Goal: Transaction & Acquisition: Purchase product/service

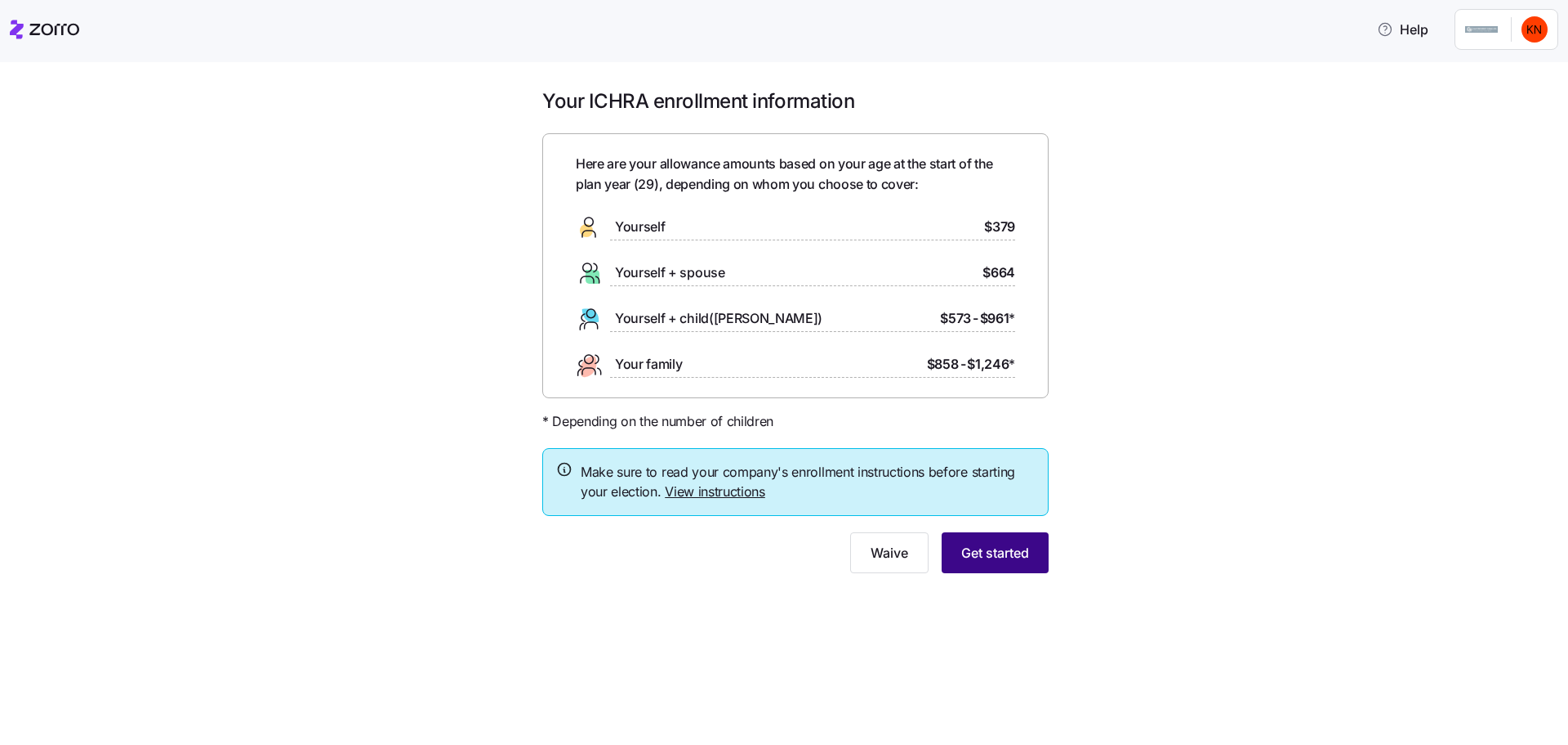
click at [984, 543] on span "Get started" at bounding box center [995, 552] width 68 height 20
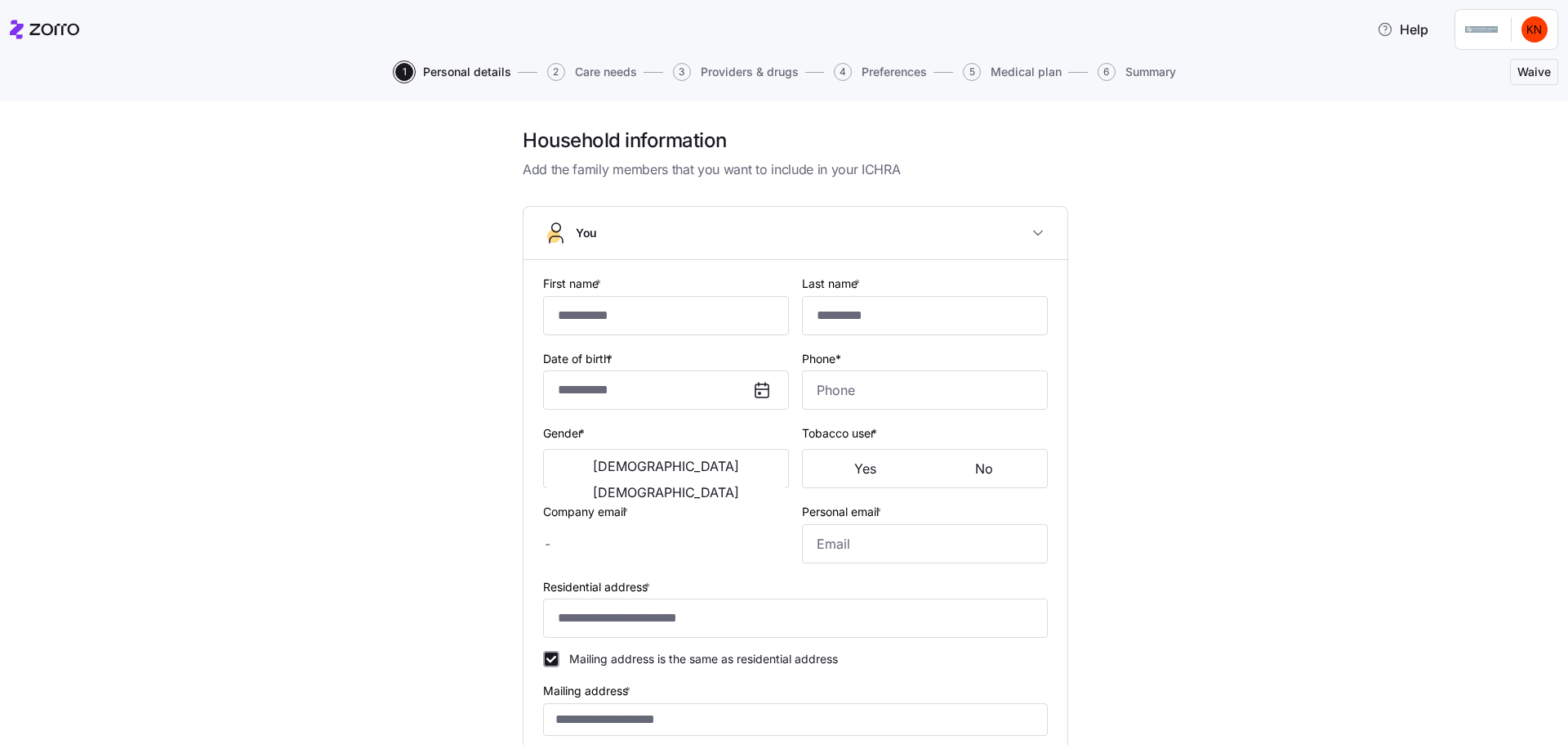
type input "*****"
type input "*********"
type input "[EMAIL_ADDRESS][DOMAIN_NAME]"
type input "**********"
checkbox input "true"
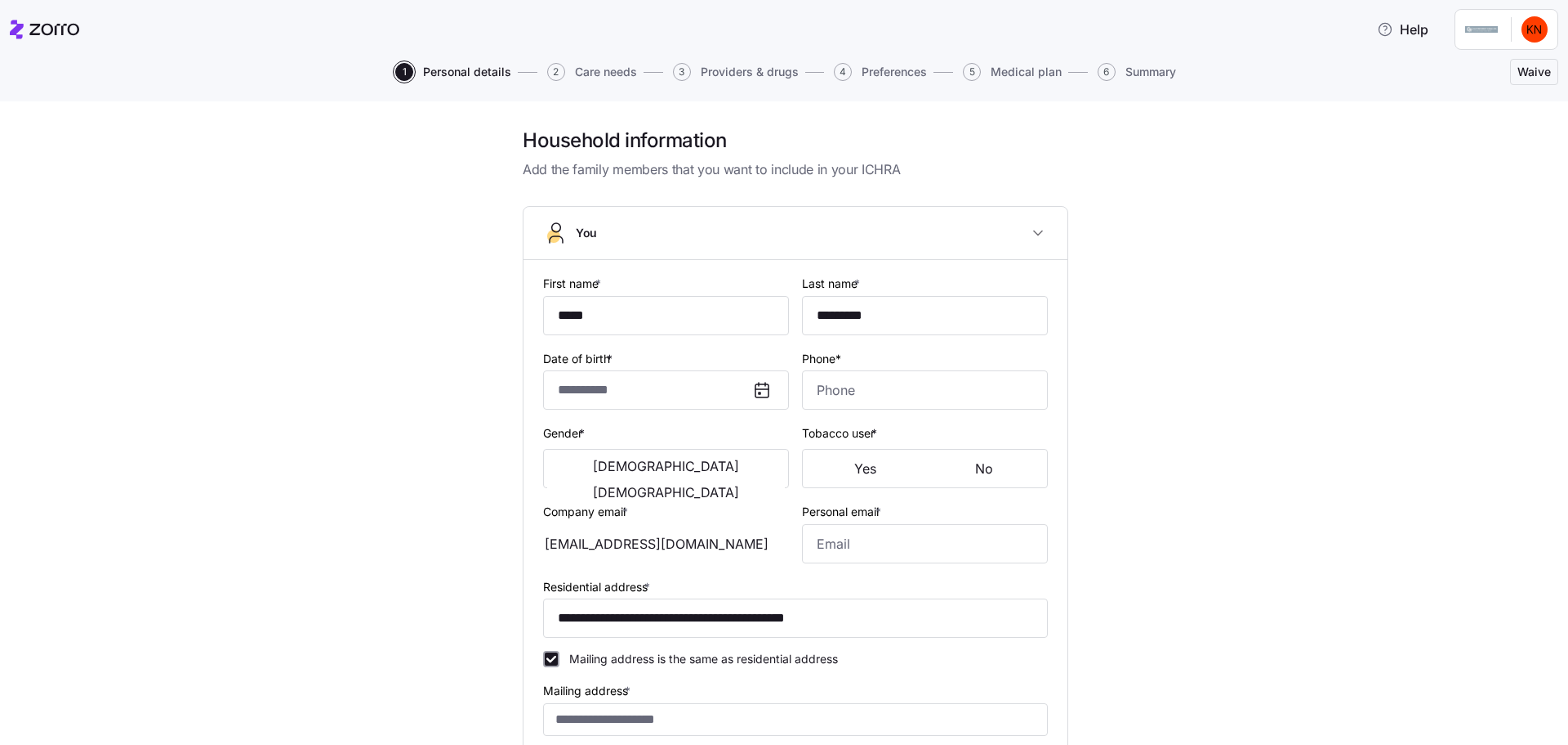
type input "**********"
type input "[PHONE_NUMBER]"
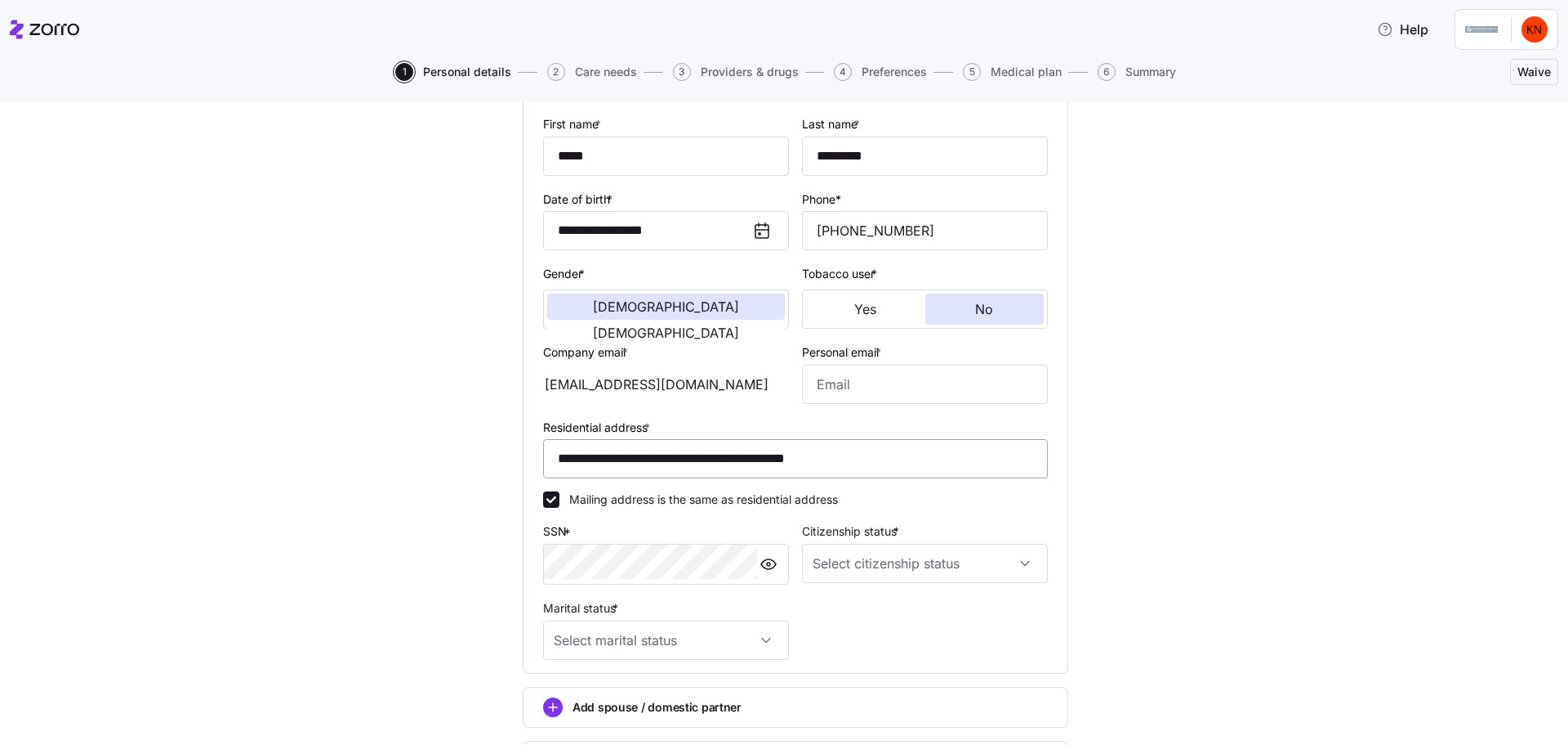
scroll to position [164, 0]
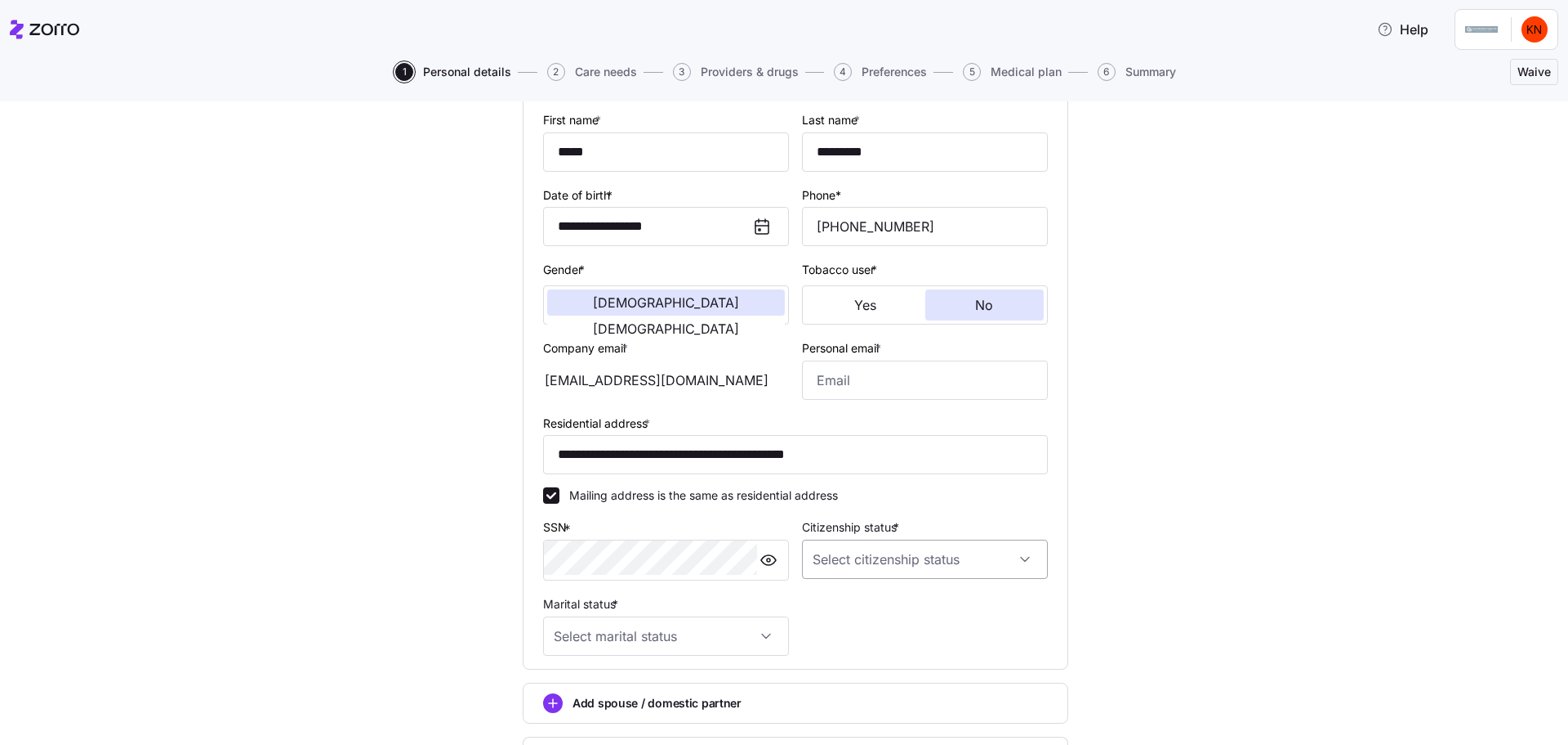
click at [901, 539] on input "Citizenship status *" at bounding box center [925, 559] width 246 height 39
click at [871, 524] on div "[DEMOGRAPHIC_DATA] citizen" at bounding box center [901, 522] width 201 height 34
type input "[DEMOGRAPHIC_DATA] citizen"
click at [666, 616] on input "Marital status *" at bounding box center [666, 636] width 246 height 39
click at [661, 588] on div "Single" at bounding box center [674, 591] width 201 height 34
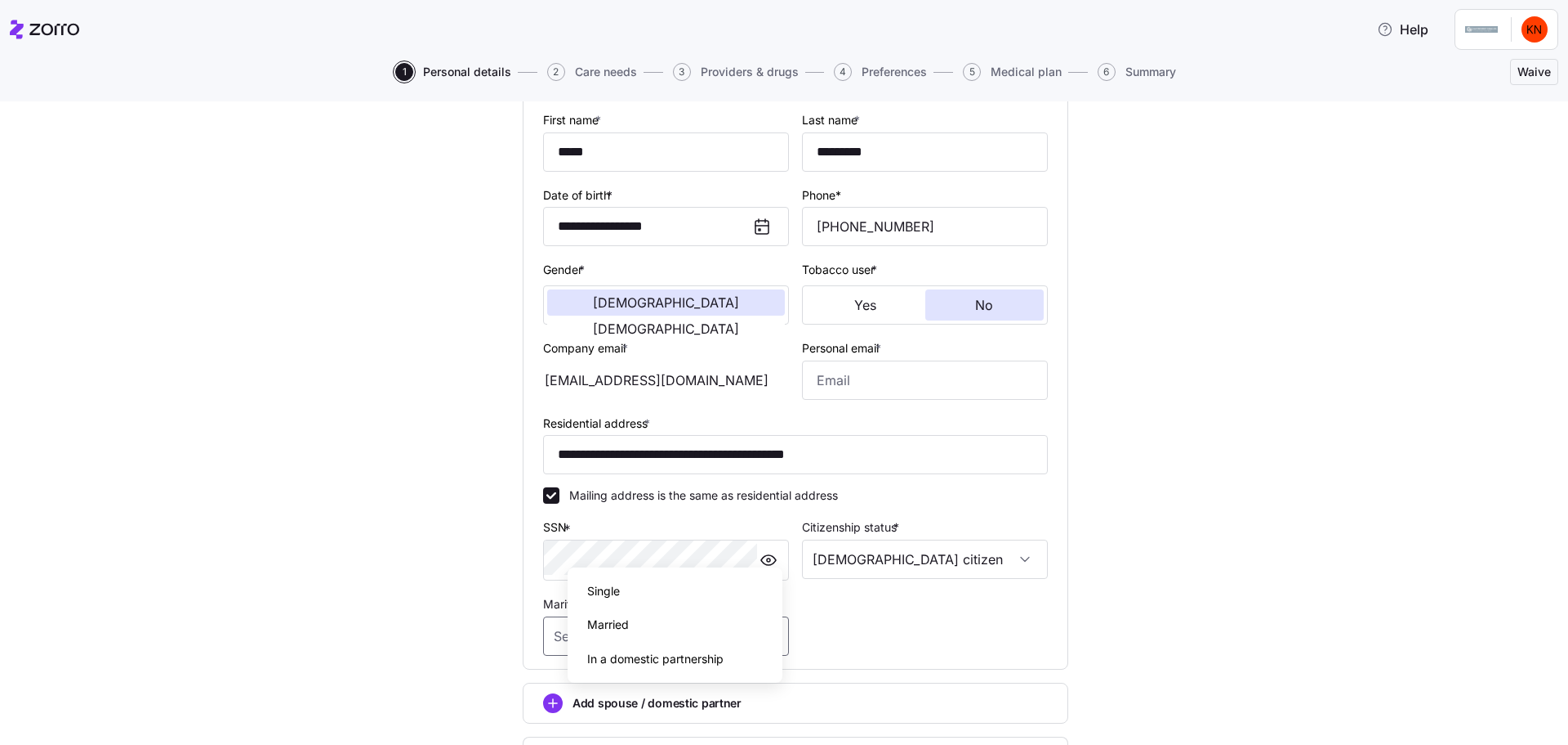
type input "Single"
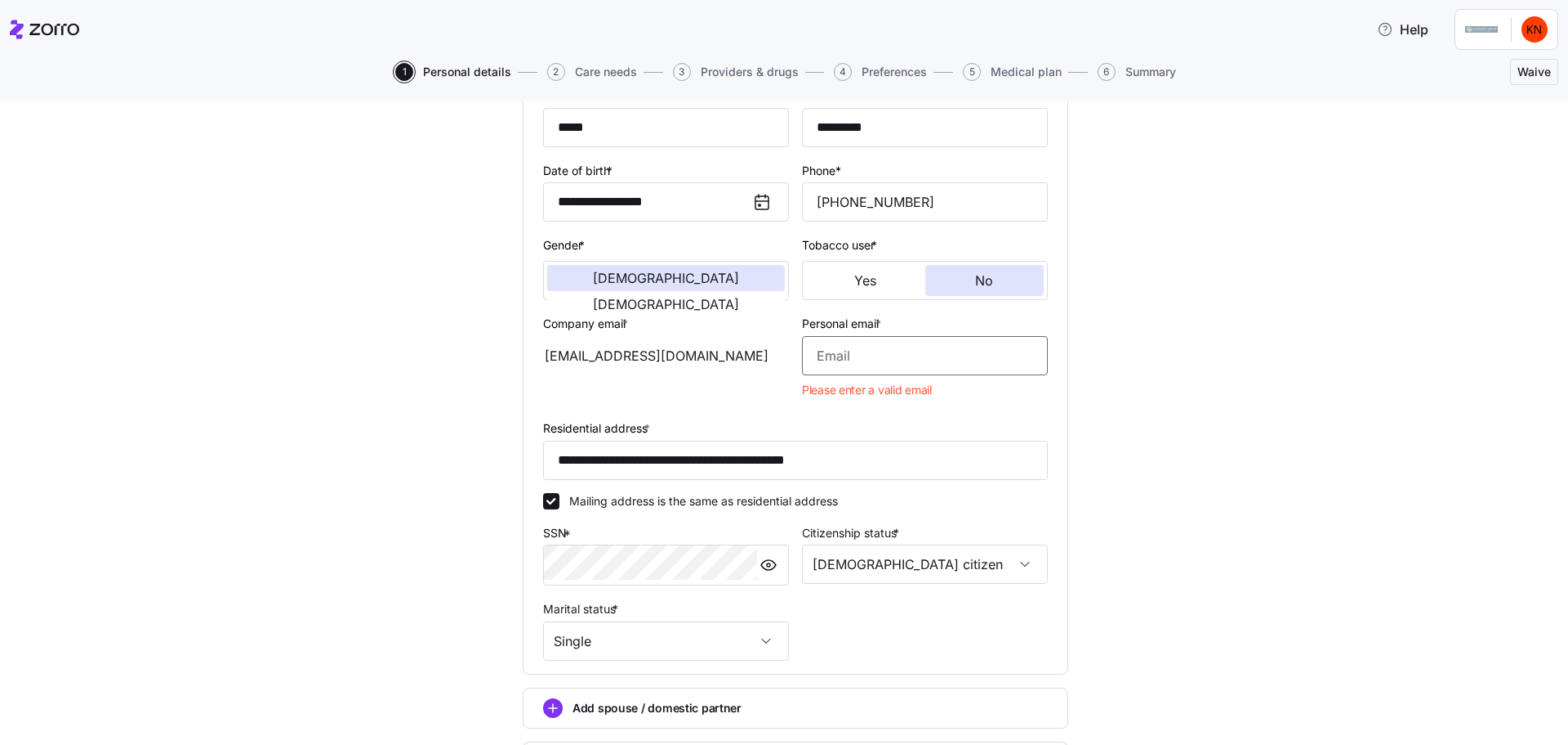
click at [815, 336] on input "Personal email *" at bounding box center [925, 356] width 246 height 39
drag, startPoint x: 1183, startPoint y: 432, endPoint x: 1100, endPoint y: 412, distance: 85.4
click at [1162, 429] on div "**********" at bounding box center [795, 396] width 1499 height 915
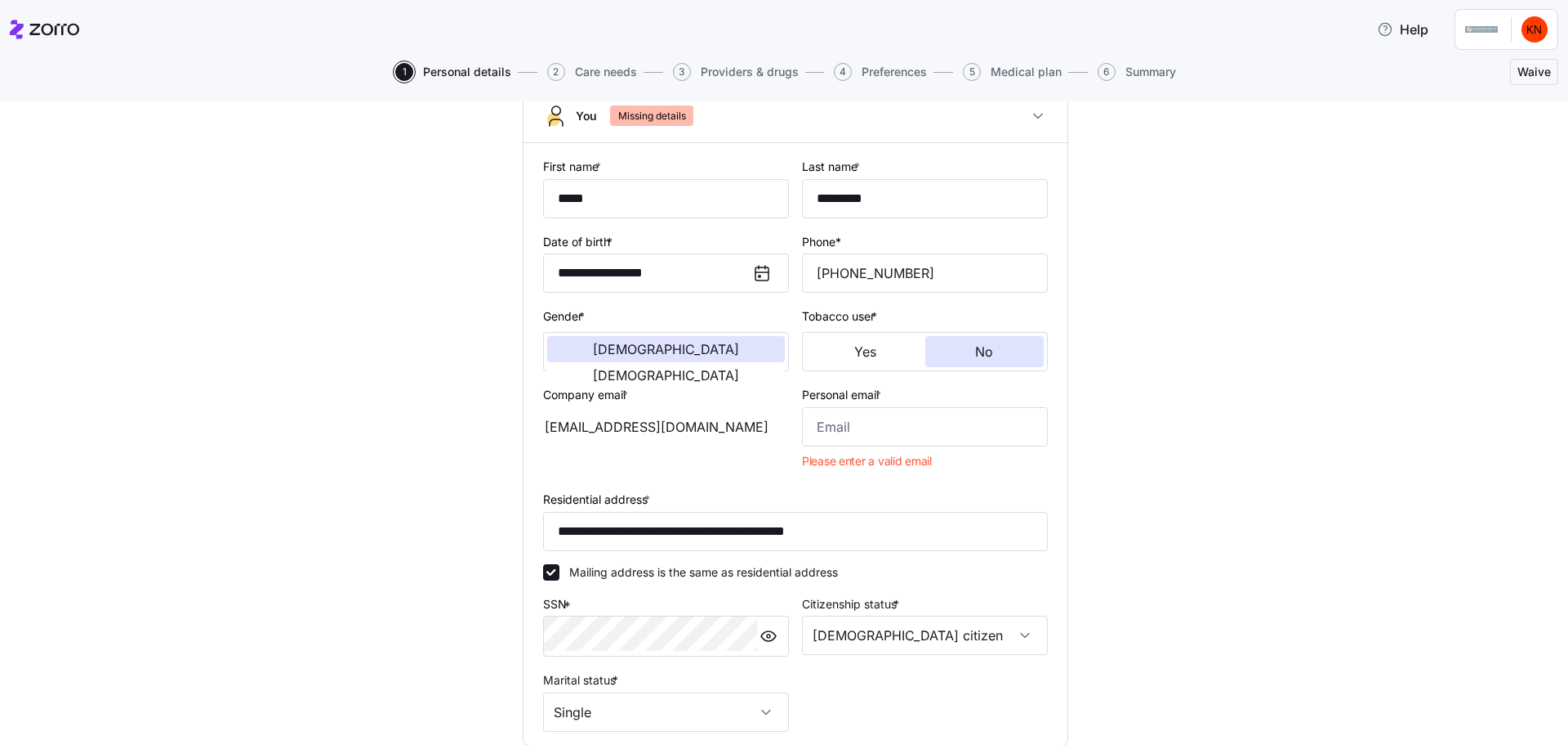
scroll to position [106, 0]
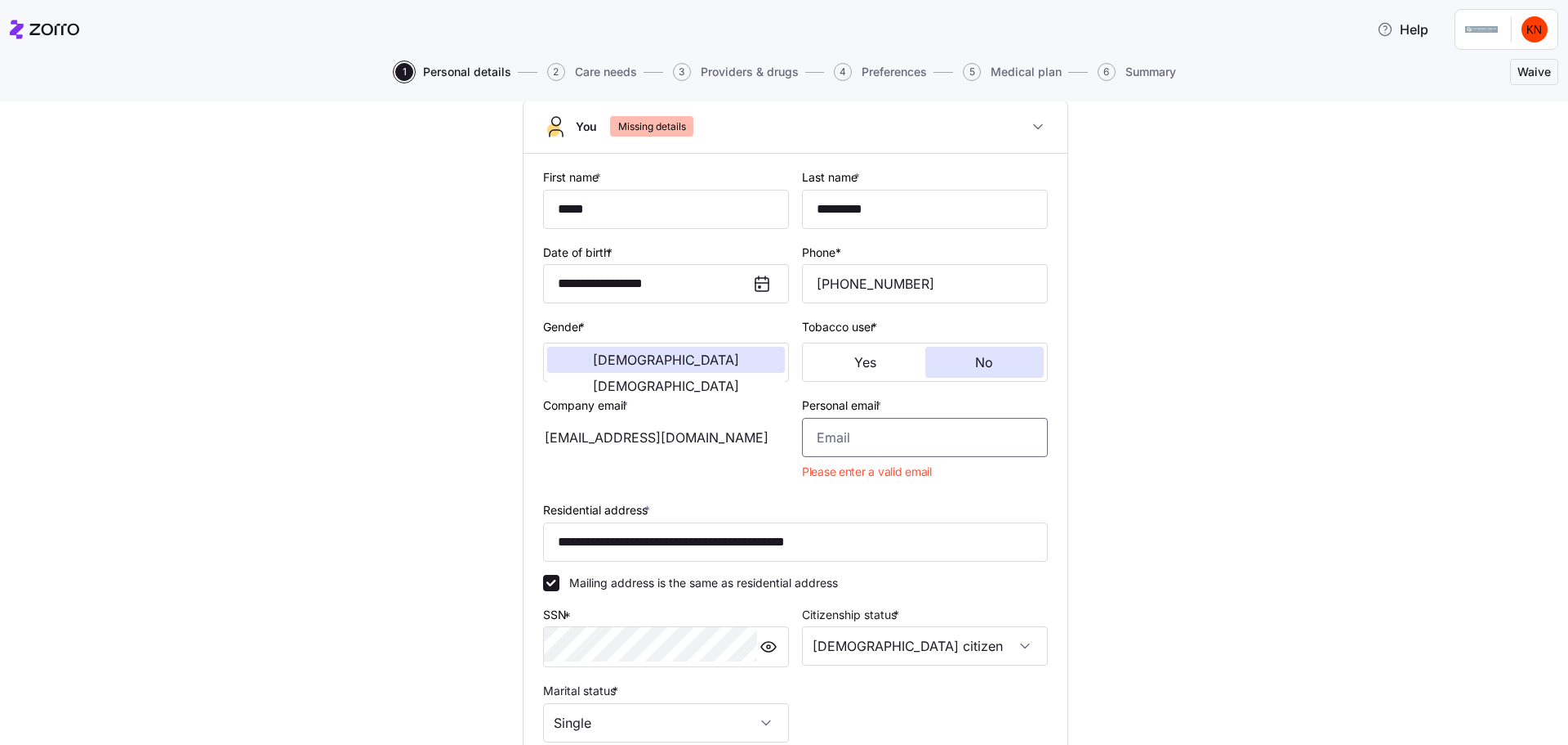
click at [879, 418] on input "Personal email *" at bounding box center [925, 437] width 246 height 39
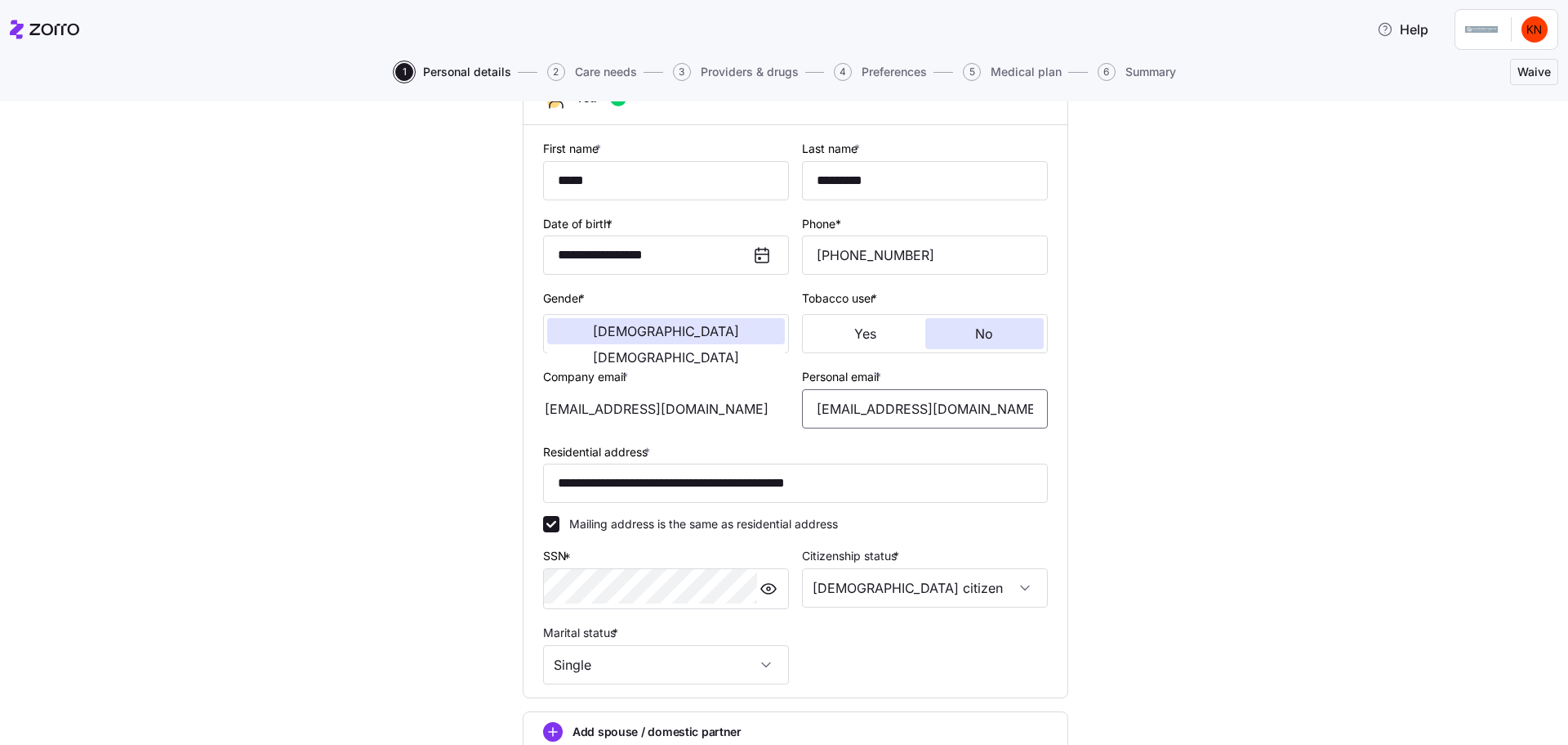
scroll to position [161, 0]
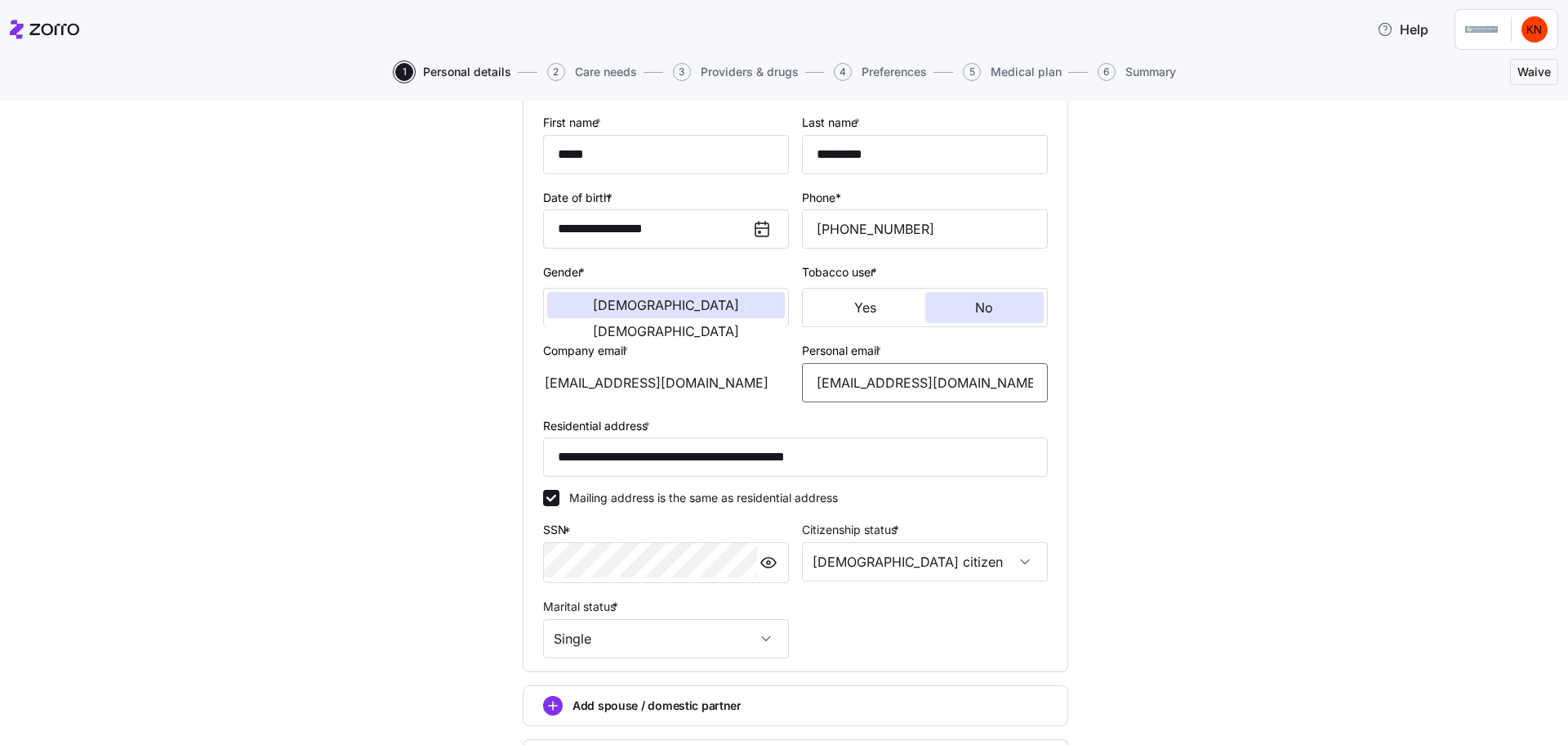
type input "[EMAIL_ADDRESS][DOMAIN_NAME]"
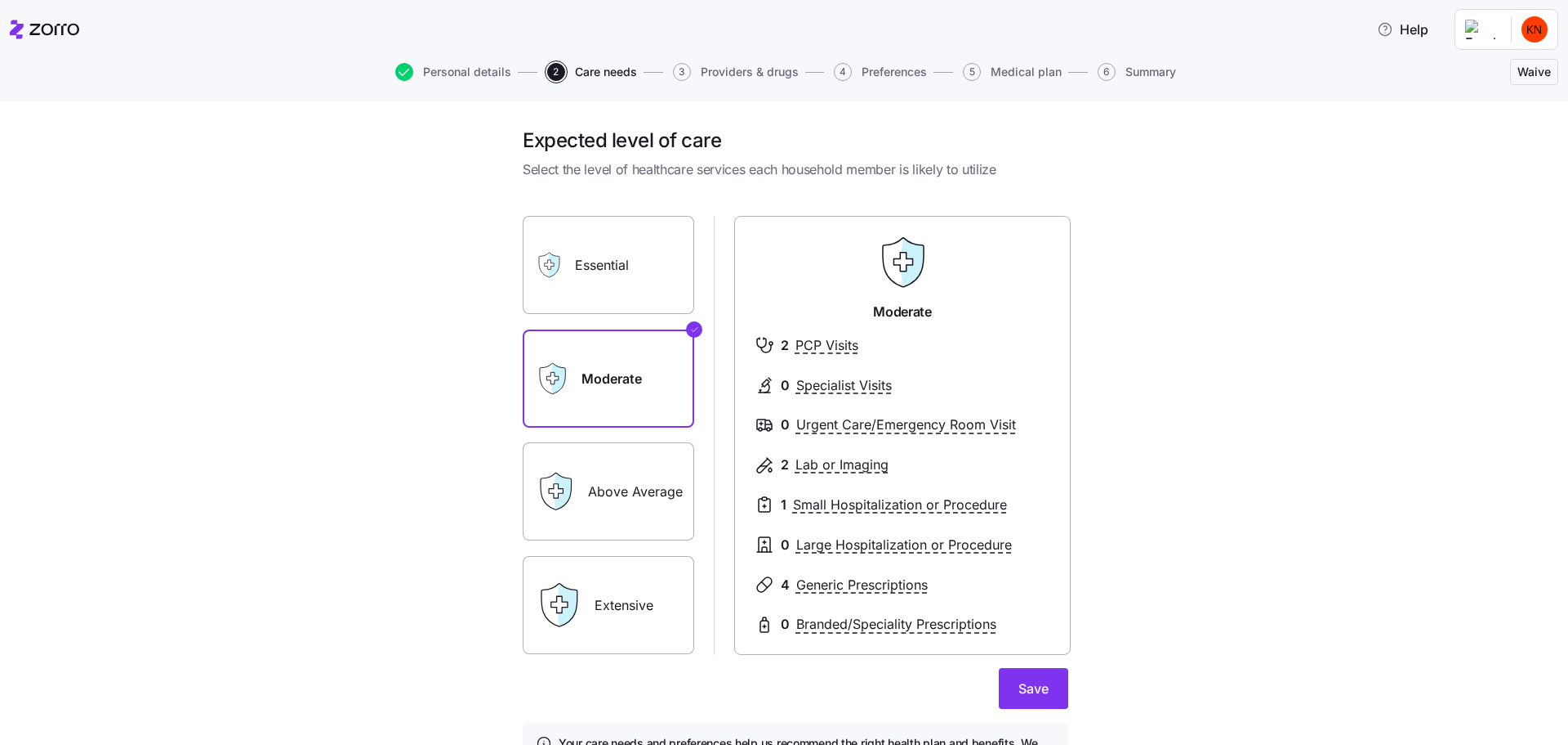
click at [672, 442] on label "Above Average" at bounding box center [608, 491] width 171 height 98
click at [0, 0] on input "Above Average" at bounding box center [0, 0] width 0 height 0
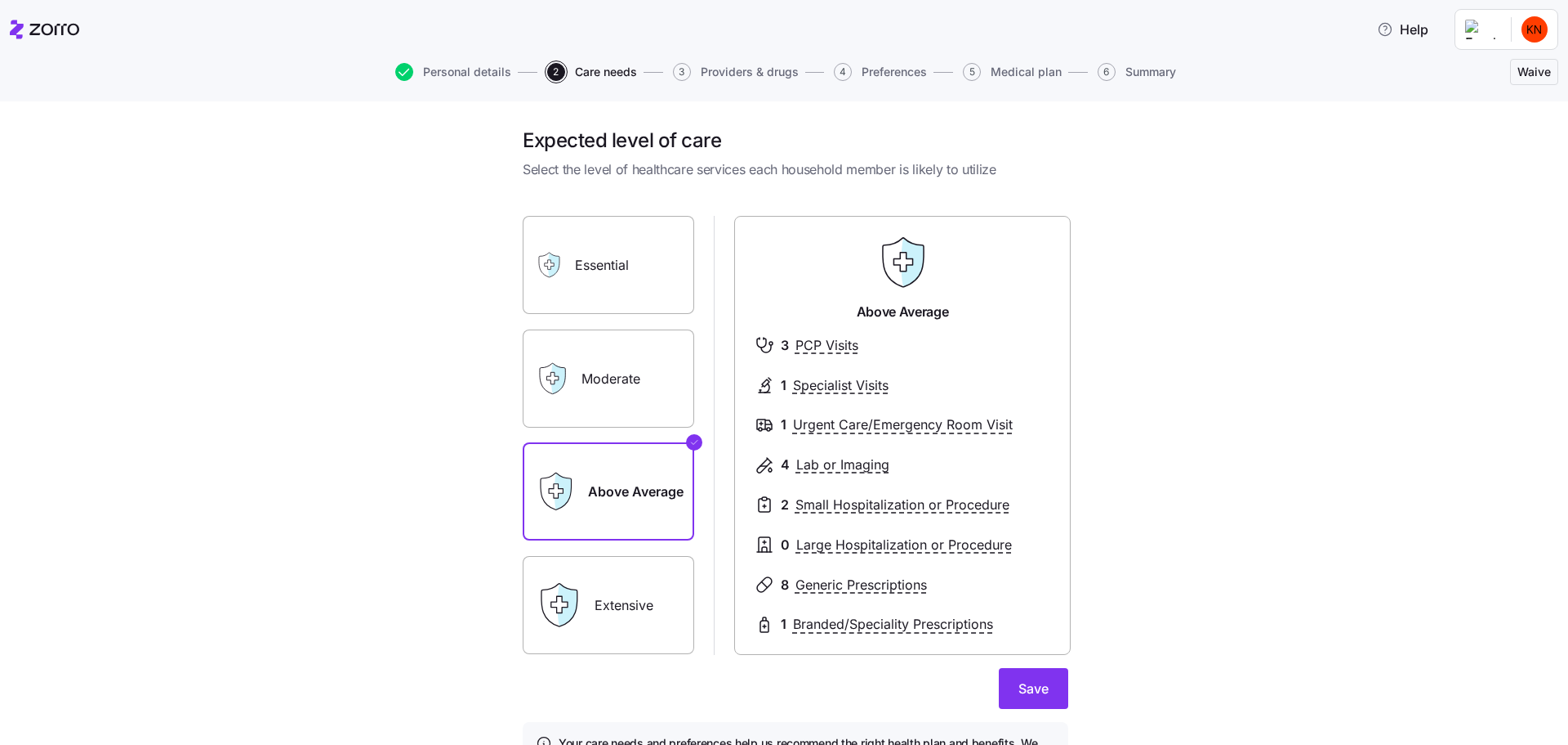
click at [650, 338] on label "Moderate" at bounding box center [608, 378] width 171 height 98
click at [0, 0] on input "Moderate" at bounding box center [0, 0] width 0 height 0
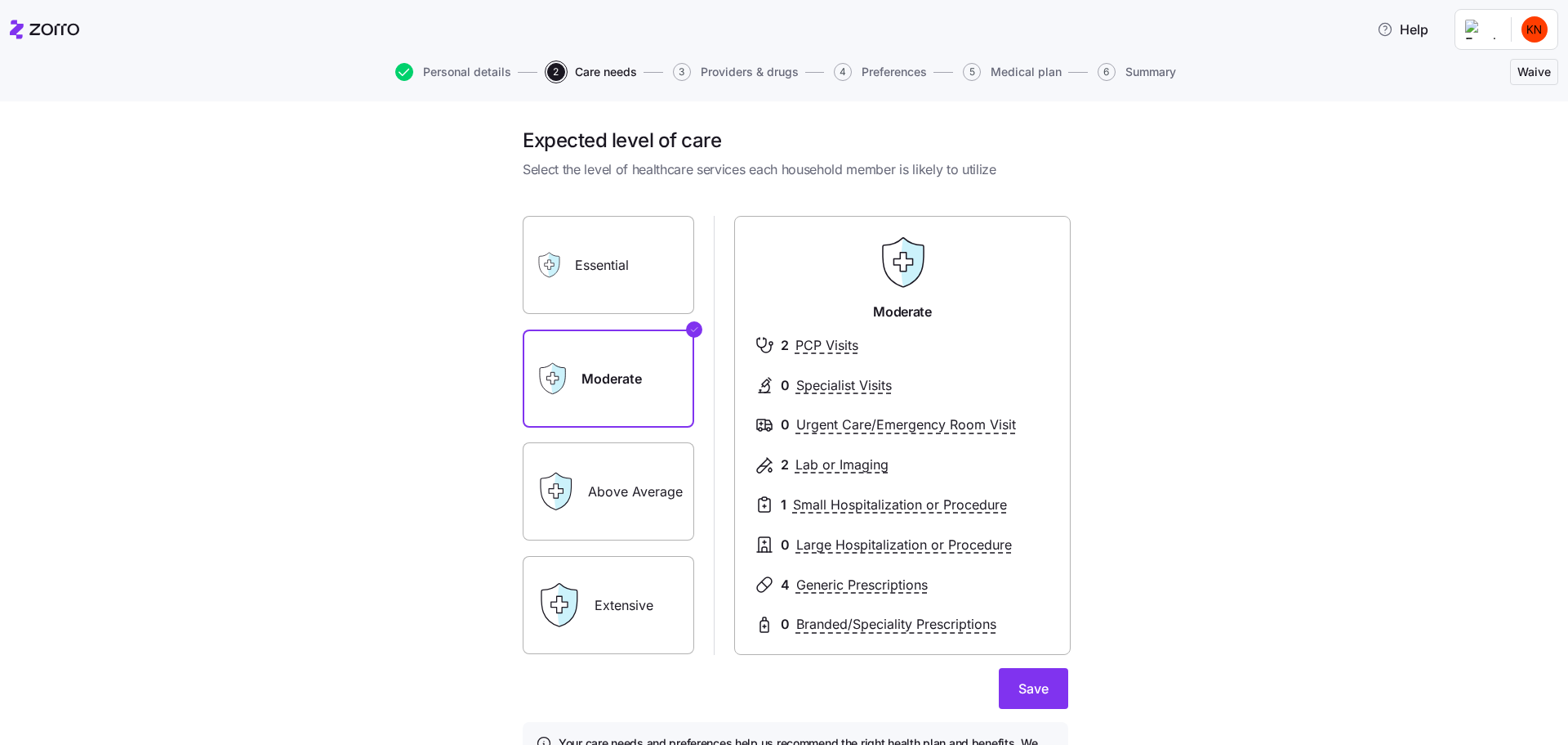
click at [659, 329] on label "Moderate" at bounding box center [608, 378] width 171 height 98
click at [0, 0] on input "Moderate" at bounding box center [0, 0] width 0 height 0
click at [654, 253] on label "Essential" at bounding box center [608, 265] width 171 height 98
click at [0, 0] on input "Essential" at bounding box center [0, 0] width 0 height 0
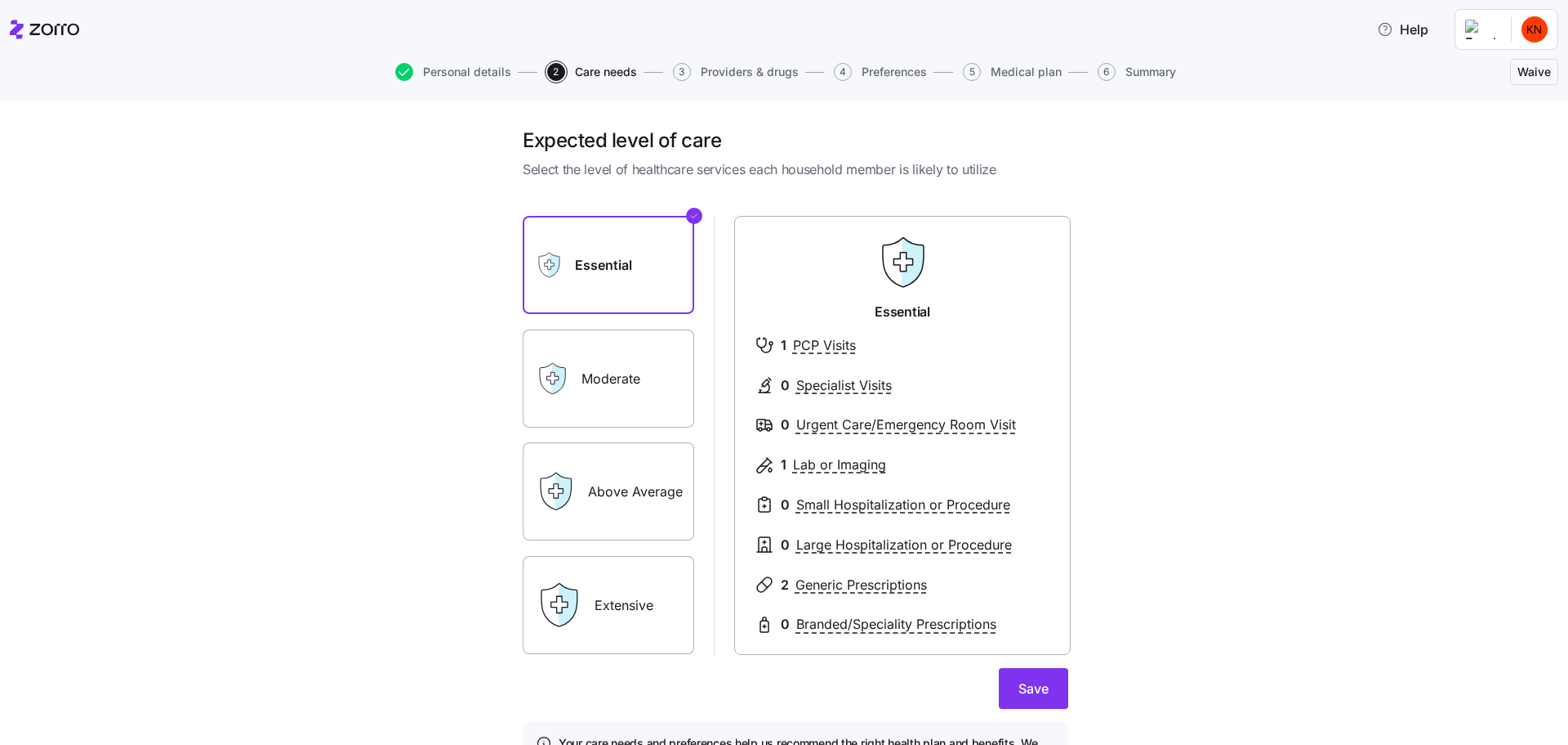
click at [679, 331] on label "Moderate" at bounding box center [608, 378] width 171 height 98
click at [0, 0] on input "Moderate" at bounding box center [0, 0] width 0 height 0
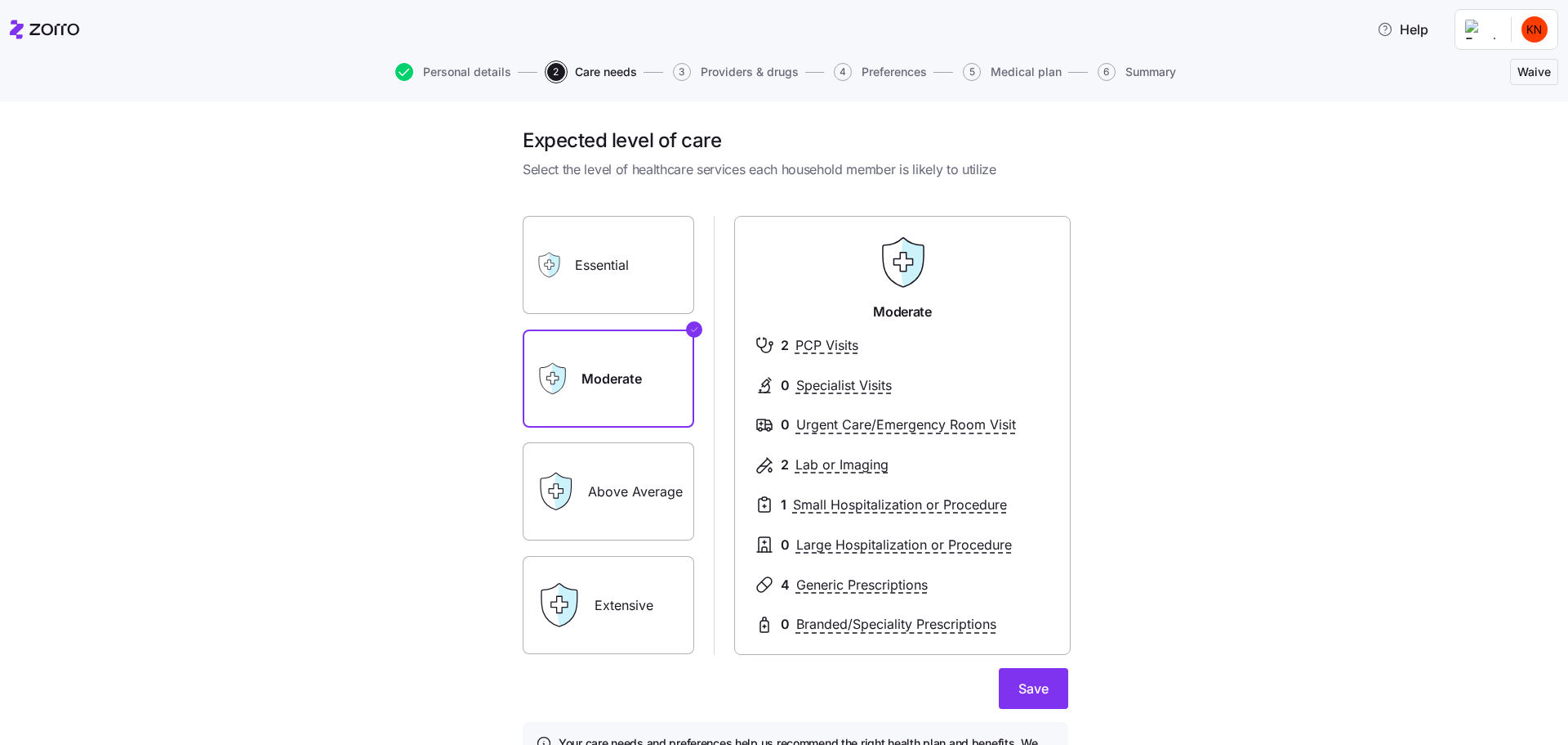
click at [629, 459] on label "Above Average" at bounding box center [608, 491] width 171 height 98
click at [0, 0] on input "Above Average" at bounding box center [0, 0] width 0 height 0
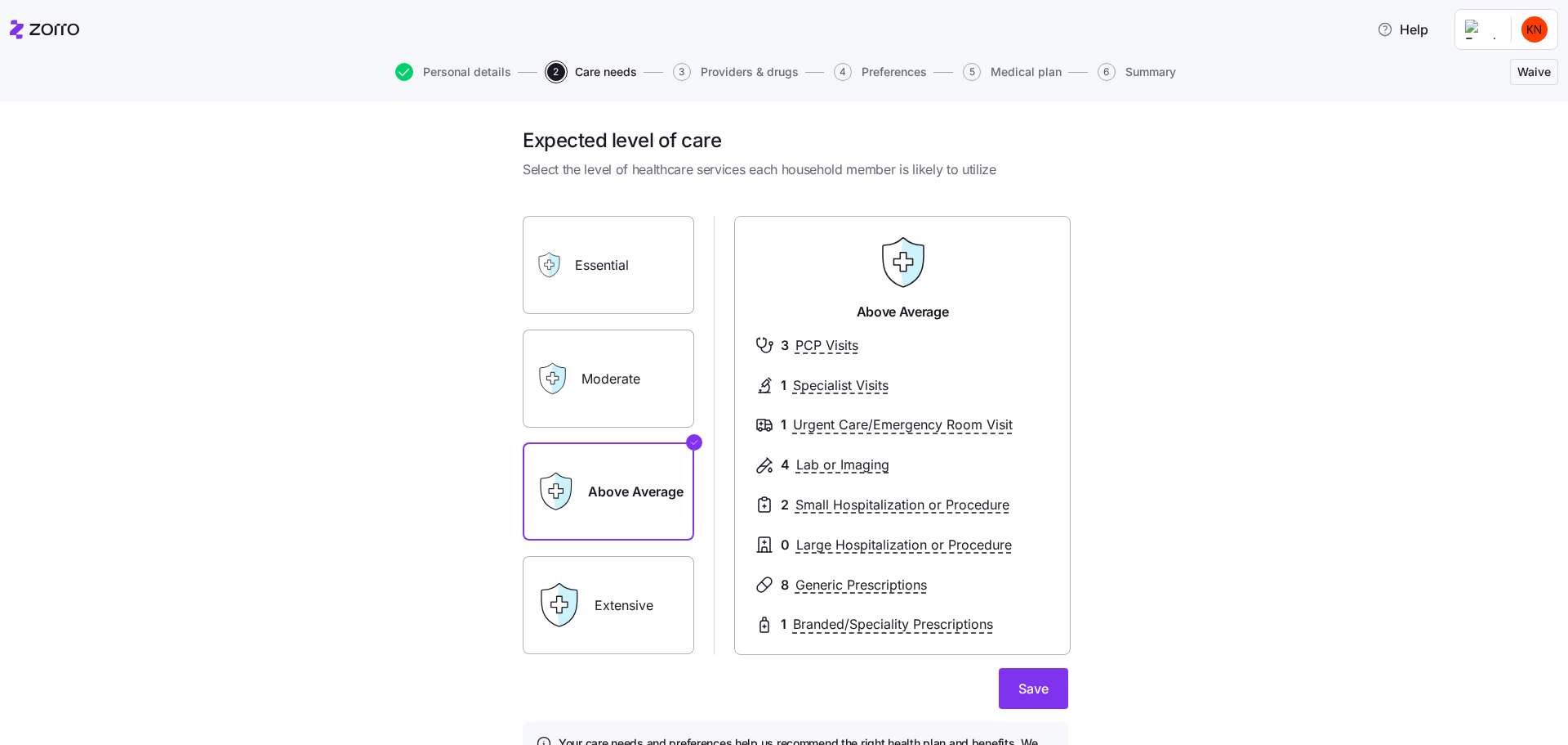
drag, startPoint x: 973, startPoint y: 601, endPoint x: 979, endPoint y: 617, distance: 17.1
click at [973, 602] on form "Essential Moderate Above Average Extensive Above Average 3 PCP Visits 1 Special…" at bounding box center [795, 497] width 546 height 602
click at [1019, 678] on span "Save" at bounding box center [1033, 688] width 30 height 20
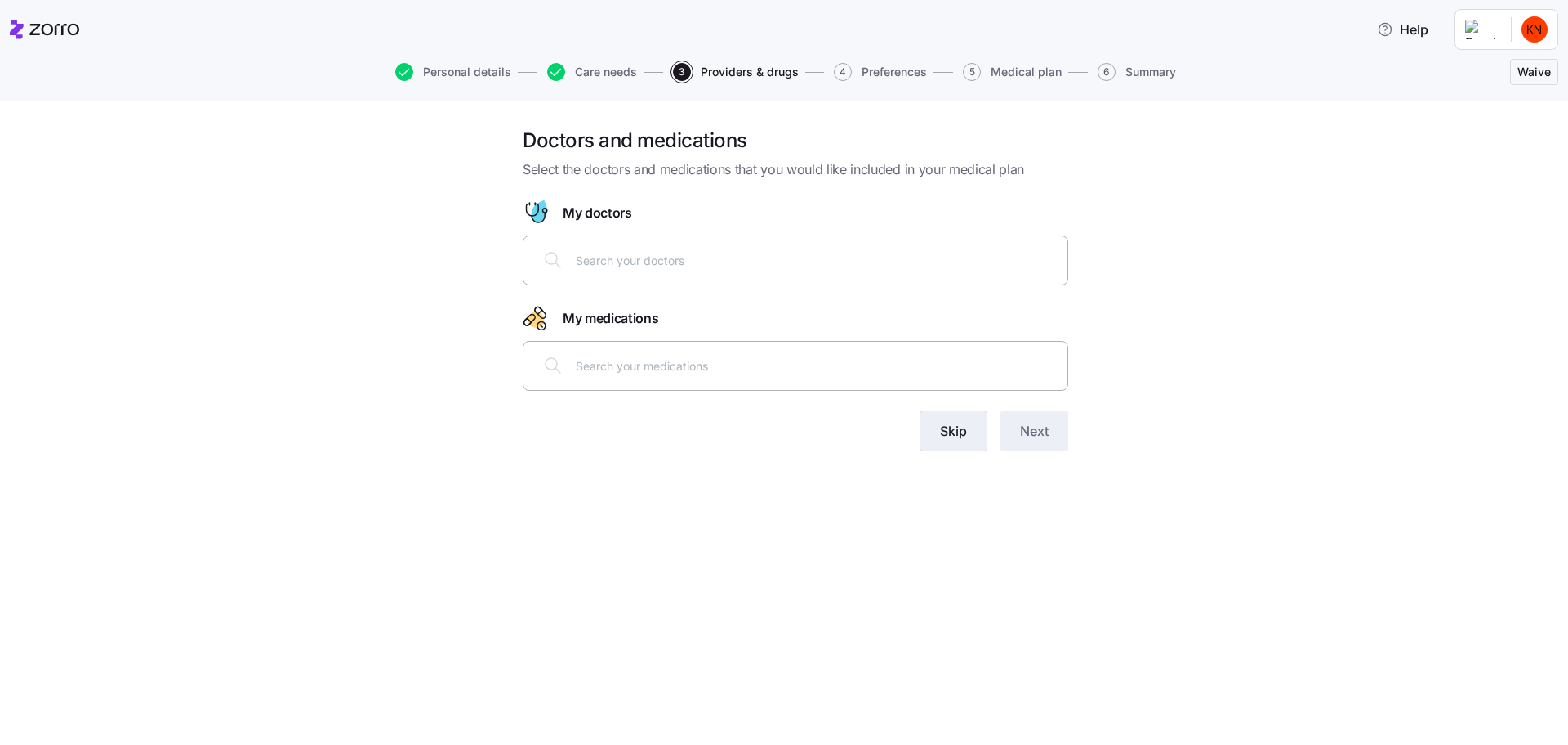
click at [944, 411] on button "Skip" at bounding box center [953, 431] width 68 height 41
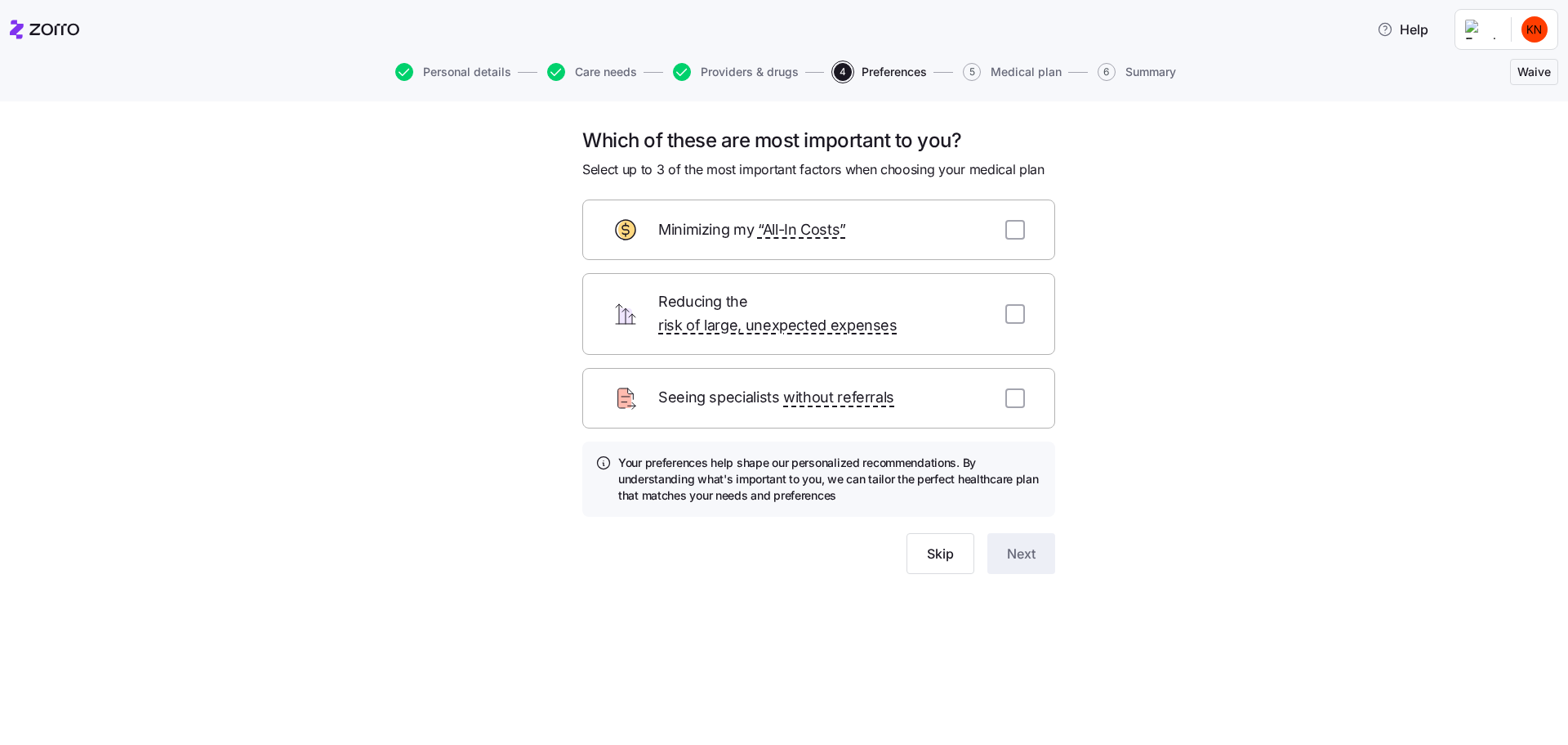
click at [813, 215] on div "Minimizing my “All-In Costs”" at bounding box center [819, 230] width 473 height 61
click at [1006, 219] on input "checkbox" at bounding box center [1015, 229] width 20 height 20
checkbox input "true"
click at [1007, 544] on span "Next" at bounding box center [1020, 553] width 28 height 20
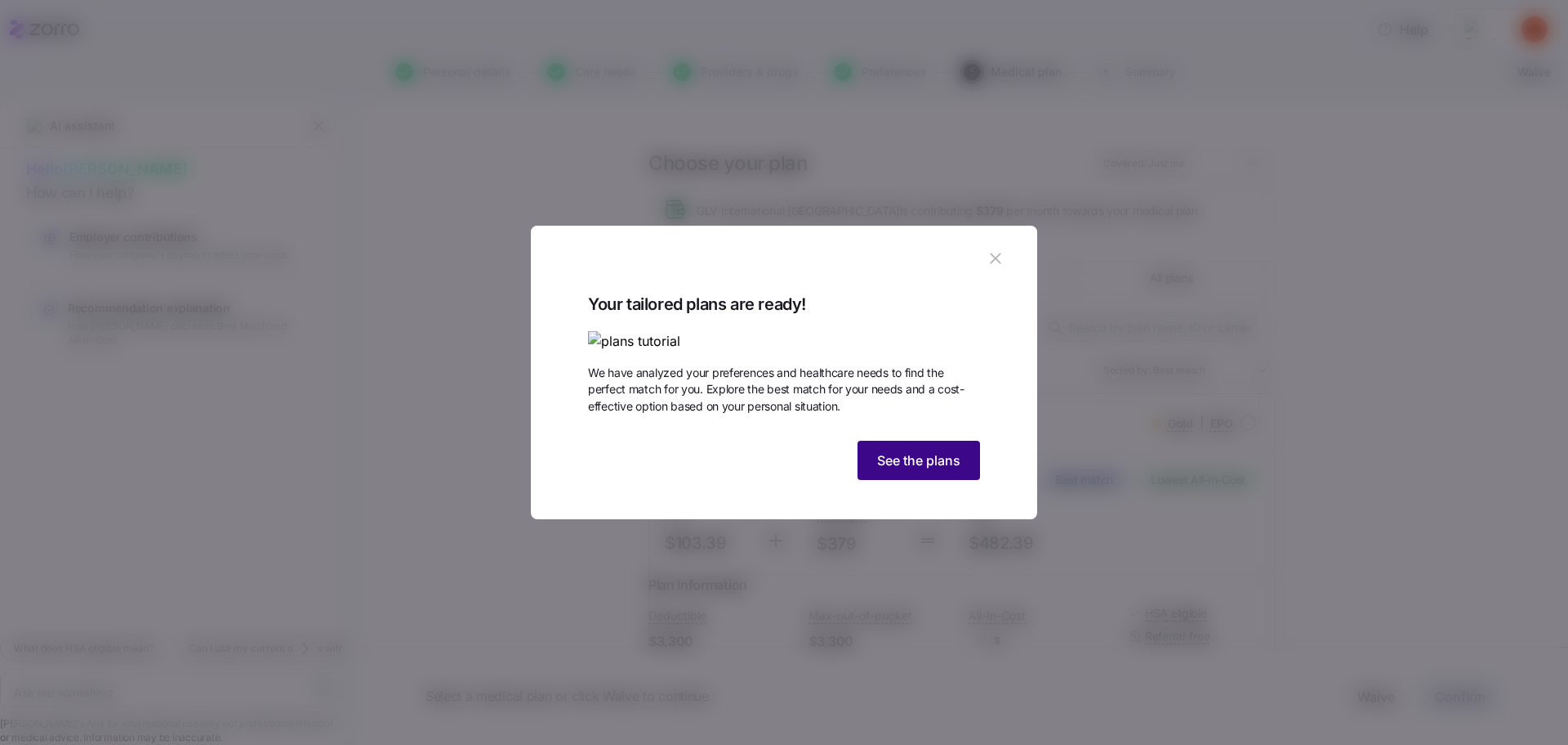
click at [907, 470] on span "See the plans" at bounding box center [919, 460] width 83 height 20
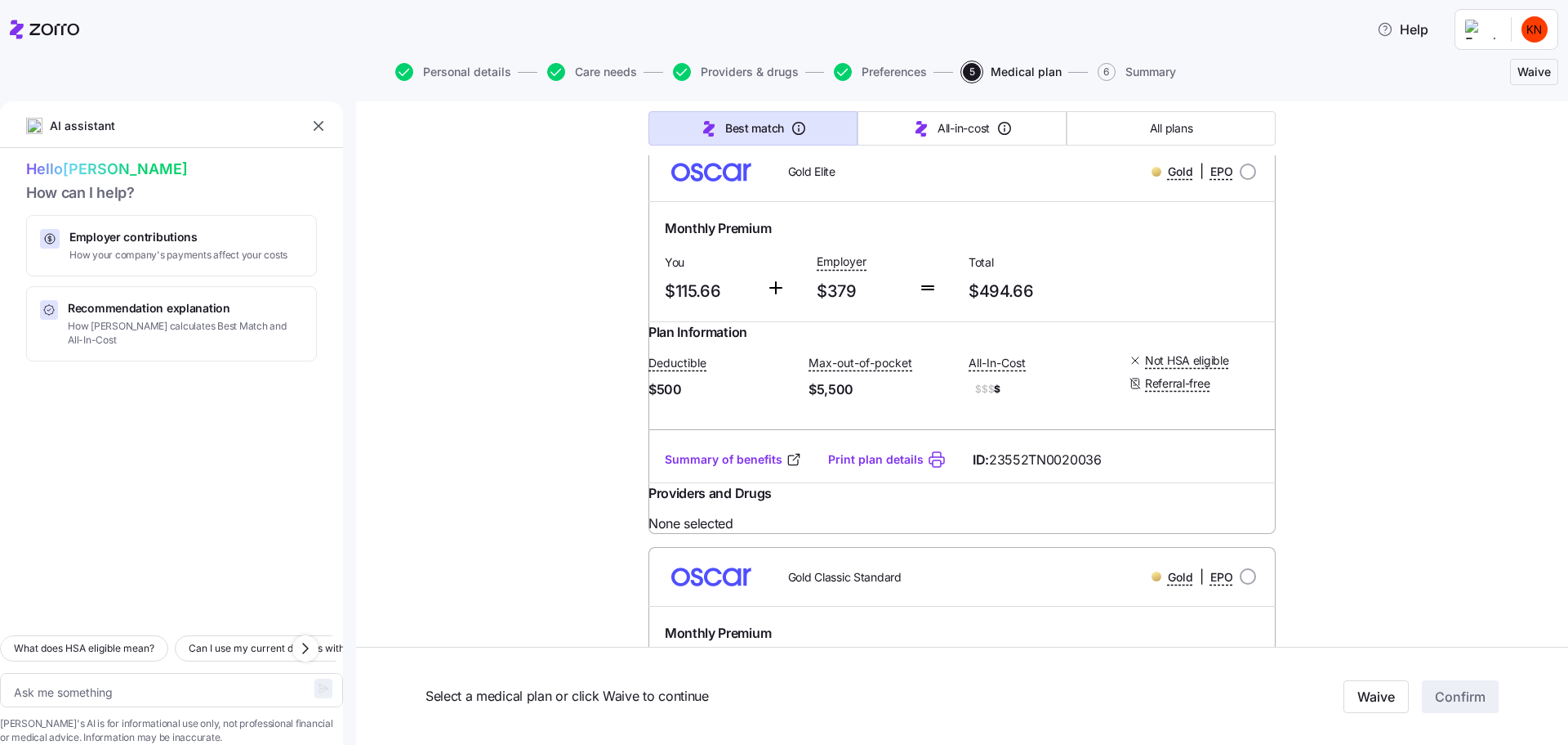
scroll to position [654, 0]
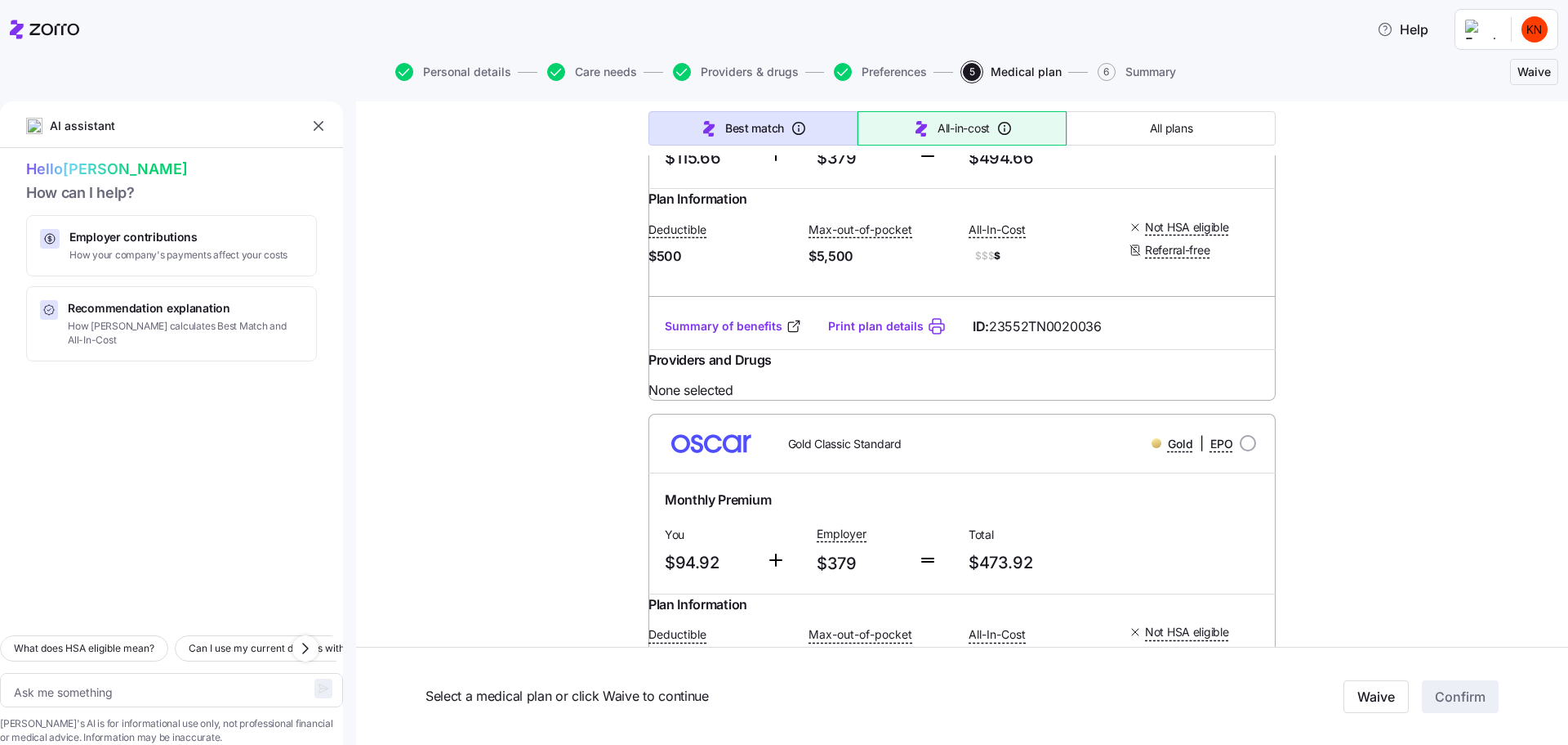
click at [916, 121] on icon "button" at bounding box center [921, 129] width 11 height 15
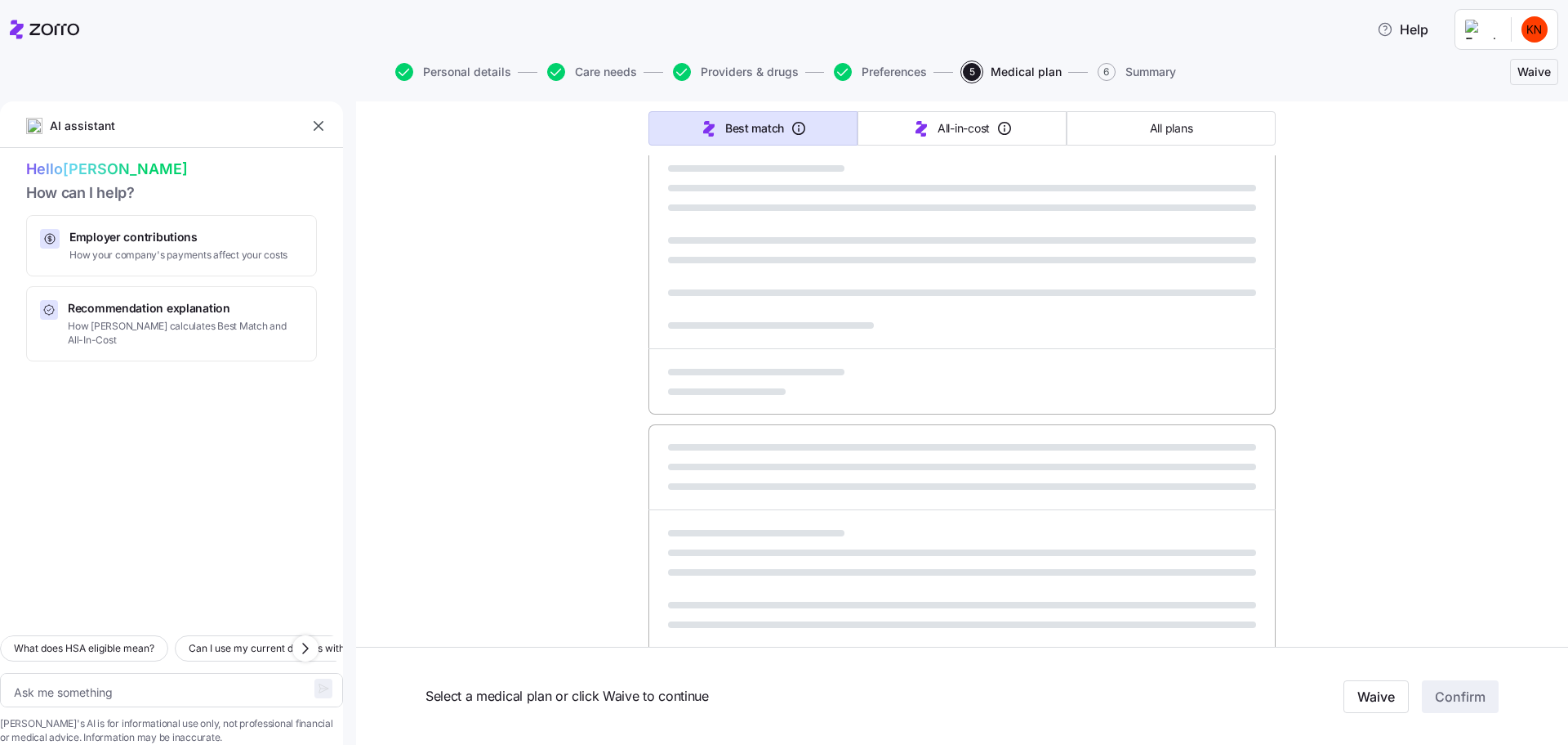
type textarea "x"
type input "Sorted by: All-in-cost"
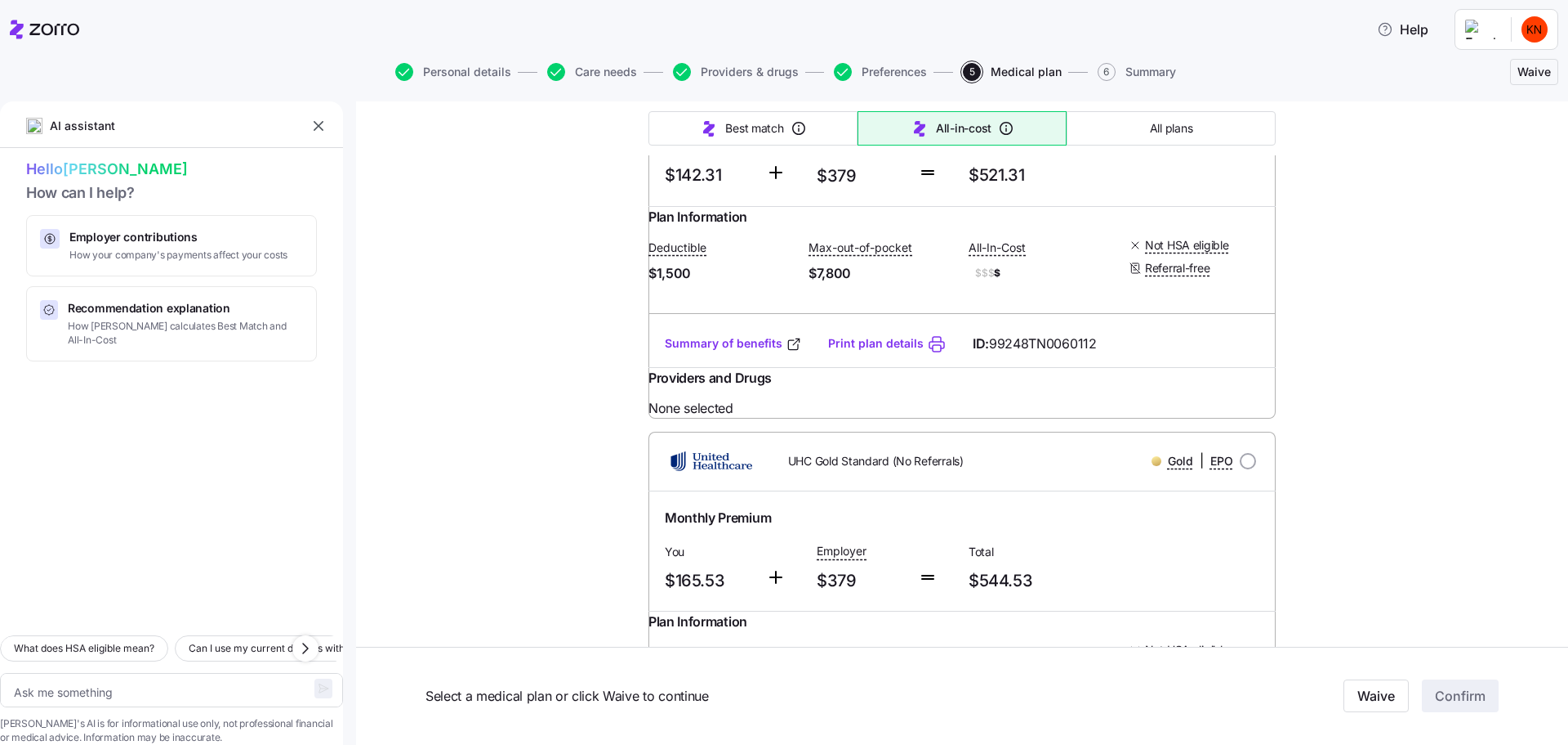
scroll to position [2397, 0]
drag, startPoint x: 1101, startPoint y: 119, endPoint x: 1276, endPoint y: 318, distance: 265.0
click at [1150, 120] on span "All plans" at bounding box center [1171, 128] width 43 height 16
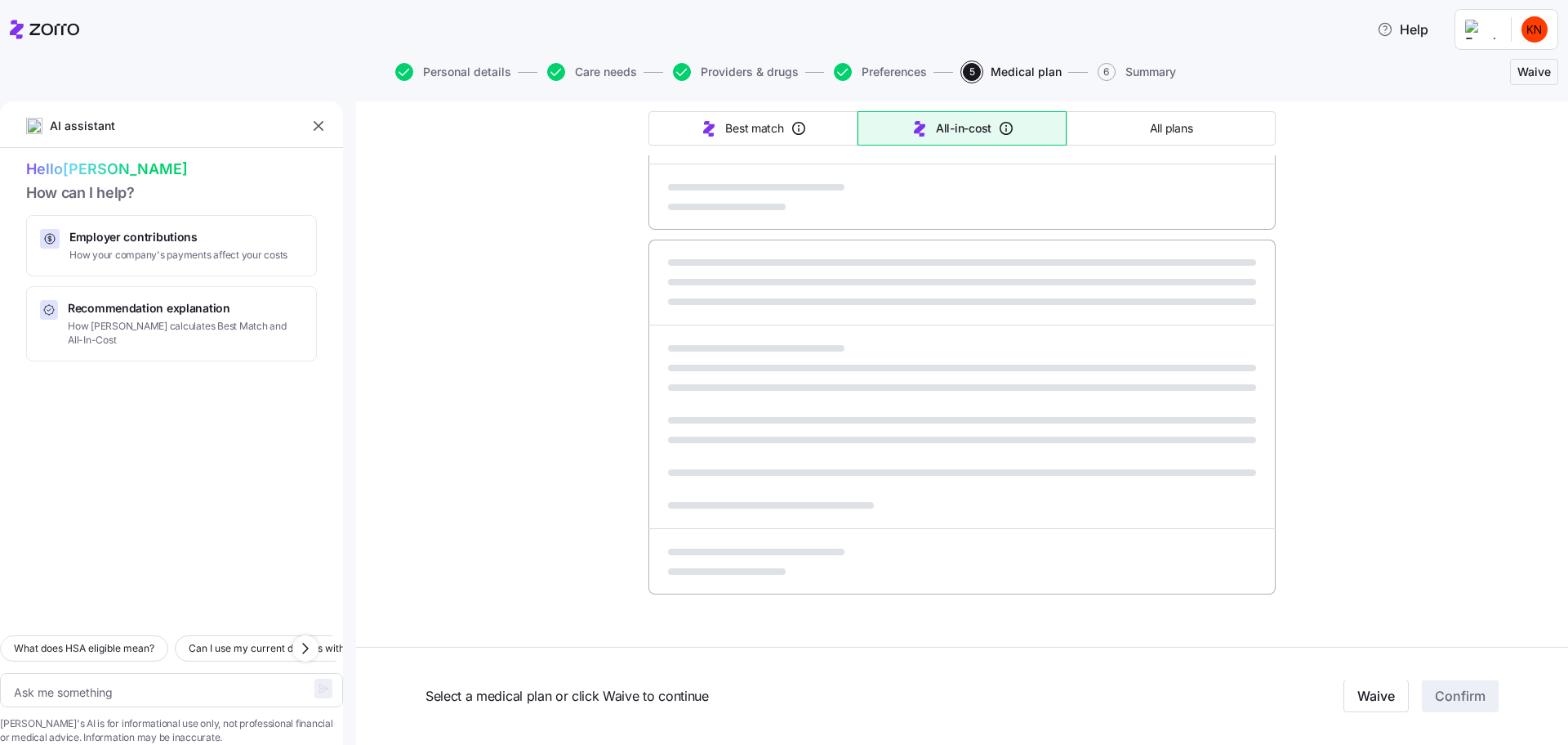
scroll to position [698, 0]
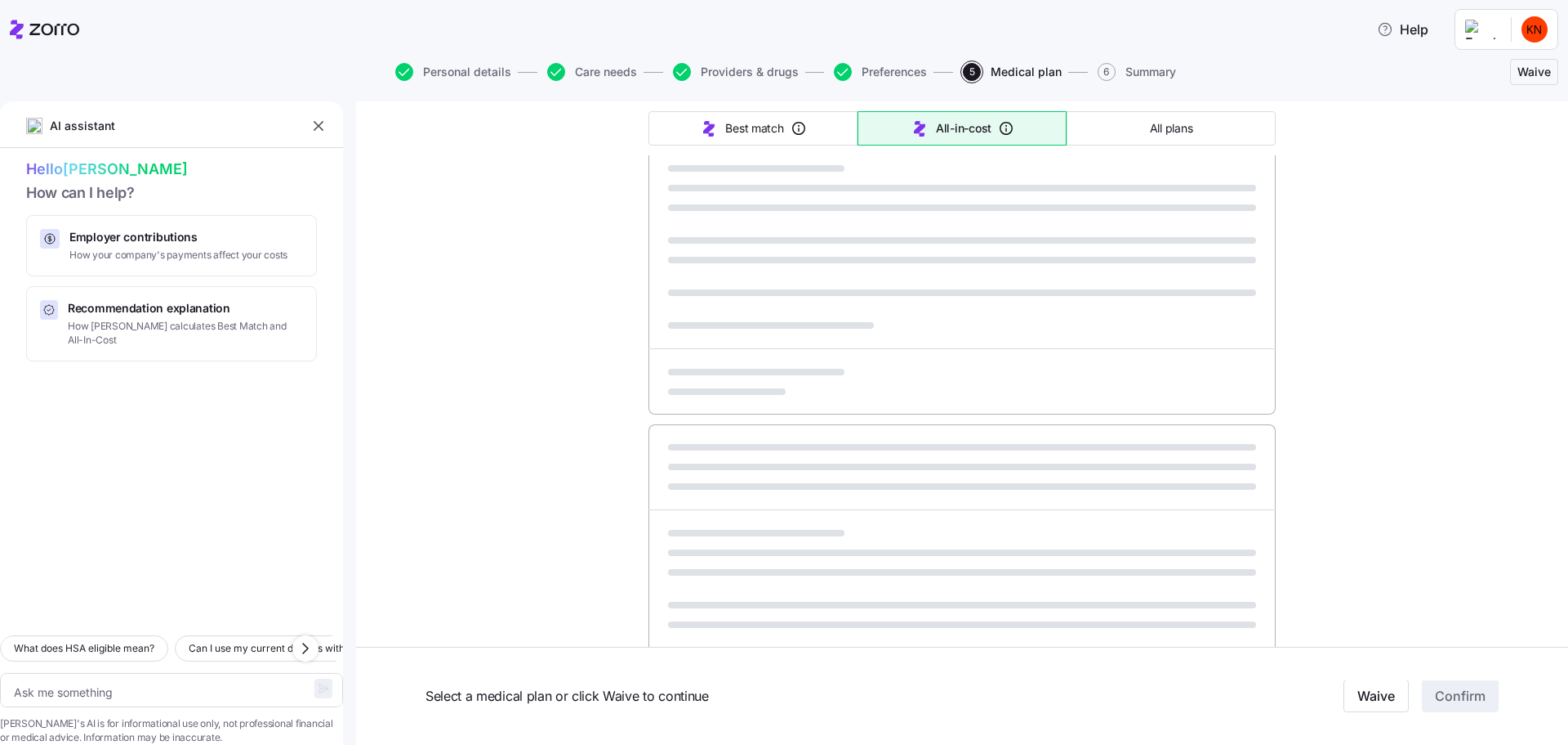
type textarea "x"
type input "Sorted by: Premium"
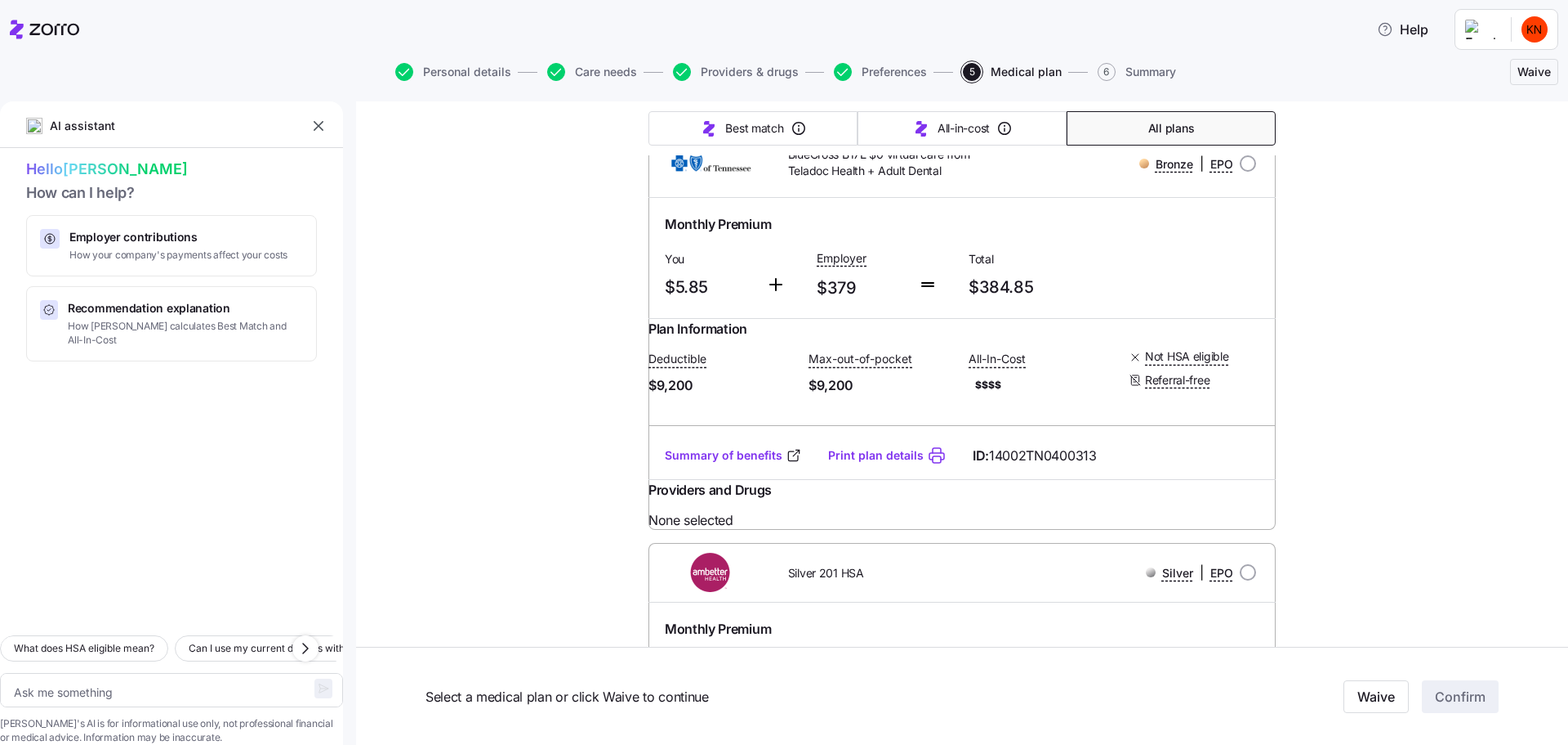
scroll to position [1062, 0]
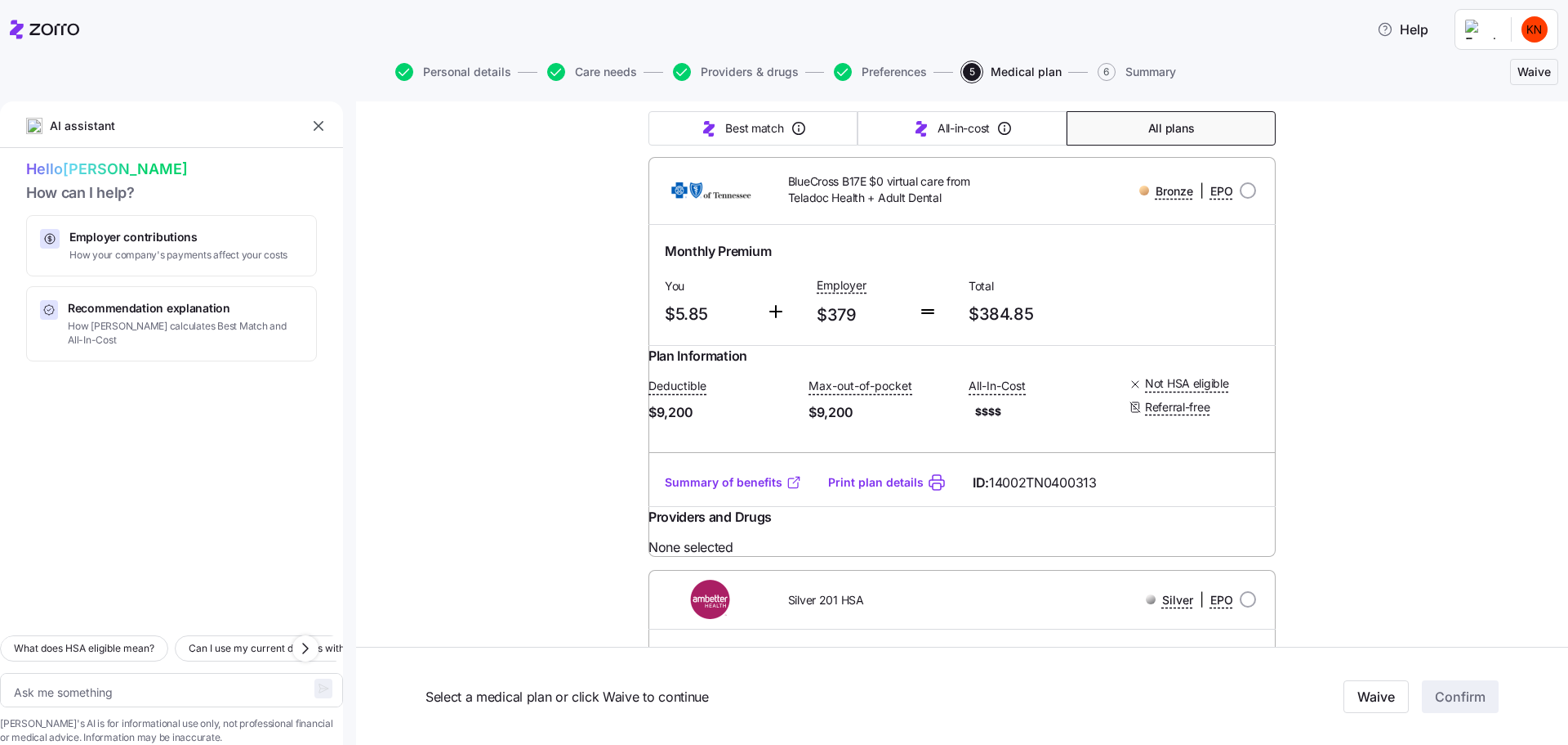
click at [776, 474] on link "Summary of benefits" at bounding box center [733, 482] width 137 height 16
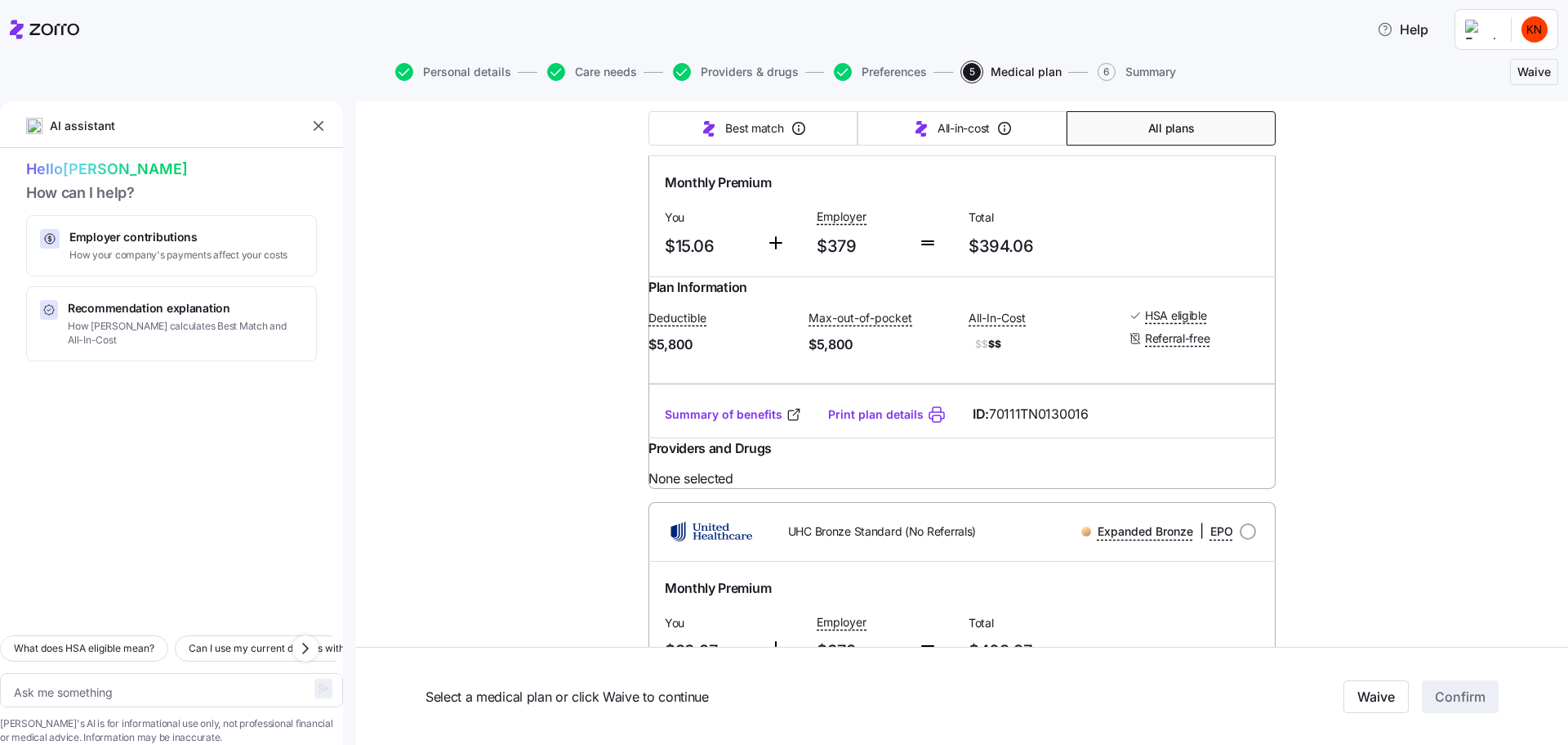
scroll to position [1607, 0]
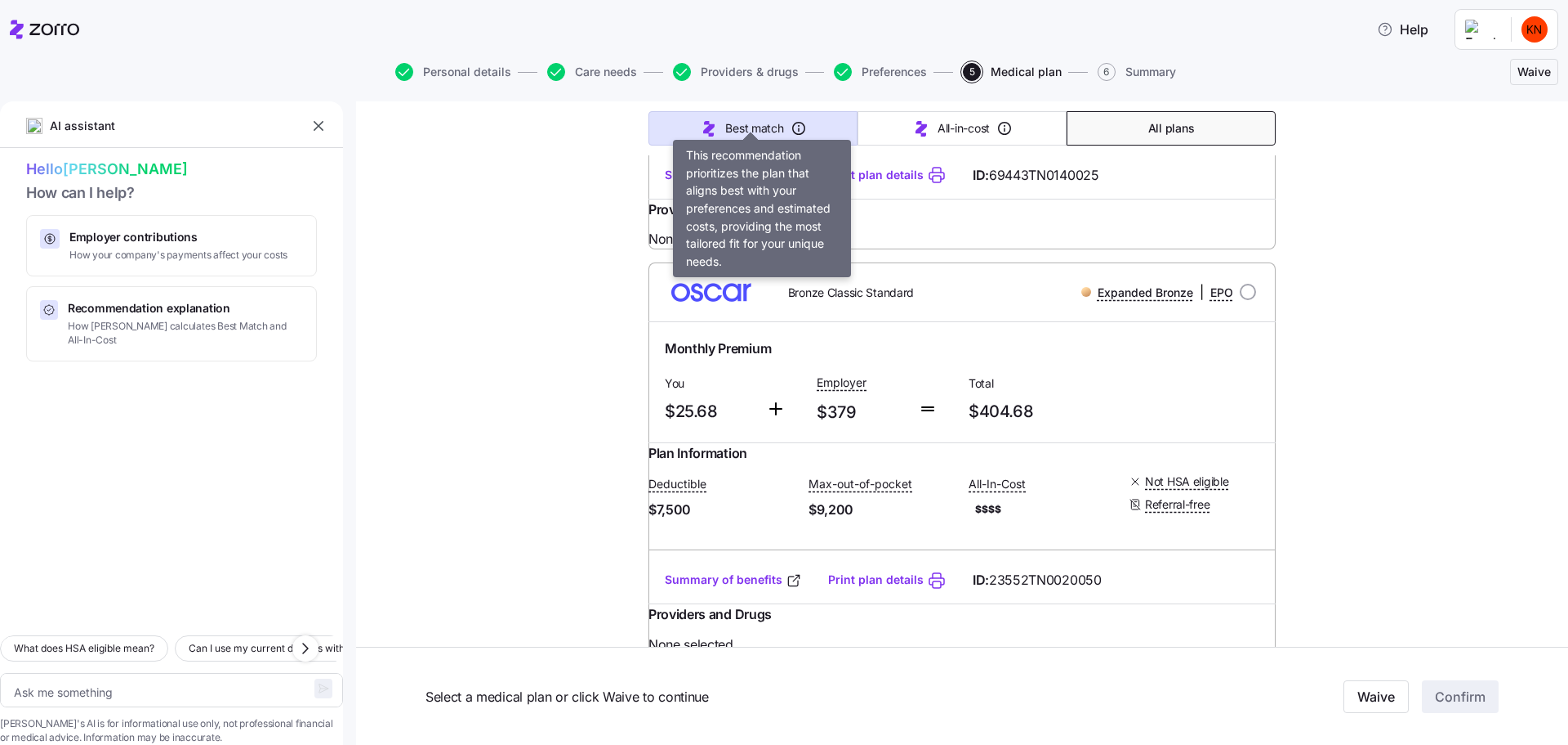
click at [791, 120] on icon "button" at bounding box center [799, 128] width 16 height 16
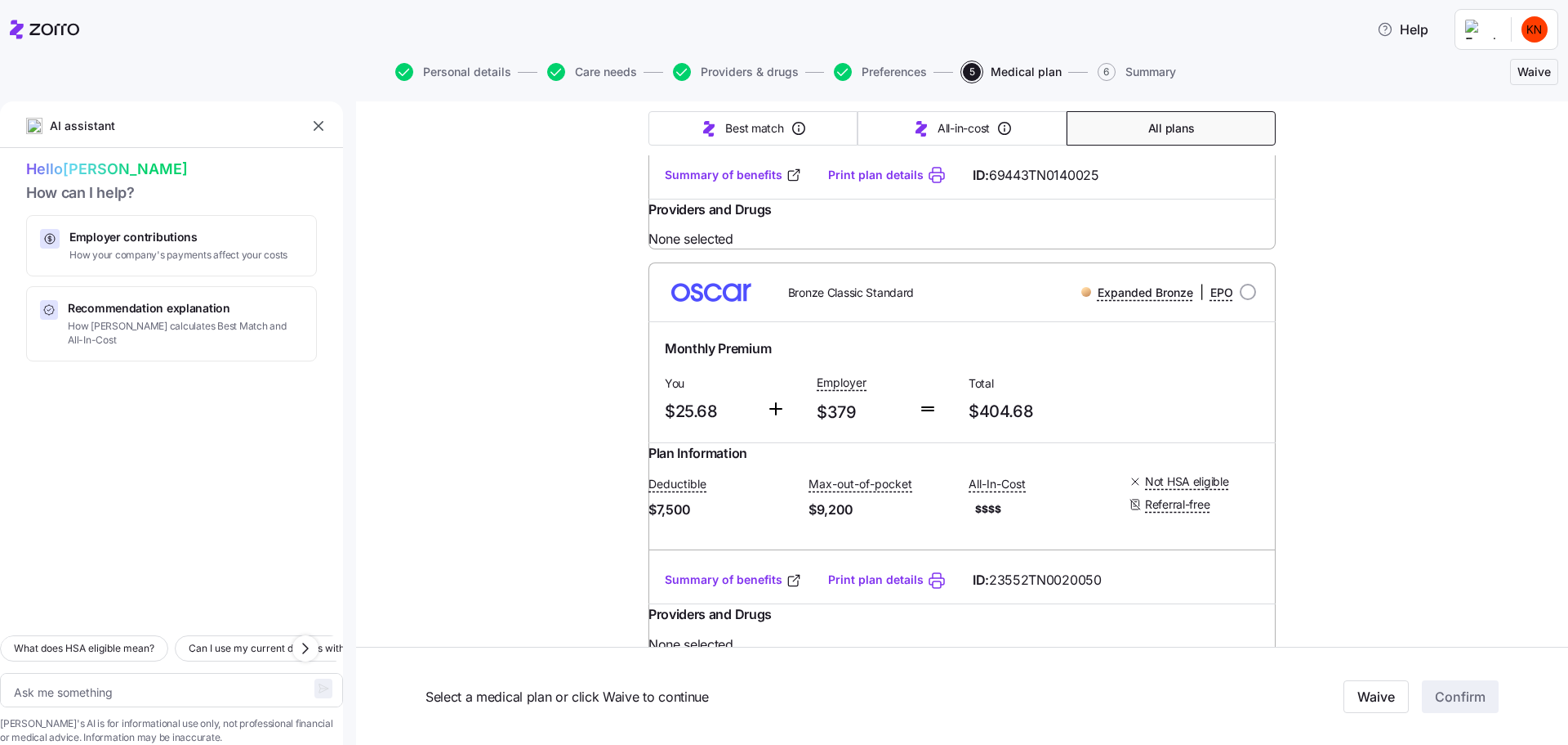
scroll to position [698, 0]
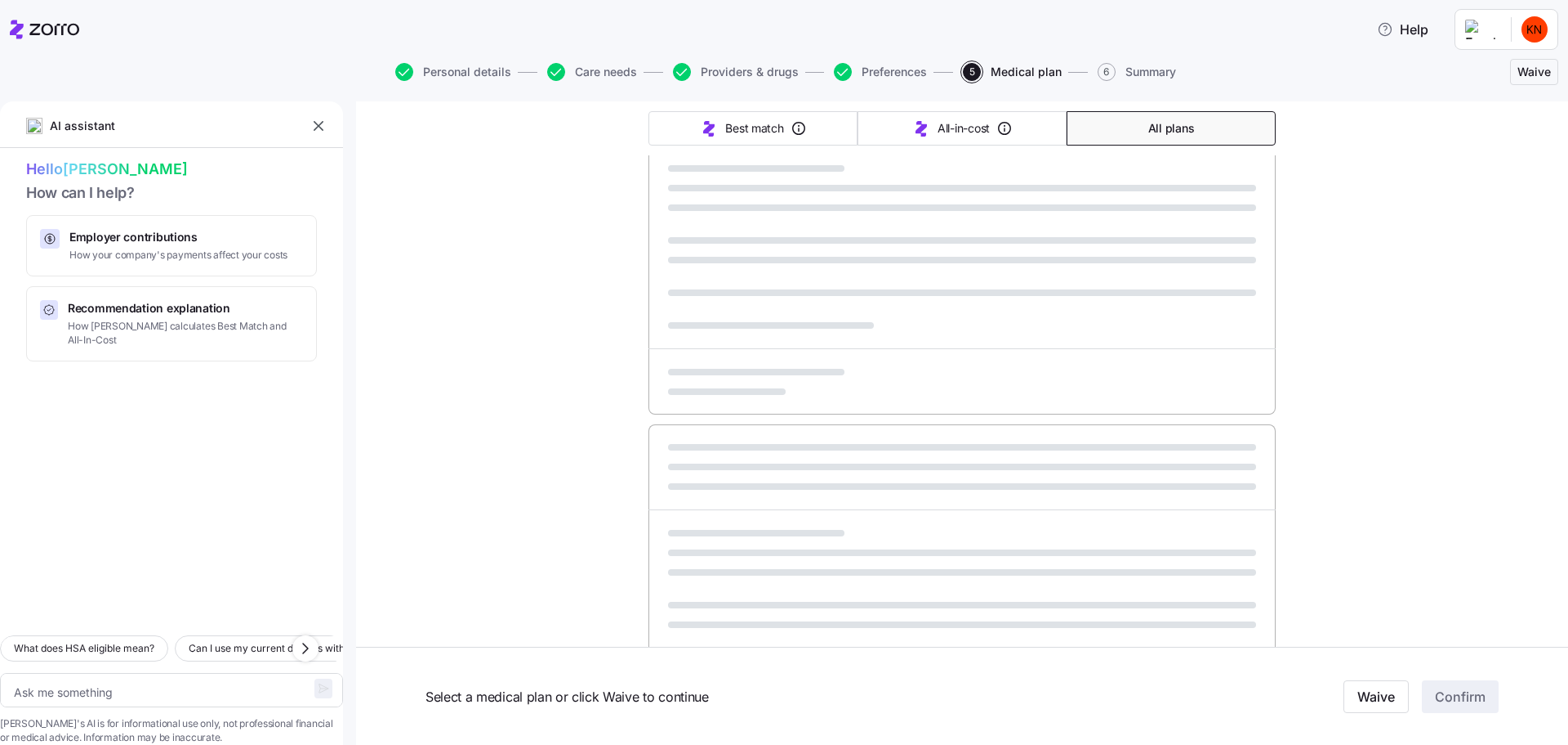
type textarea "x"
type input "Sorted by: Best match"
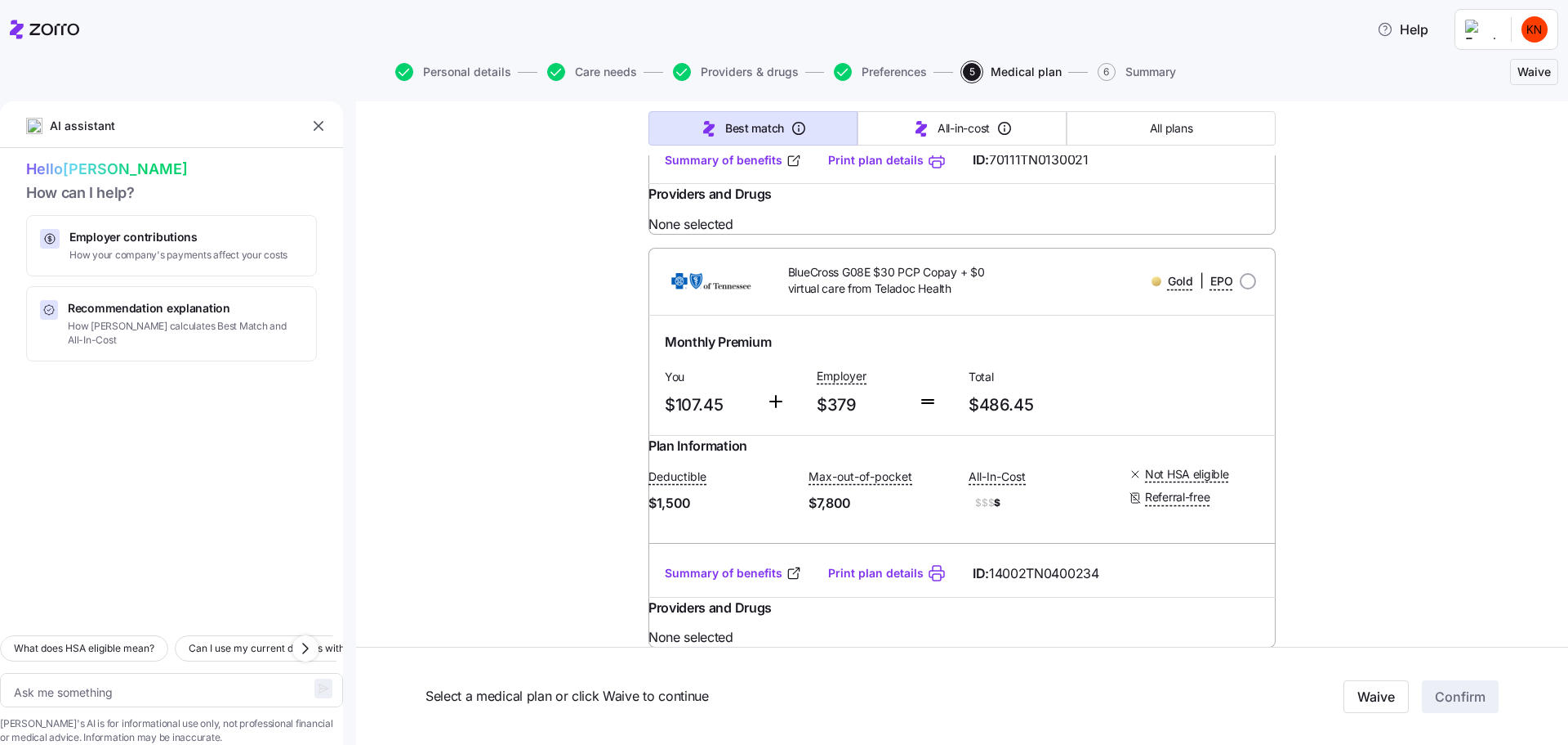
scroll to position [1798, 0]
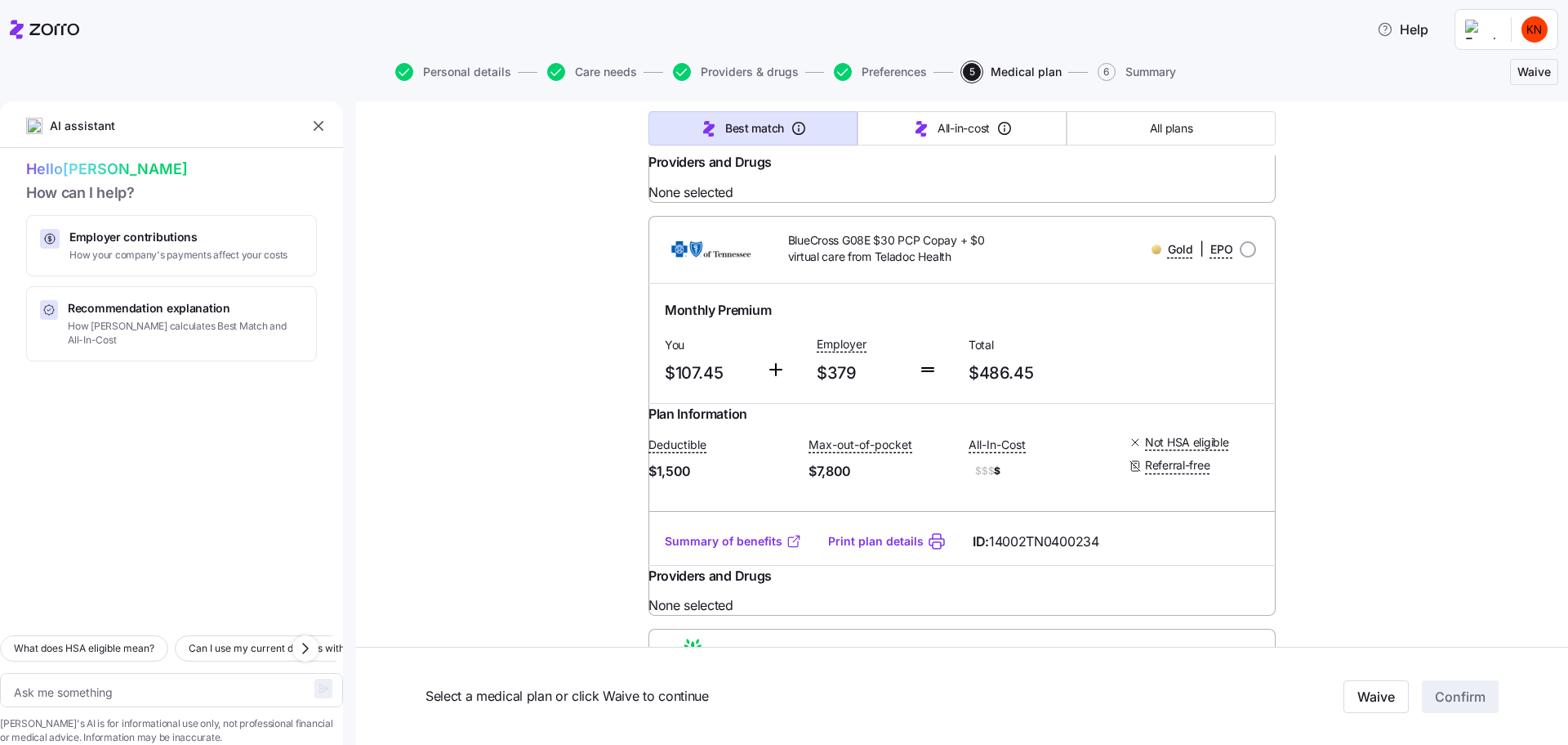
click at [751, 533] on link "Summary of benefits" at bounding box center [733, 541] width 137 height 16
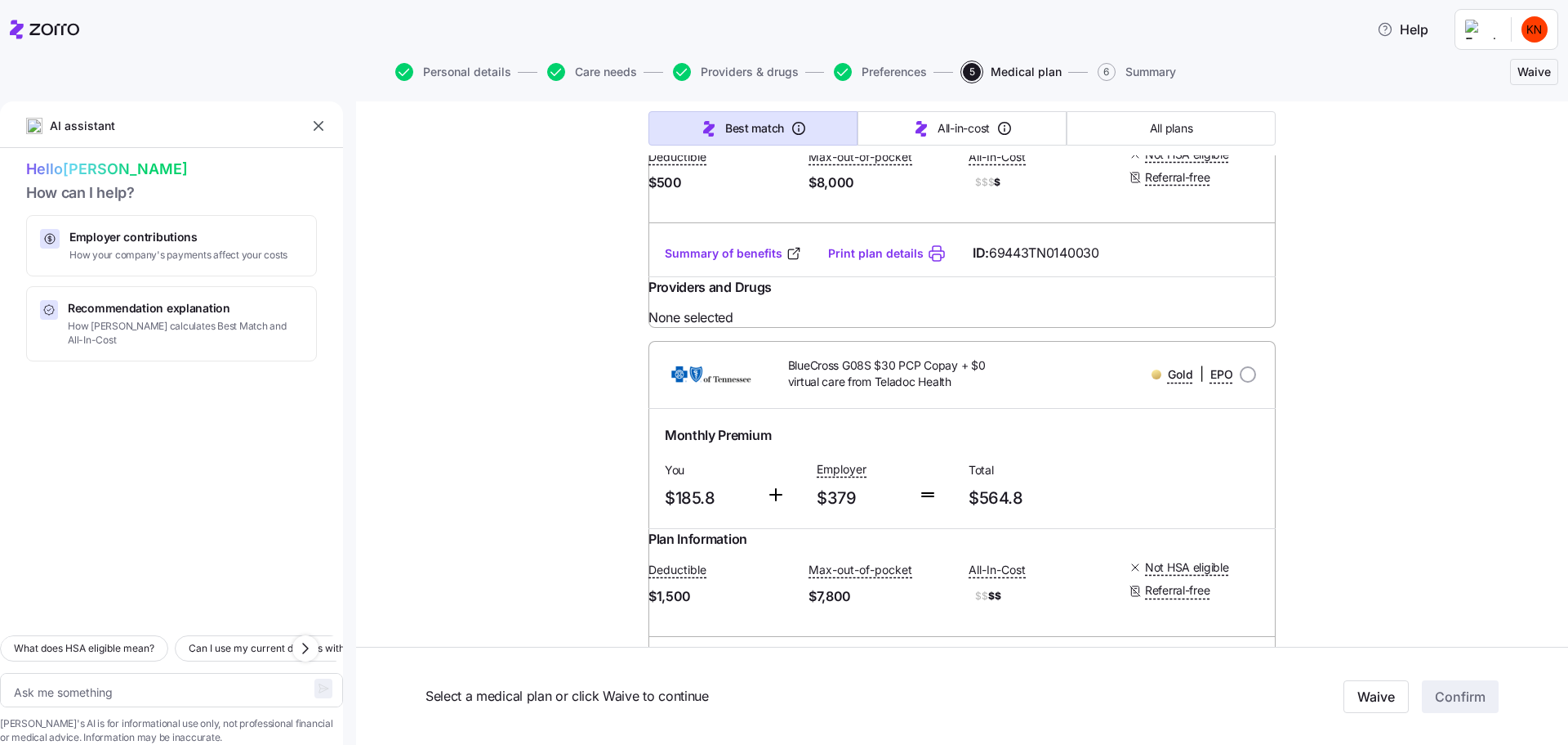
scroll to position [3733, 0]
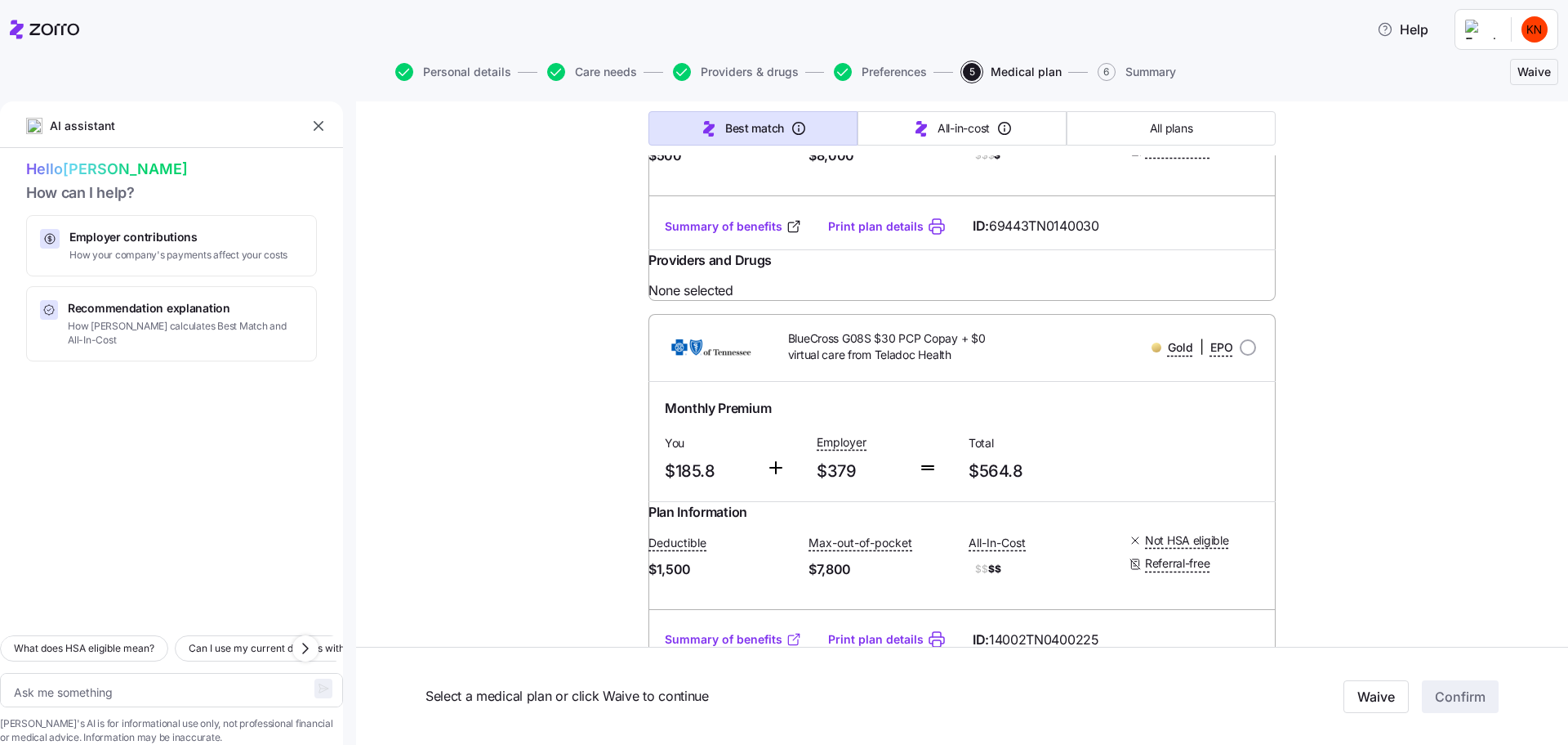
click at [748, 631] on link "Summary of benefits" at bounding box center [733, 639] width 137 height 16
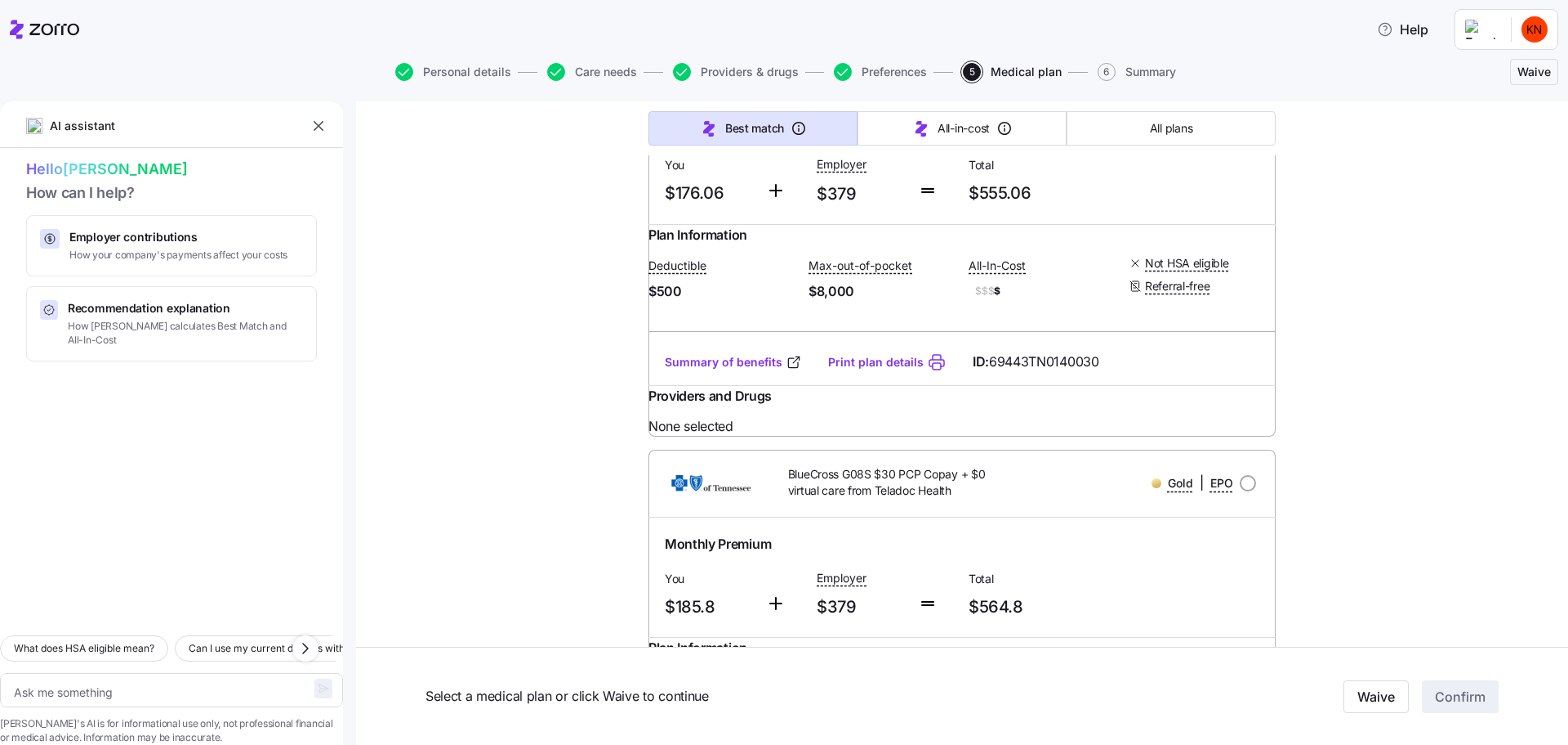
scroll to position [3596, 0]
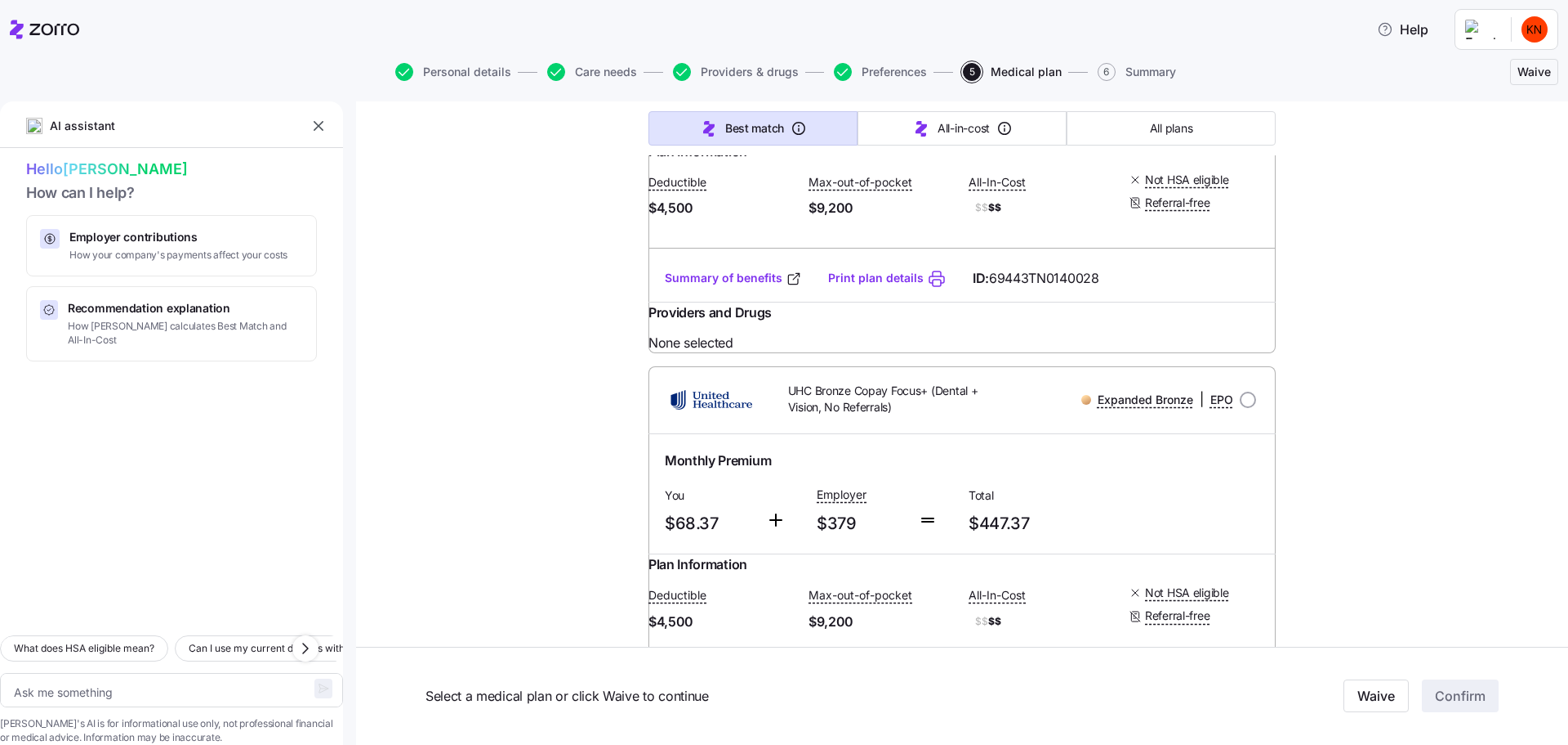
scroll to position [7230, 0]
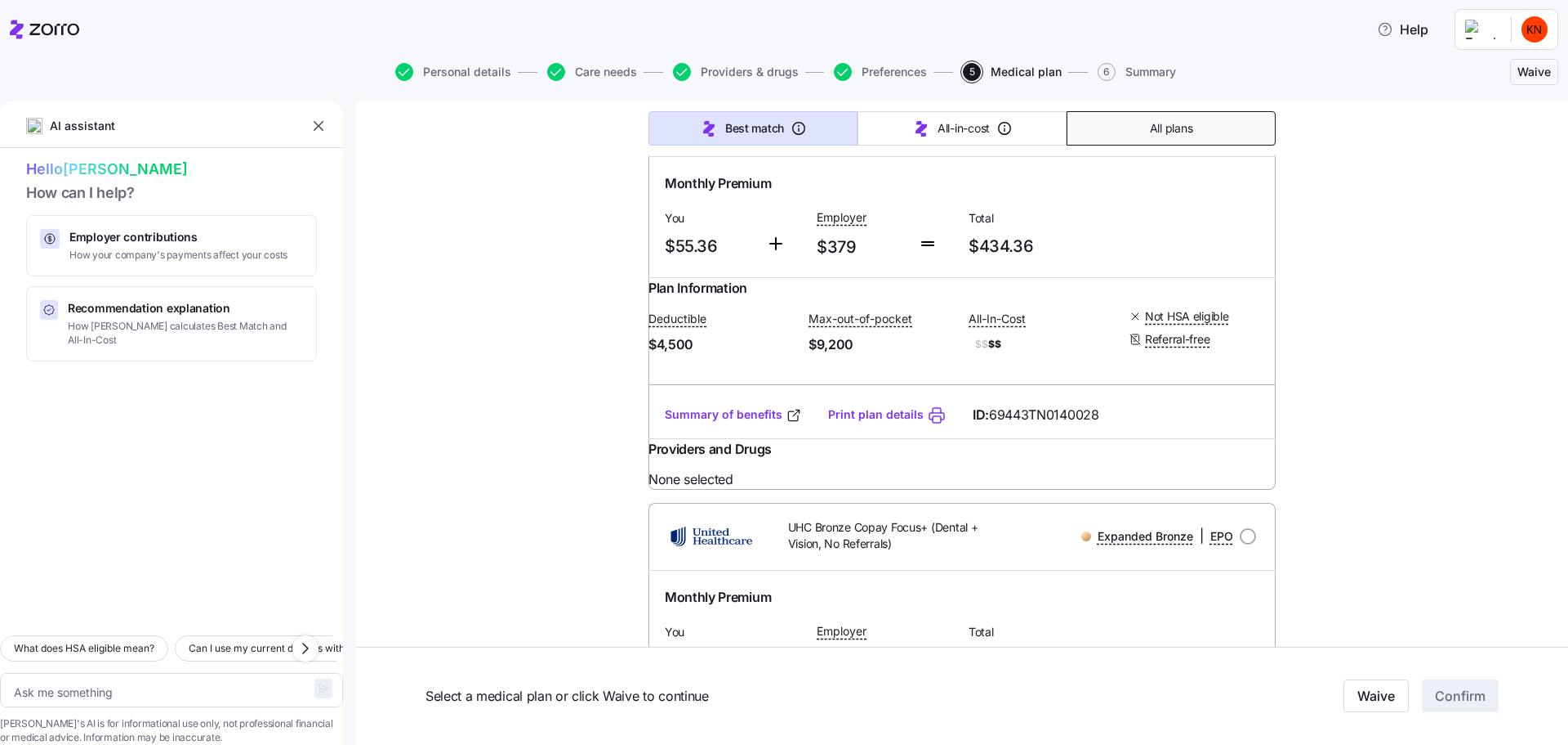
click at [1167, 111] on button "All plans" at bounding box center [1171, 129] width 209 height 34
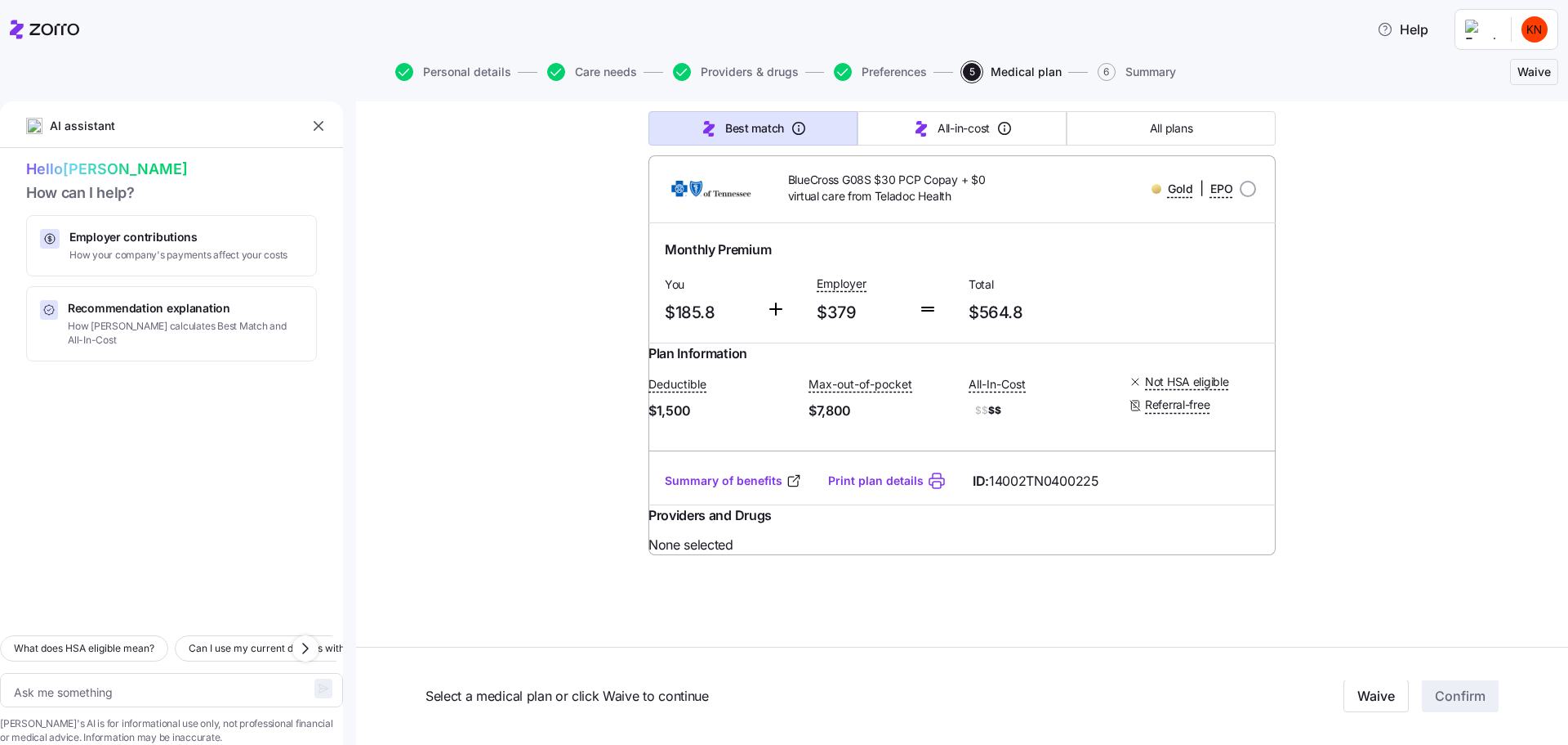
scroll to position [698, 0]
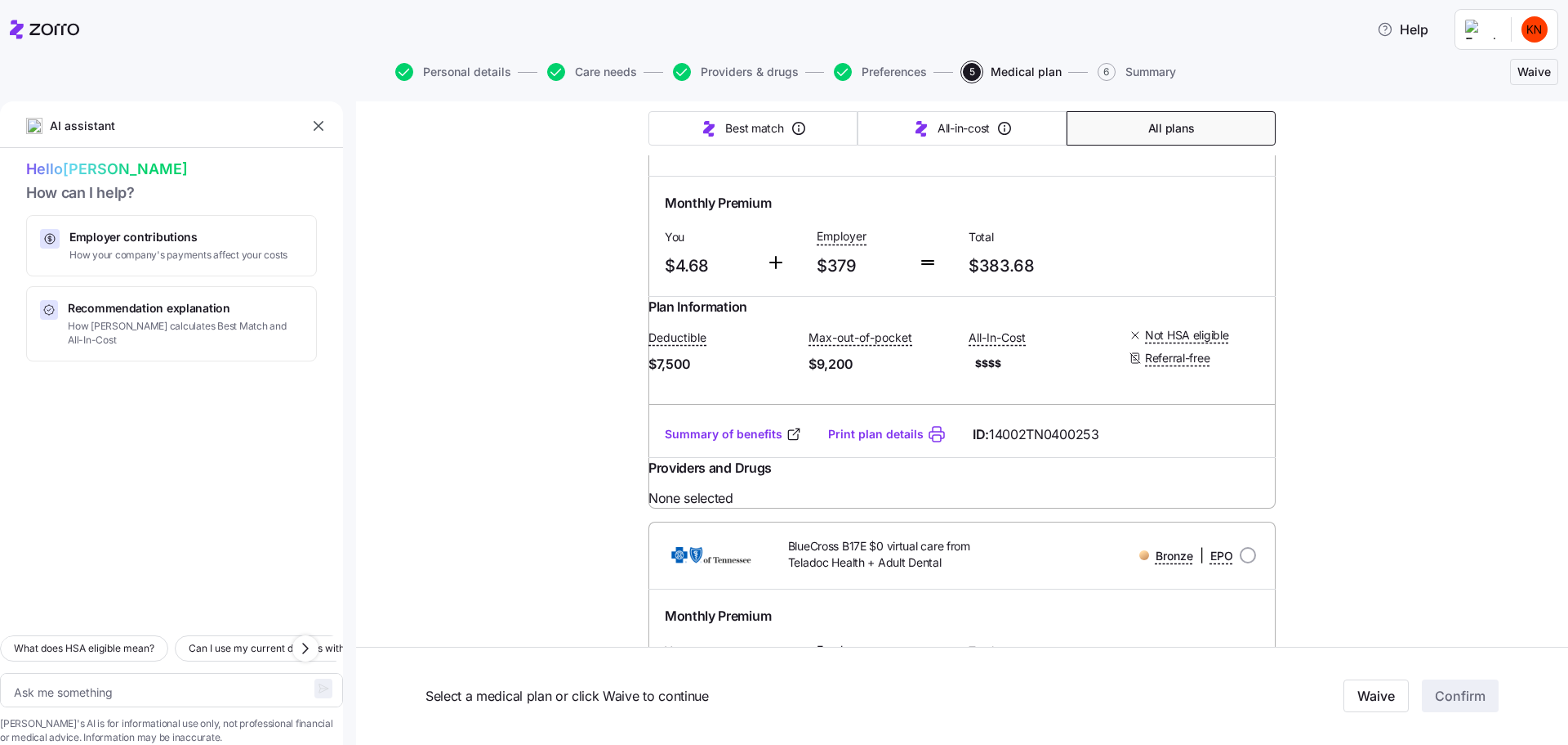
type textarea "x"
type input "Sorted by: Premium"
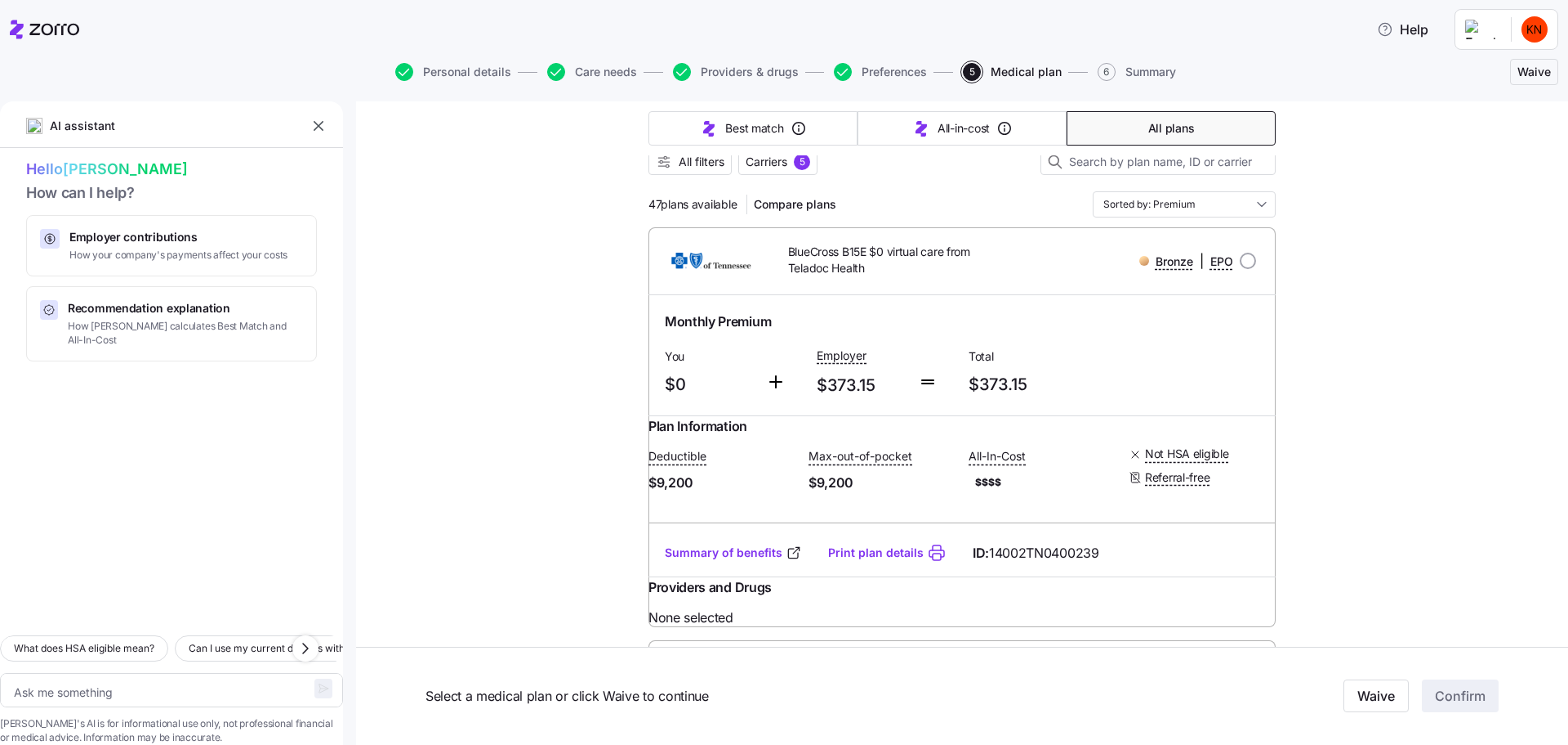
scroll to position [0, 0]
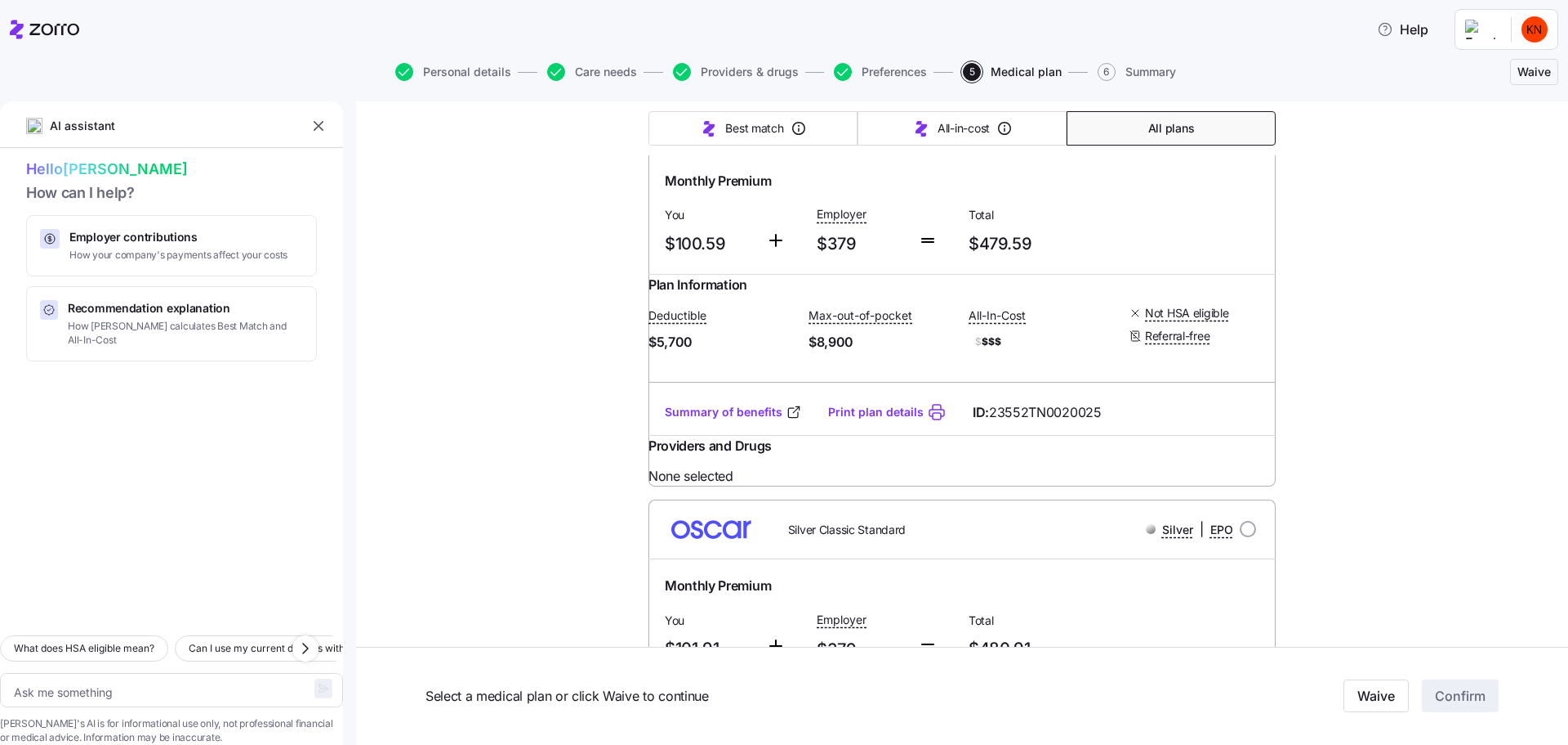
scroll to position [8462, 0]
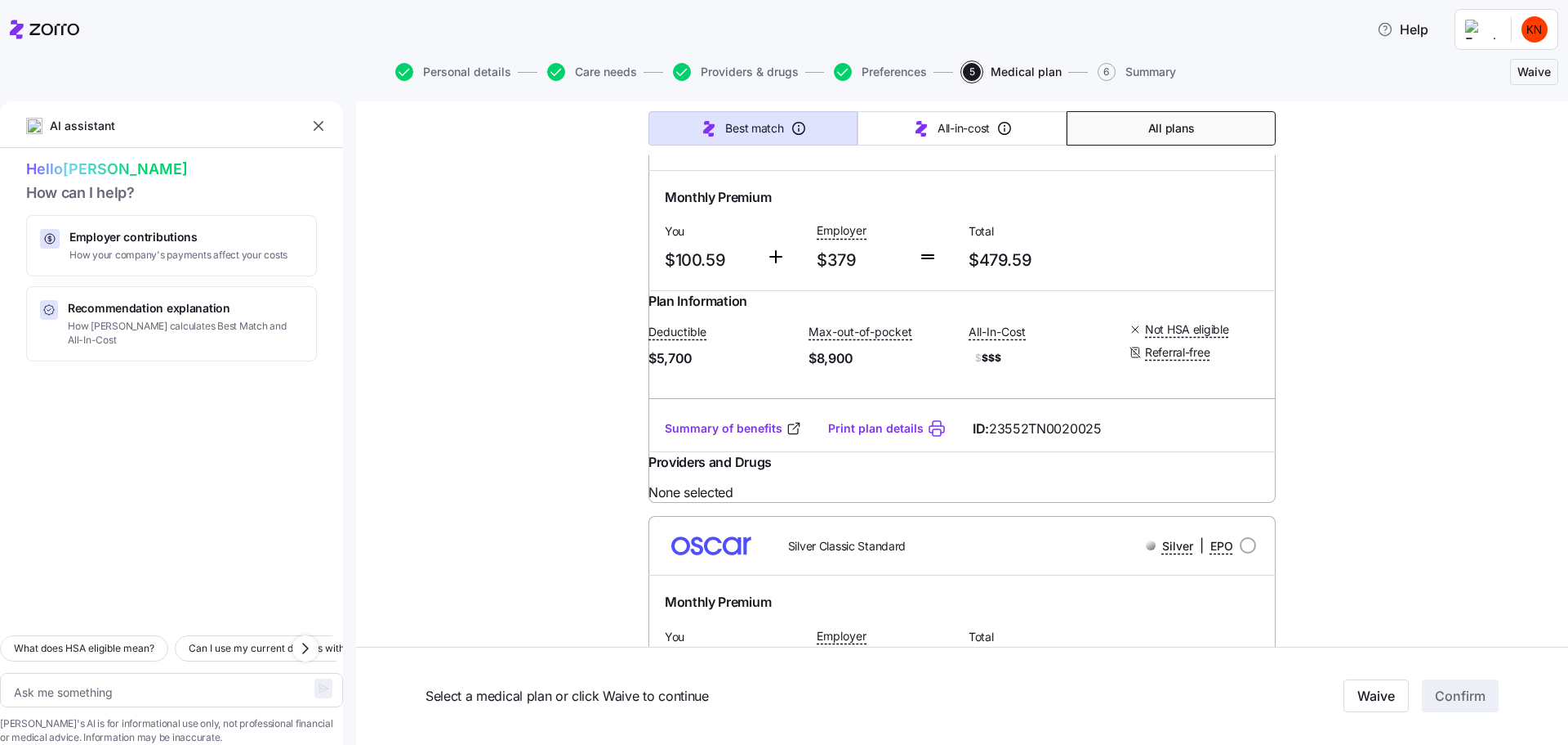
click at [738, 120] on span "Best match" at bounding box center [755, 128] width 58 height 16
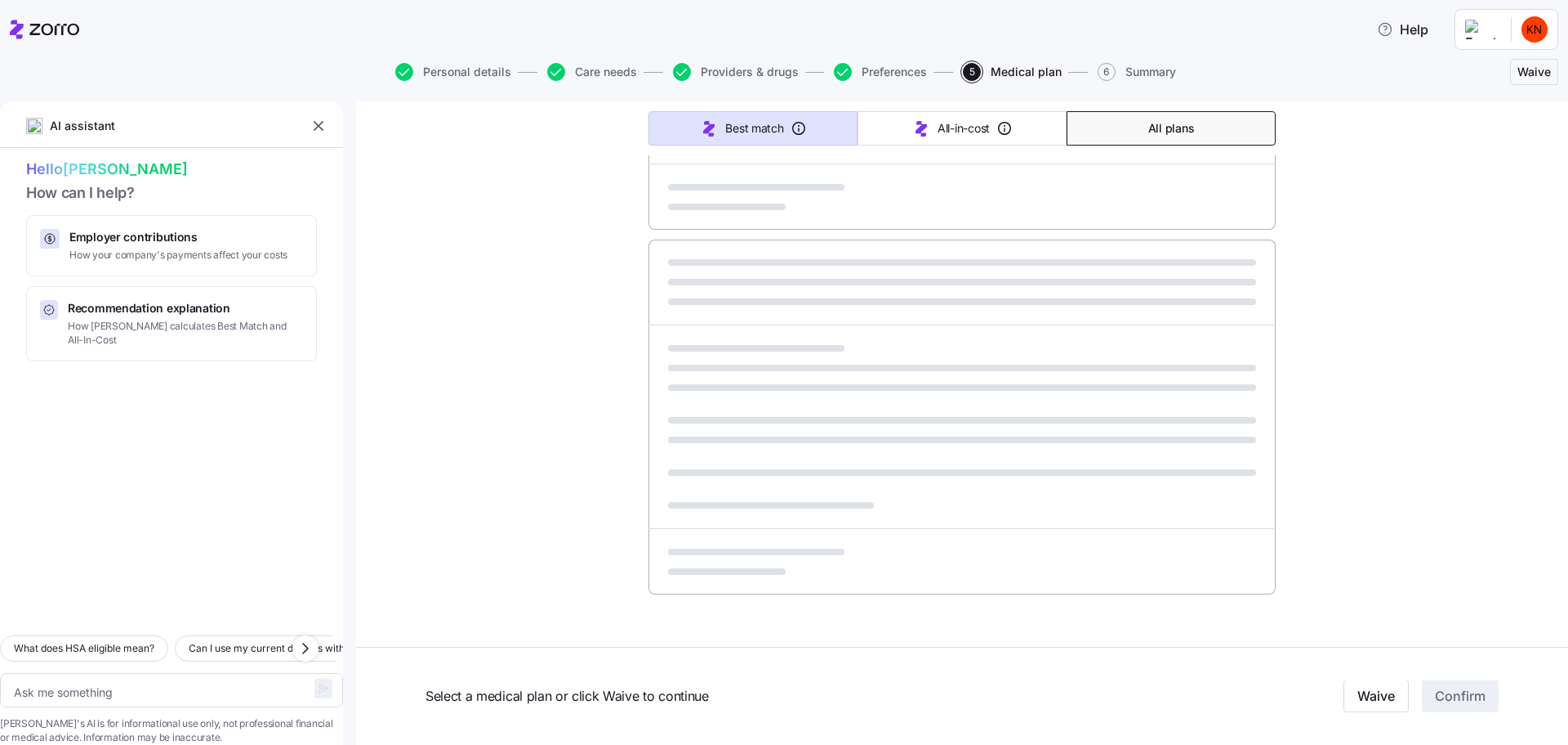
scroll to position [698, 0]
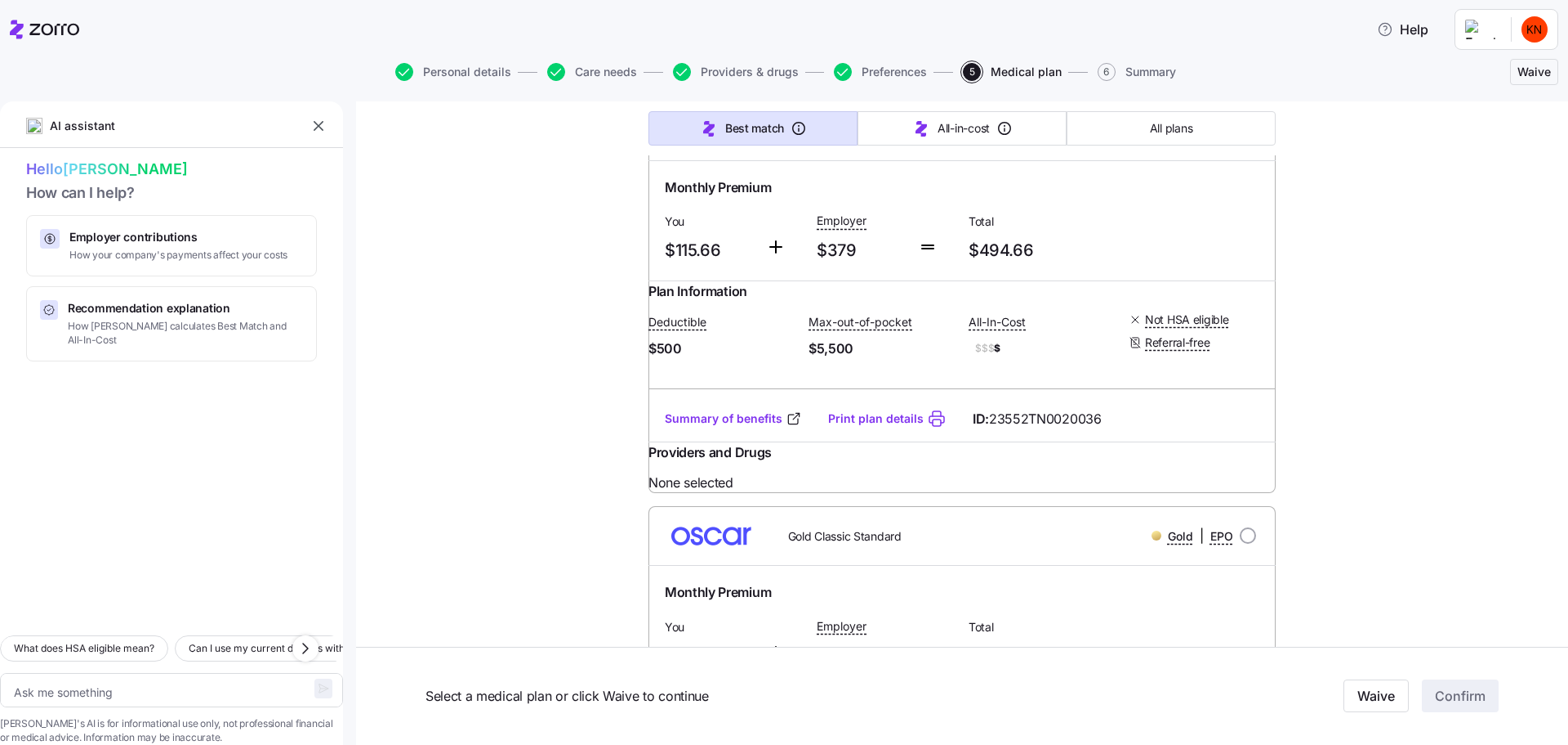
type textarea "x"
type input "Sorted by: Best match"
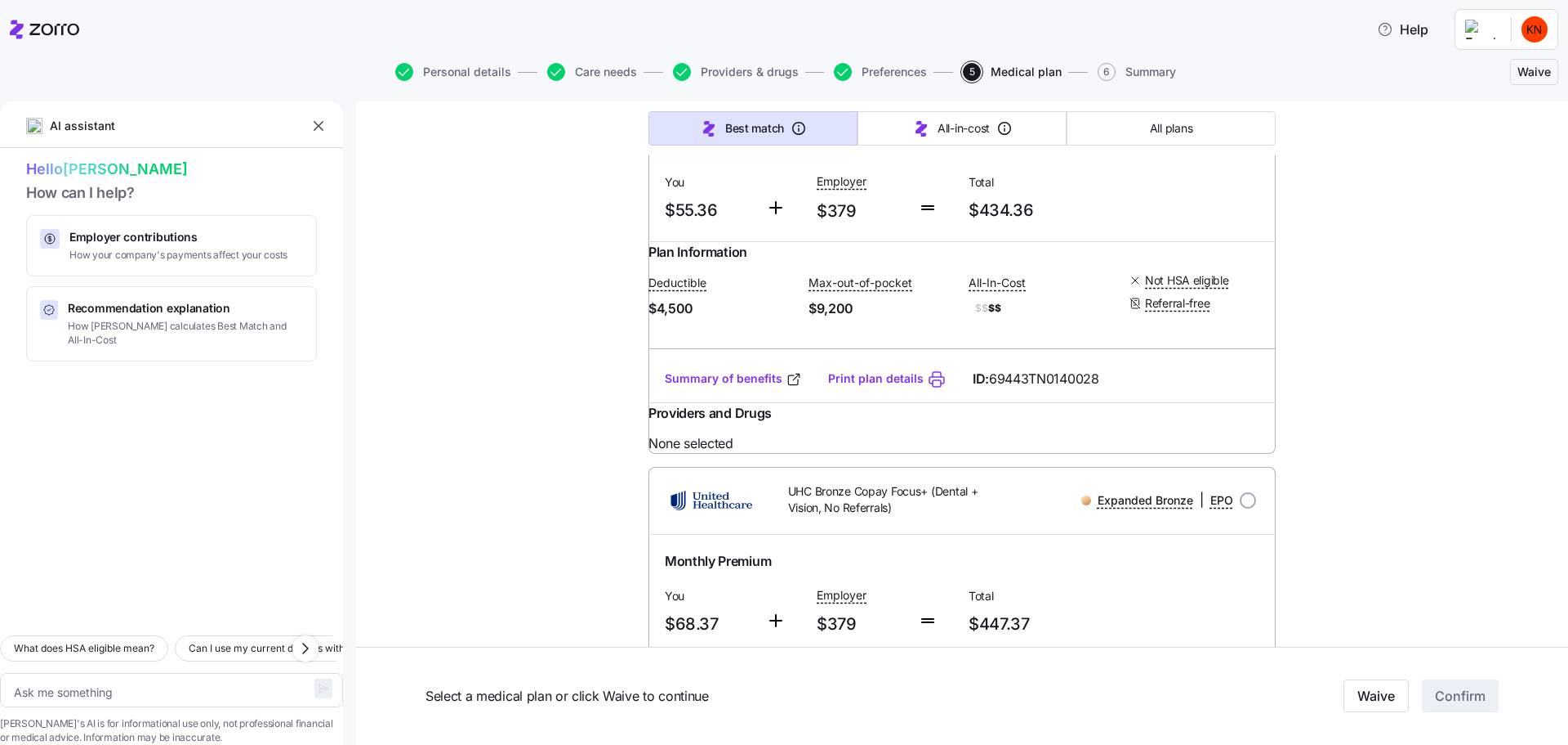
scroll to position [7243, 0]
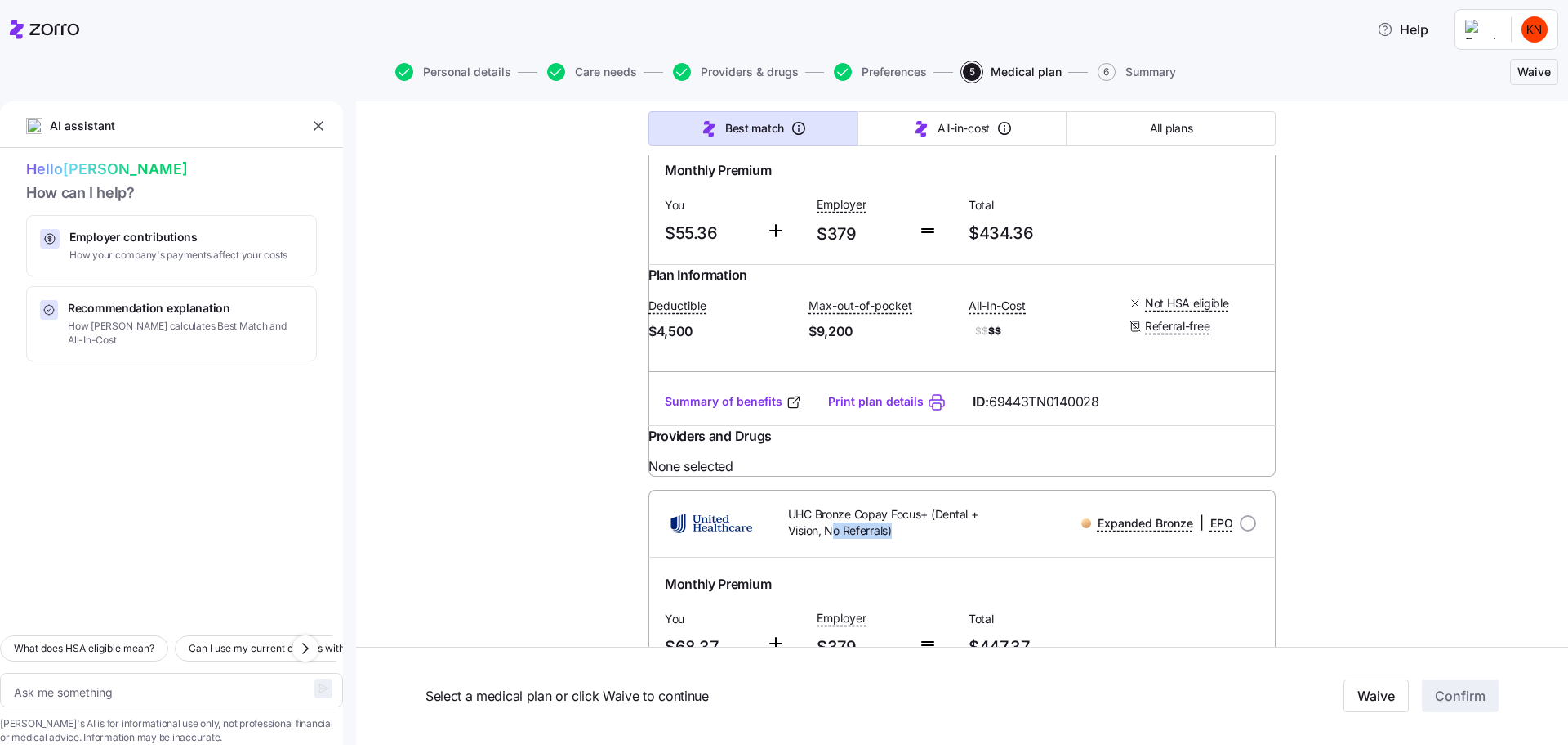
drag, startPoint x: 820, startPoint y: 358, endPoint x: 886, endPoint y: 371, distance: 67.3
click at [886, 500] on div "UHC Bronze Copay Focus+ (Dental + Vision, No Referrals)" at bounding box center [887, 523] width 251 height 47
click at [888, 500] on div "UHC Bronze Copay Focus+ (Dental + Vision, No Referrals)" at bounding box center [887, 523] width 251 height 47
drag, startPoint x: 890, startPoint y: 369, endPoint x: 817, endPoint y: 362, distance: 73.3
click at [817, 506] on span "UHC Bronze Copay Focus+ (Dental + Vision, No Referrals)" at bounding box center [897, 522] width 218 height 33
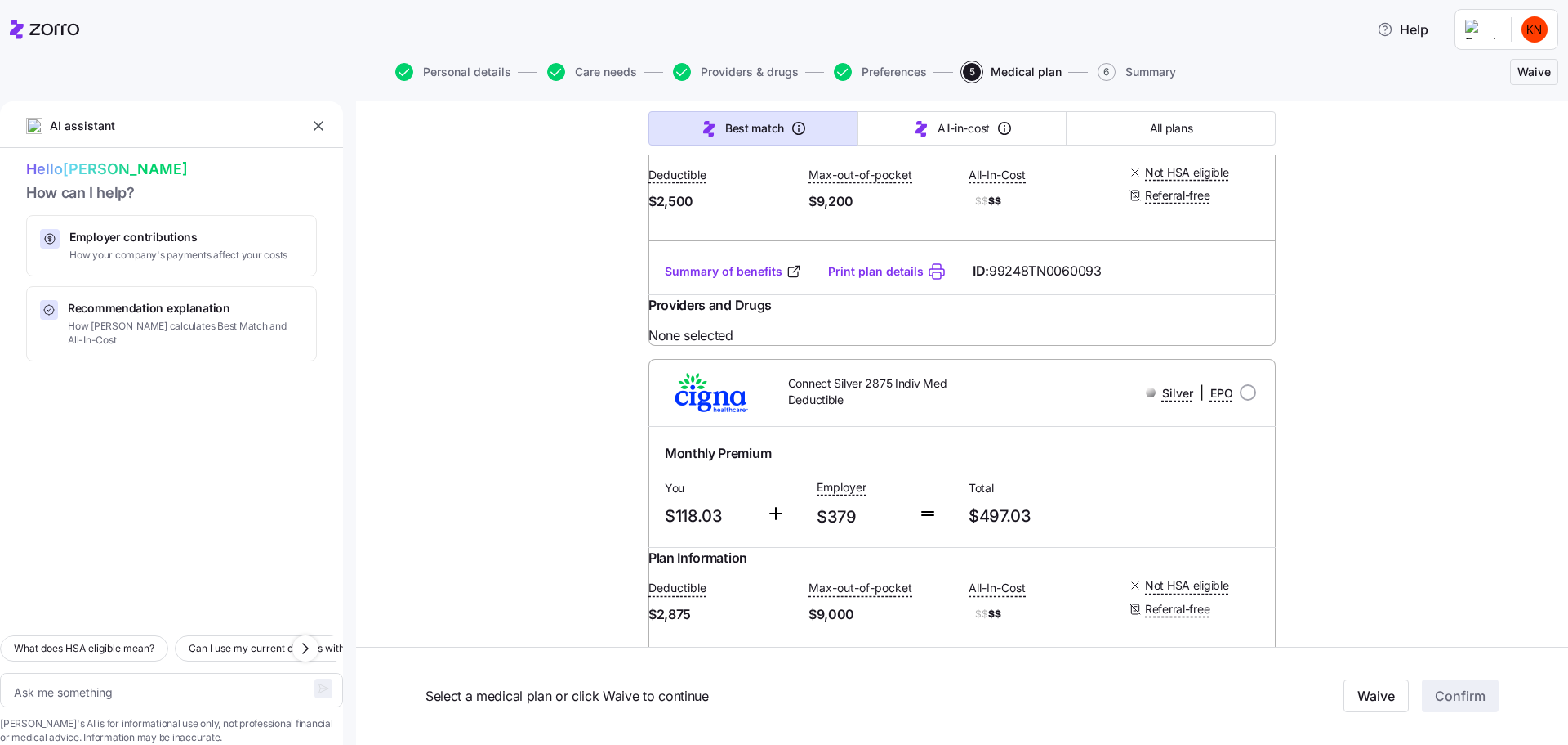
scroll to position [8281, 0]
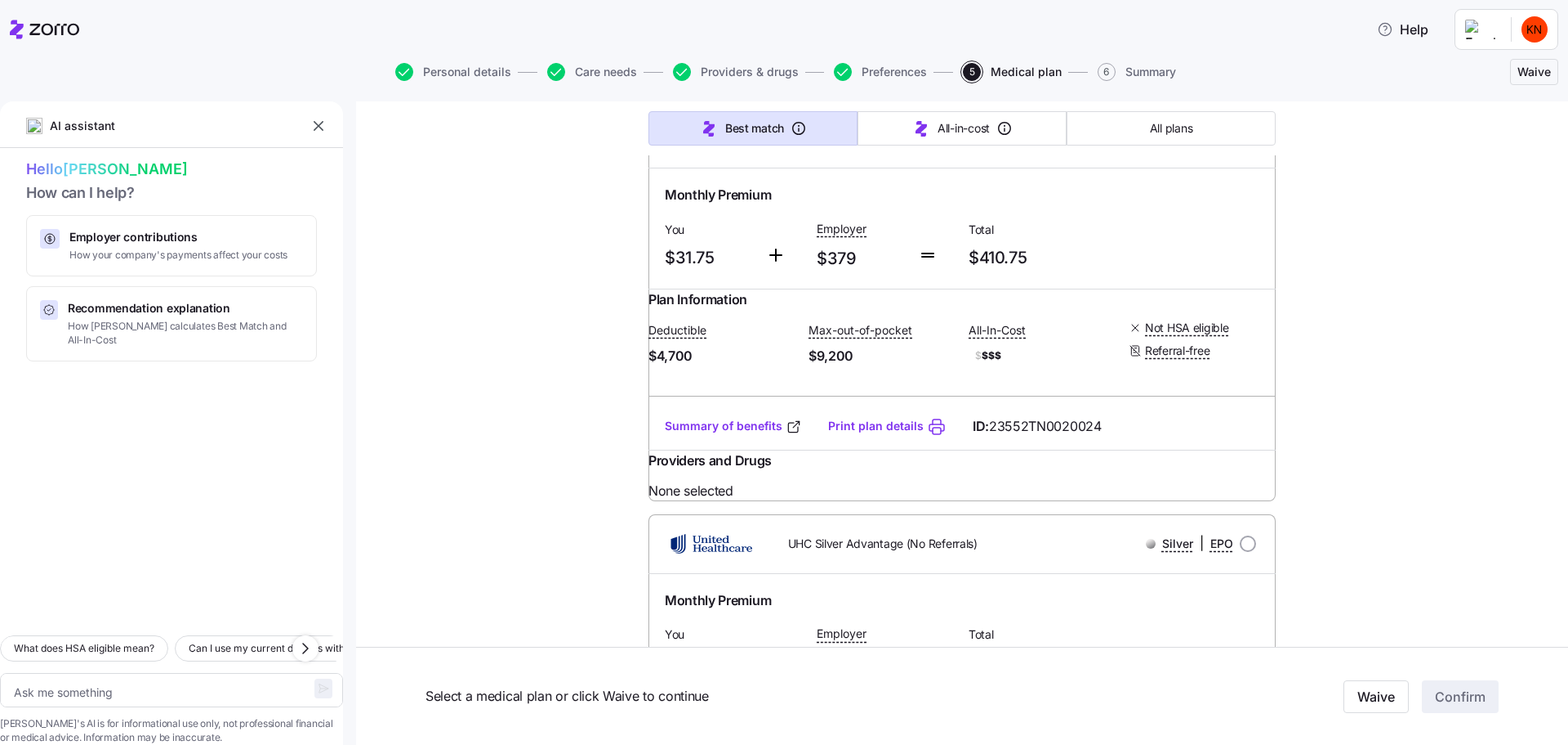
type textarea "x"
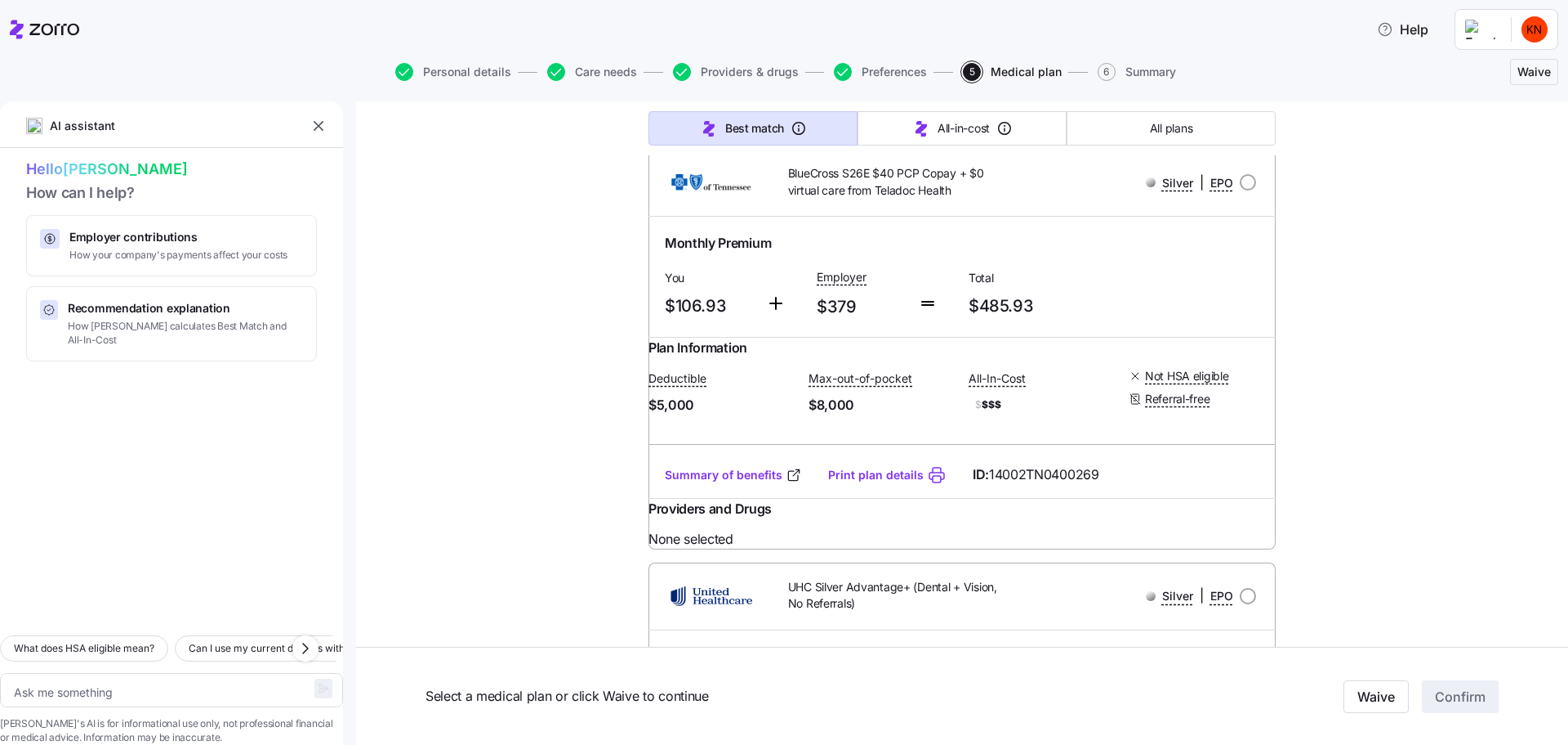
scroll to position [10841, 0]
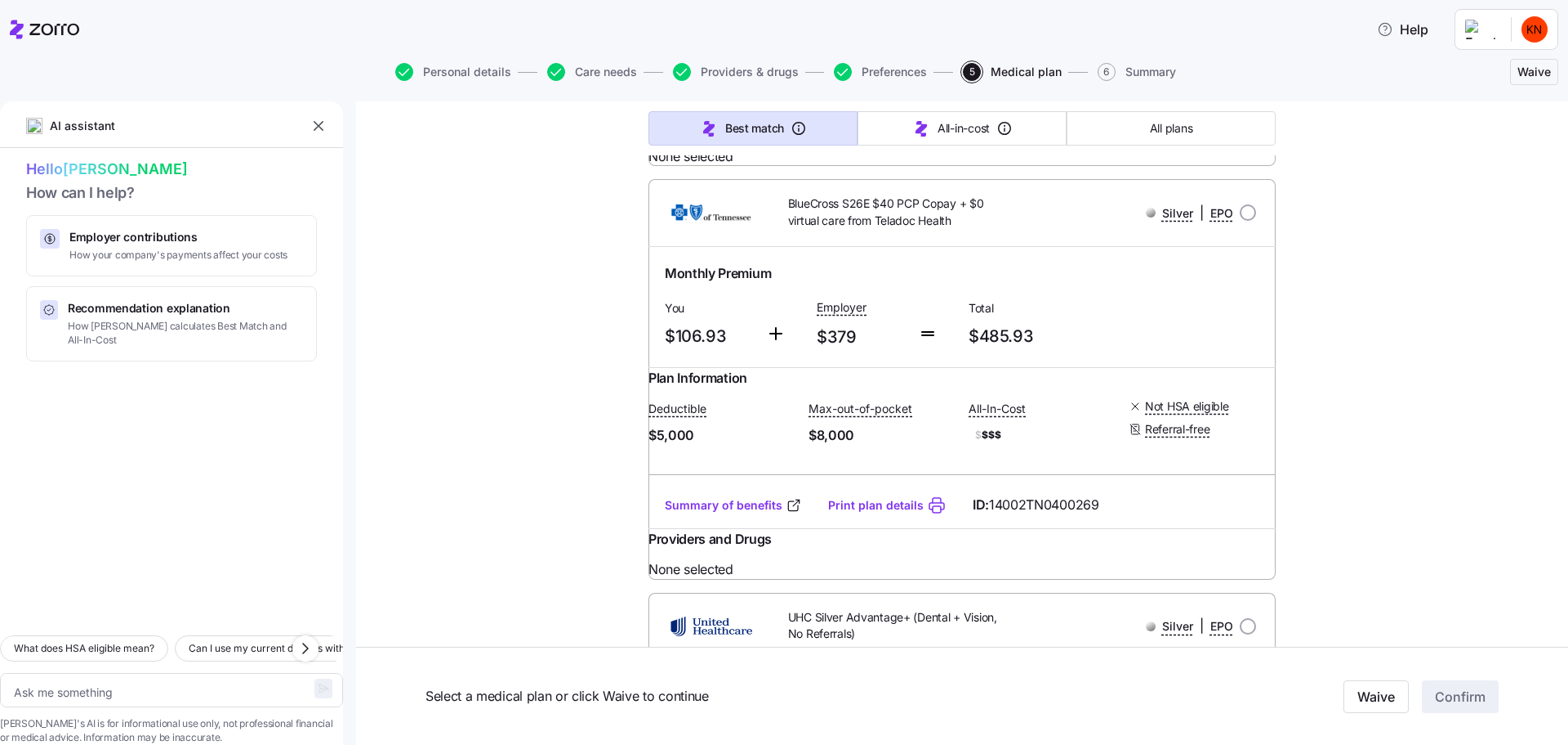
drag, startPoint x: 1188, startPoint y: 385, endPoint x: 1182, endPoint y: 412, distance: 27.7
click at [1240, 618] on input "radio" at bounding box center [1248, 626] width 16 height 16
radio input "true"
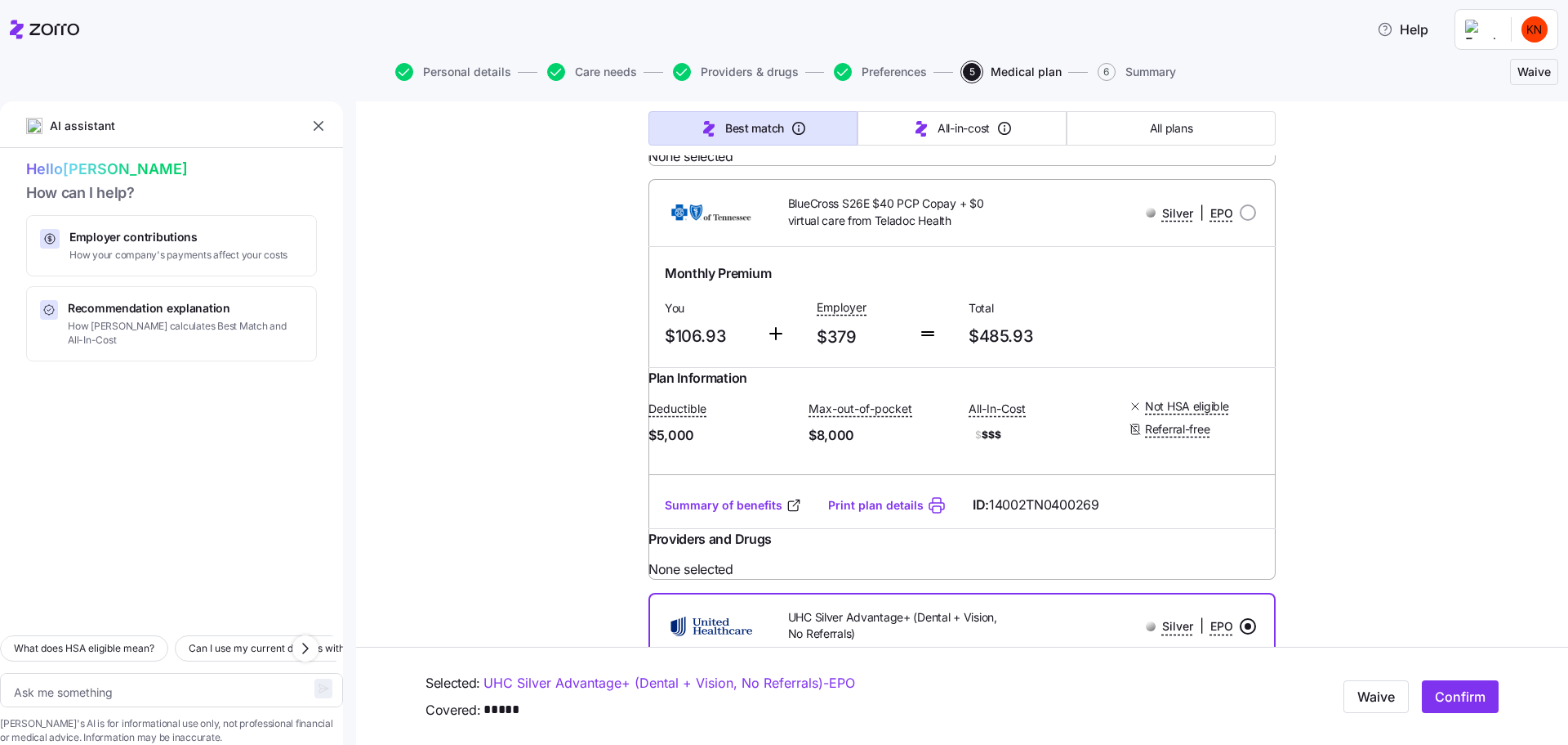
type textarea "x"
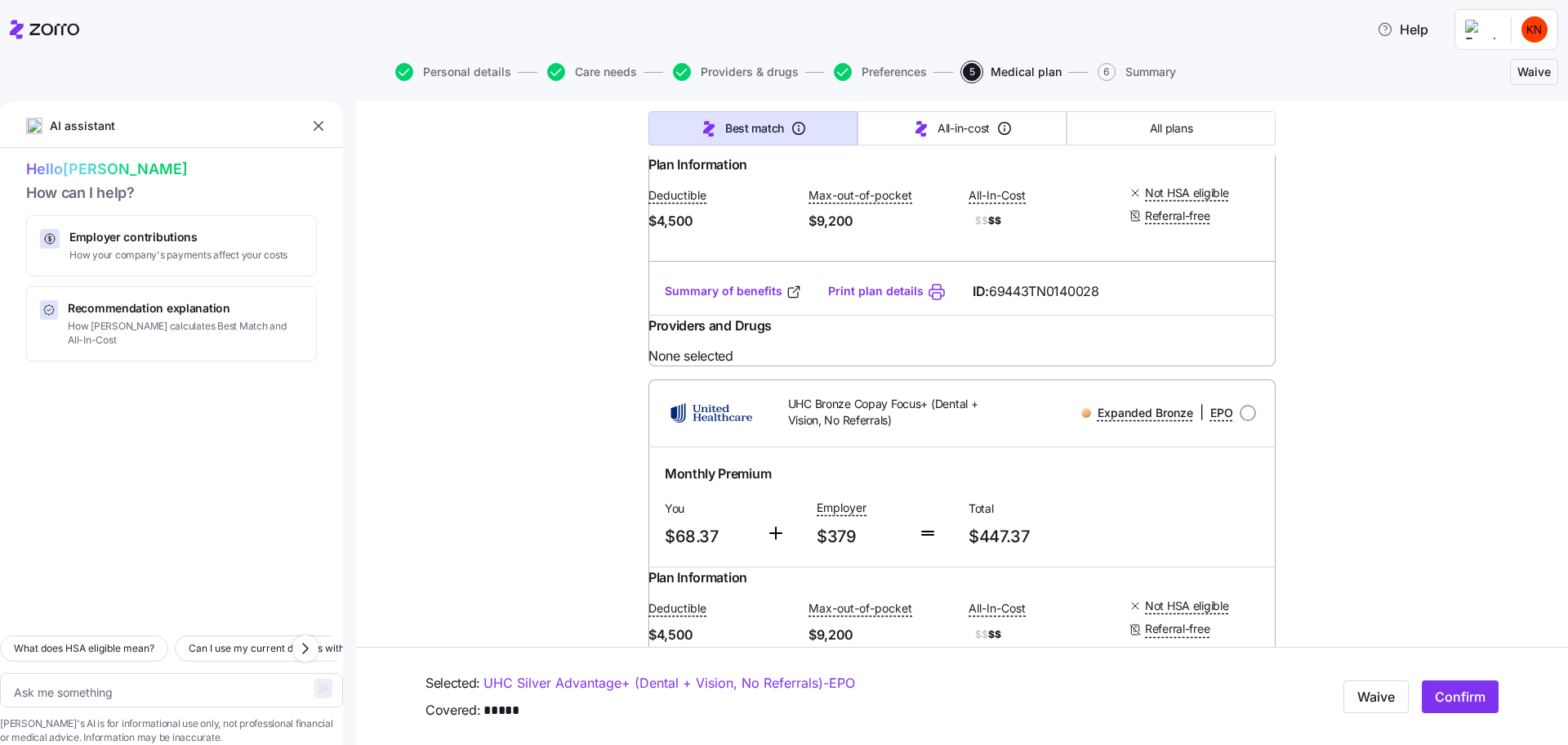
scroll to position [7299, 0]
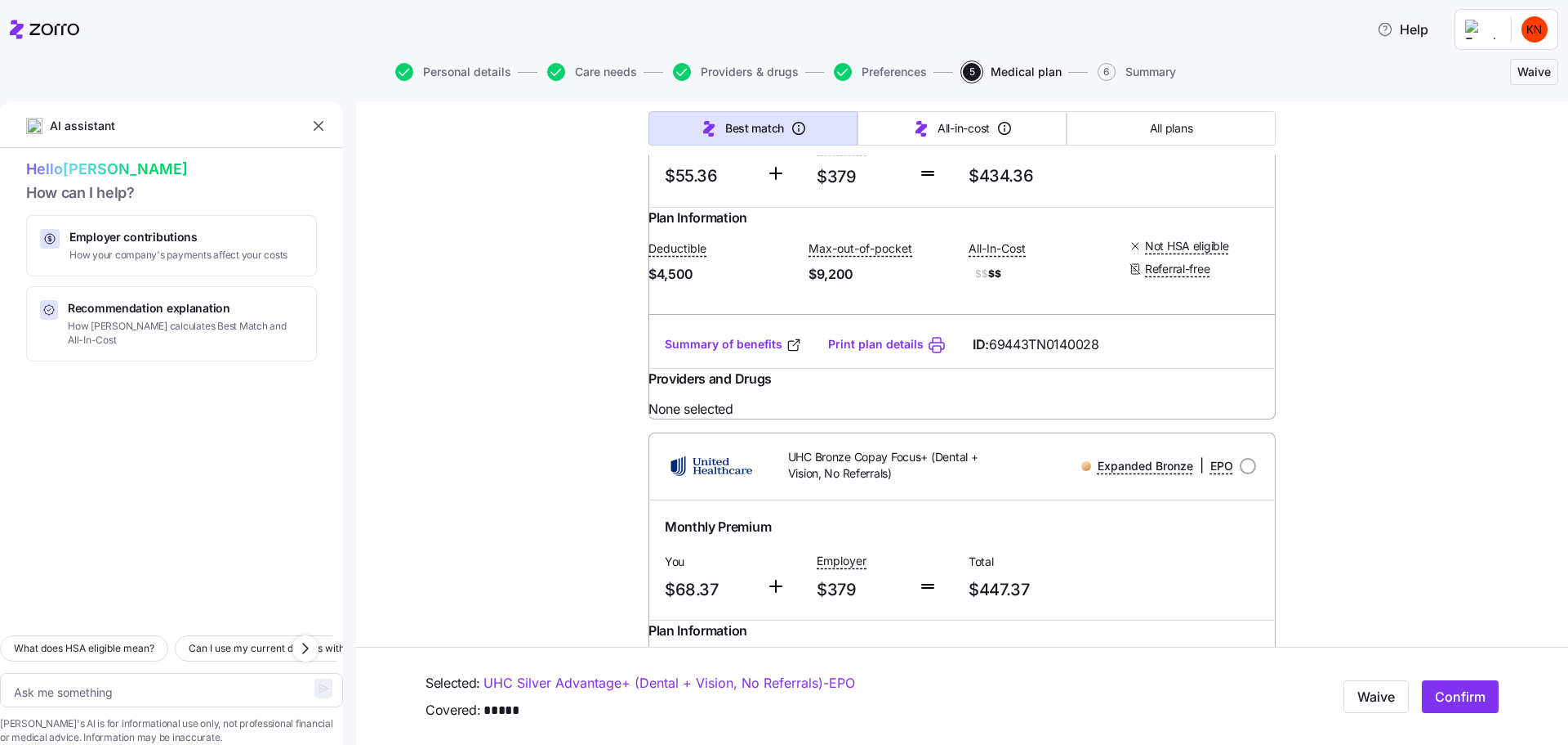
click at [1240, 458] on input "radio" at bounding box center [1248, 466] width 16 height 16
radio input "true"
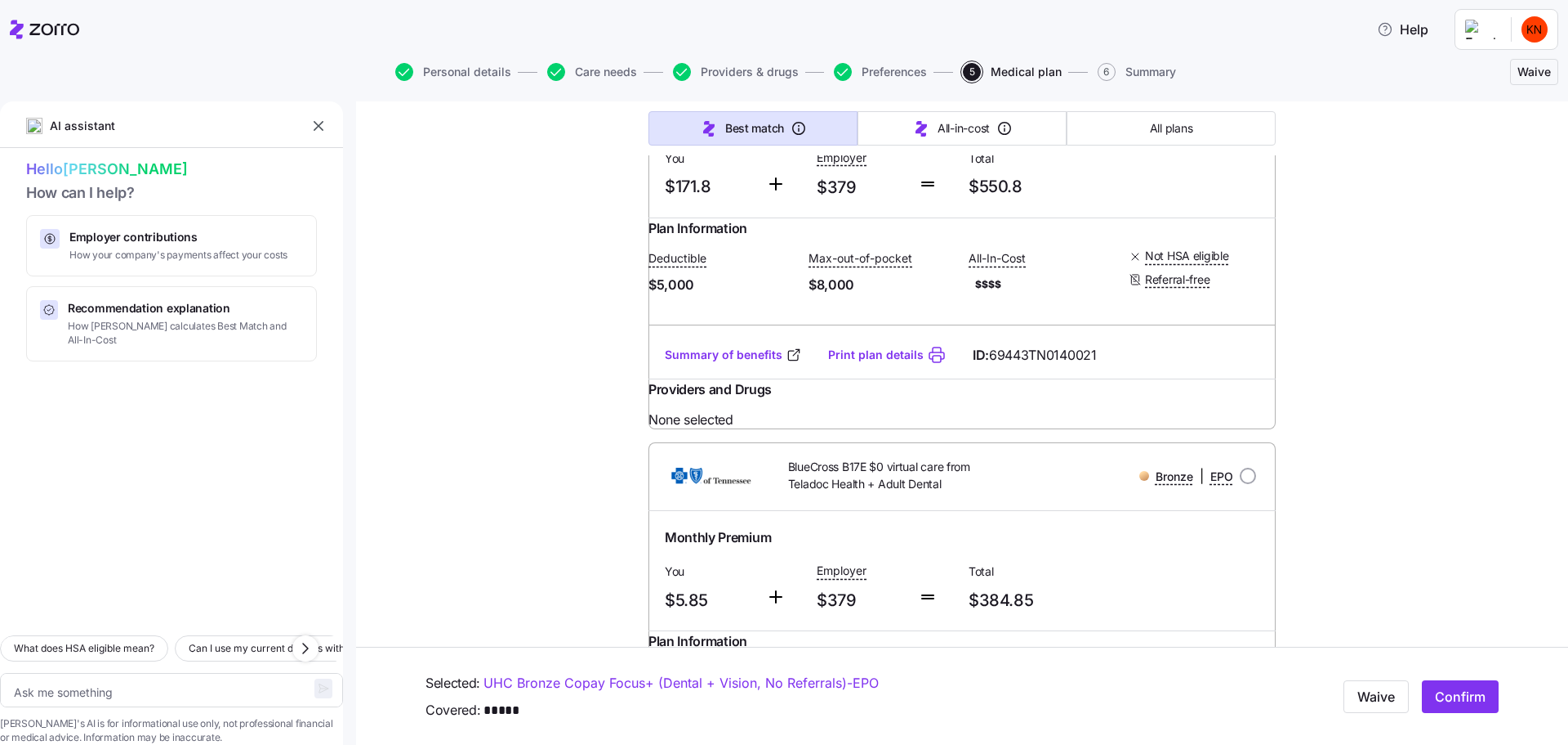
scroll to position [14651, 0]
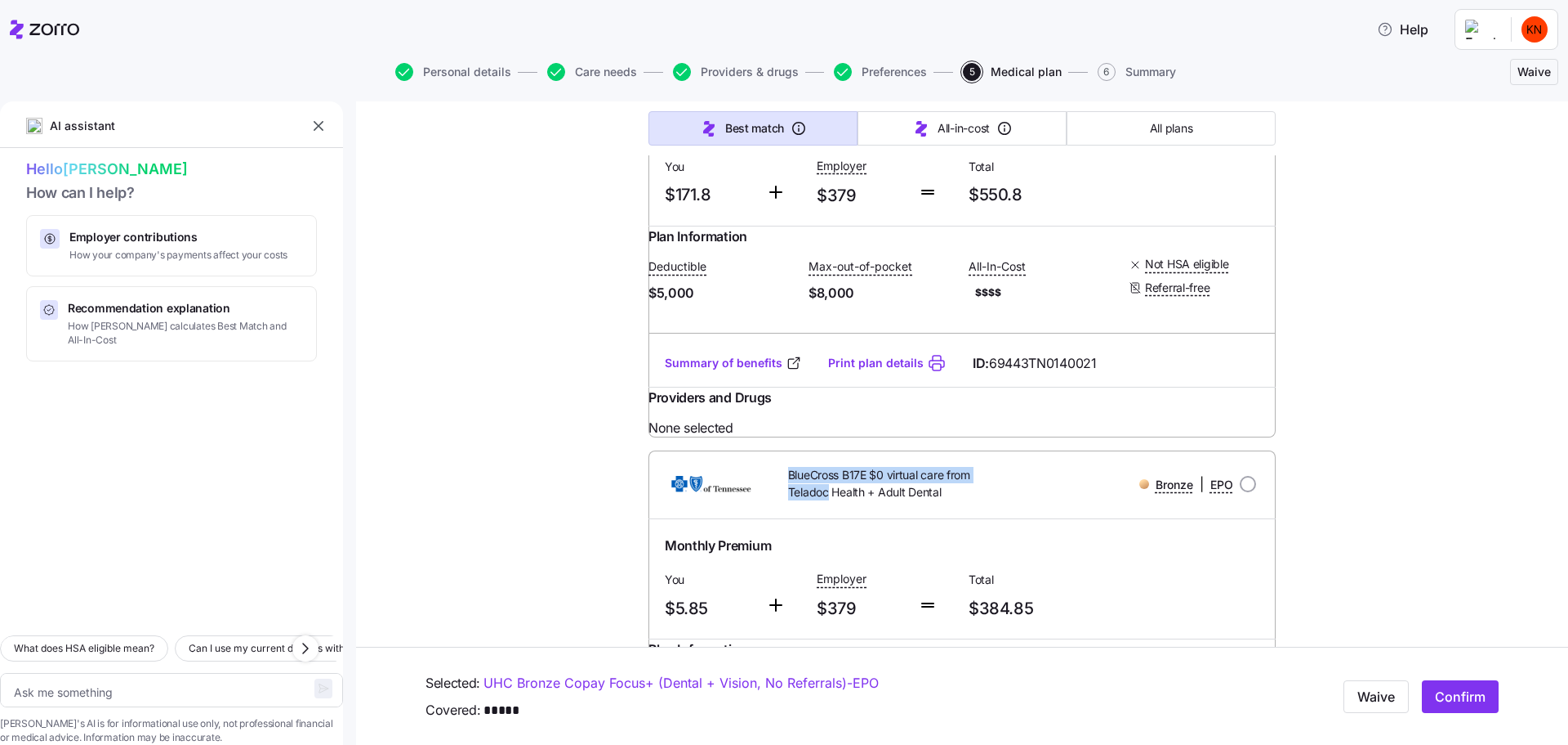
drag, startPoint x: 779, startPoint y: 196, endPoint x: 817, endPoint y: 203, distance: 38.6
click at [817, 460] on div "BlueCross B17E $0 virtual care from Teladoc Health + Adult Dental" at bounding box center [887, 484] width 251 height 47
click at [817, 466] on span "BlueCross B17E $0 virtual care from Teladoc Health + Adult Dental" at bounding box center [897, 483] width 218 height 33
drag, startPoint x: 846, startPoint y: 201, endPoint x: 805, endPoint y: 201, distance: 41.0
click at [805, 466] on span "BlueCross B17E $0 virtual care from Teladoc Health + Adult Dental" at bounding box center [897, 483] width 218 height 33
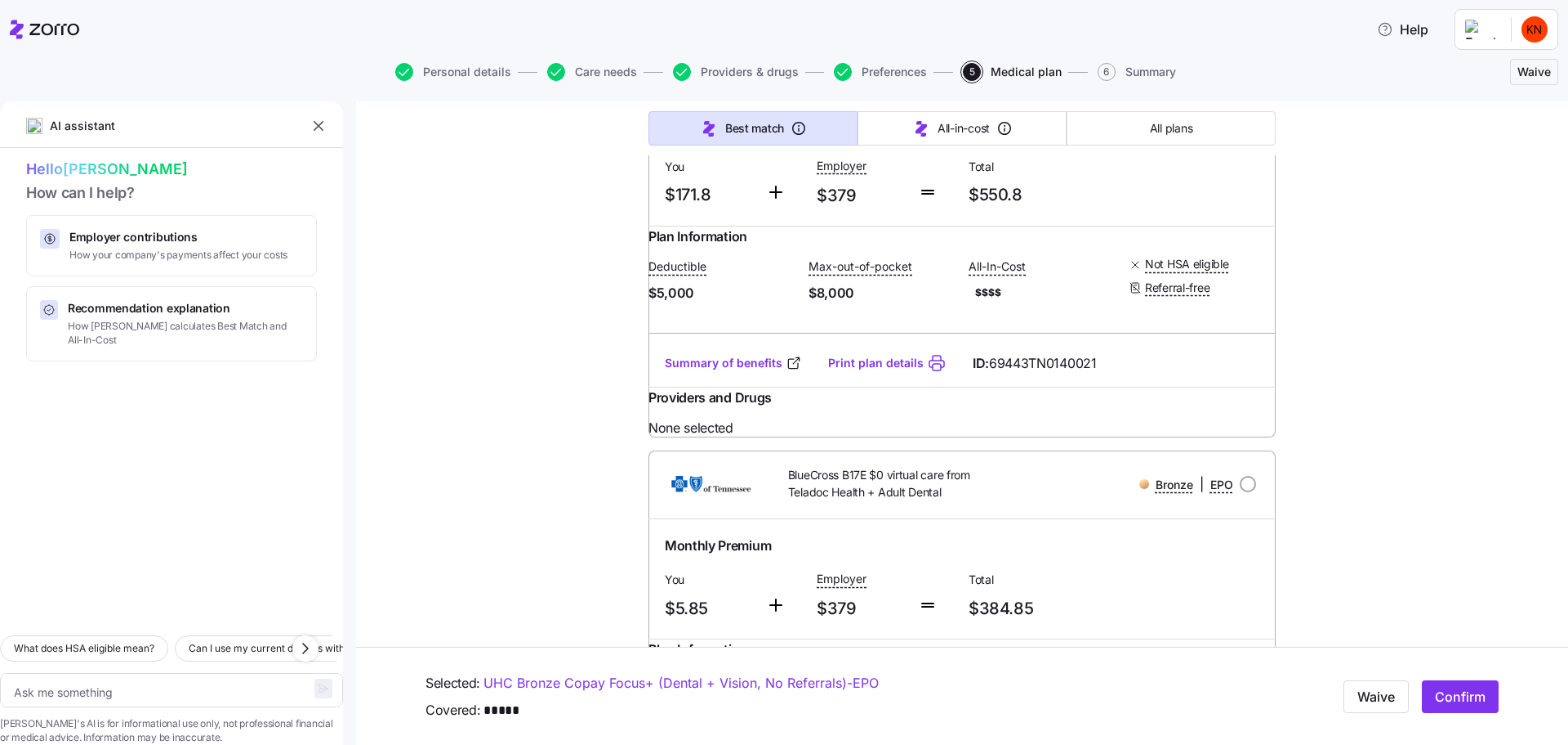
click at [951, 466] on span "BlueCross B17E $0 virtual care from Teladoc Health + Adult Dental" at bounding box center [897, 483] width 218 height 33
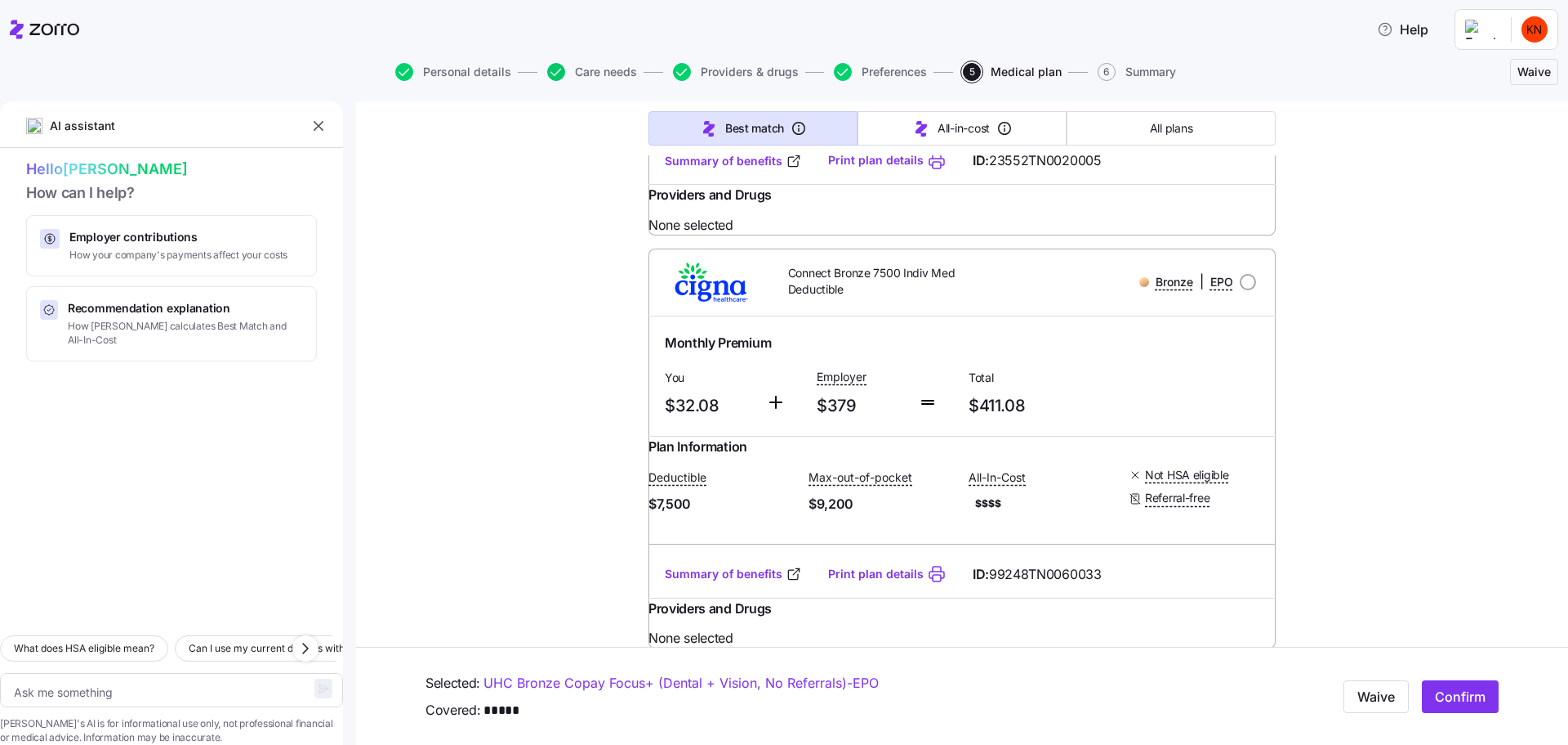
scroll to position [16041, 0]
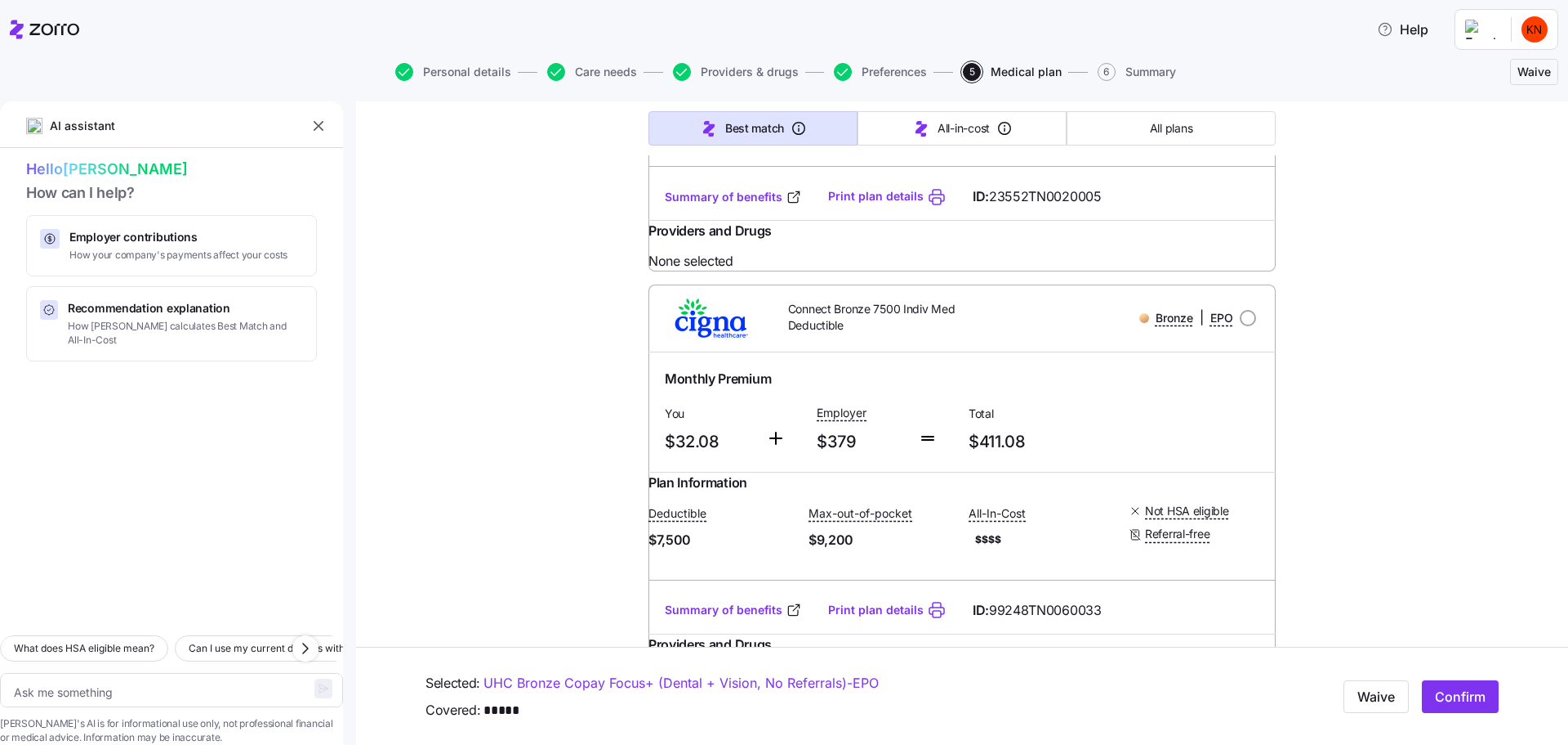
drag, startPoint x: 883, startPoint y: 64, endPoint x: 967, endPoint y: 344, distance: 292.3
click at [883, 66] on span "Preferences" at bounding box center [895, 71] width 65 height 11
type textarea "x"
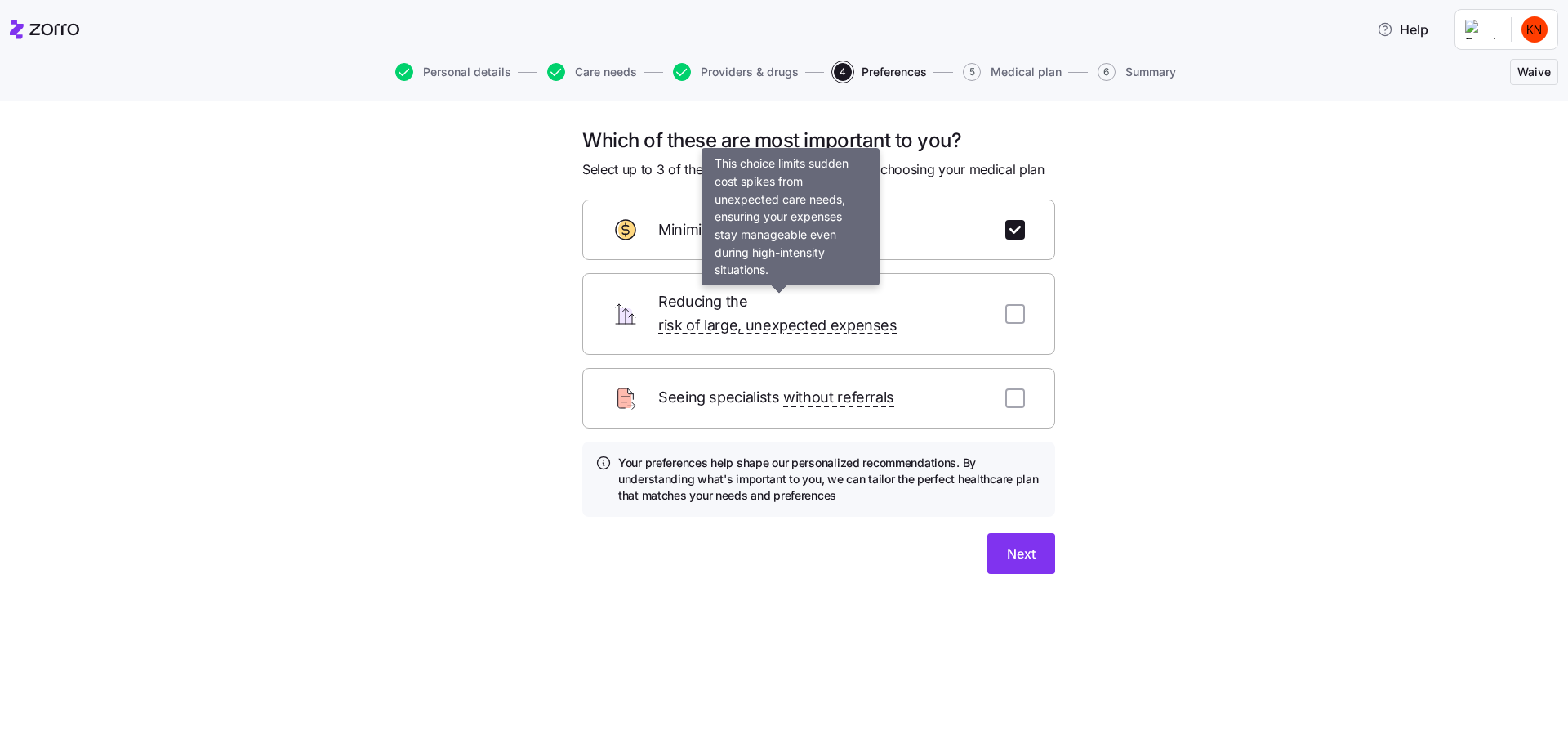
drag, startPoint x: 854, startPoint y: 285, endPoint x: 853, endPoint y: 298, distance: 13.0
click at [852, 314] on span "risk of large, unexpected expenses" at bounding box center [777, 326] width 239 height 24
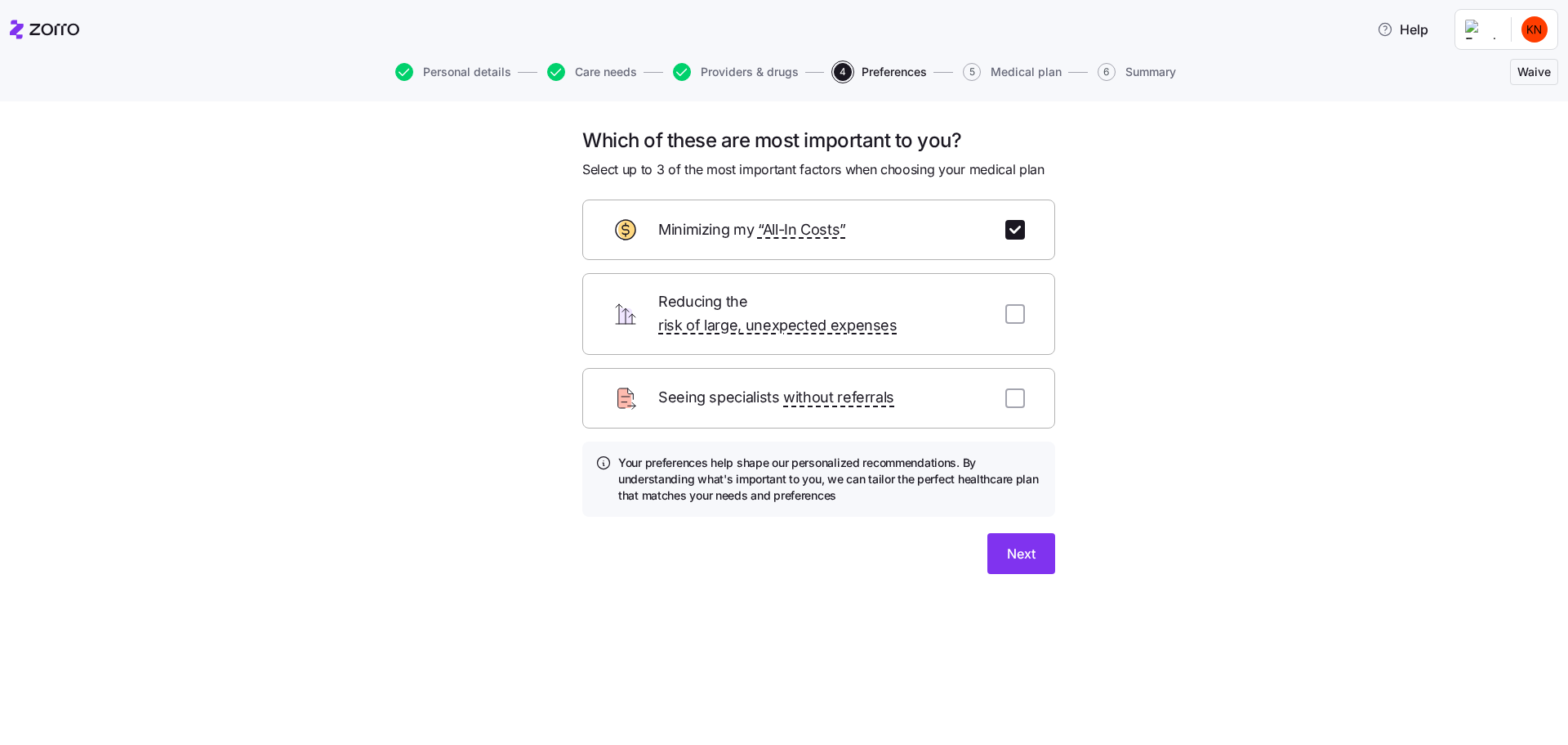
click at [974, 289] on div "Reducing the risk of large, unexpected expenses" at bounding box center [819, 313] width 473 height 81
click at [1006, 304] on input "checkbox" at bounding box center [1015, 314] width 20 height 20
checkbox input "true"
click at [1006, 388] on input "checkbox" at bounding box center [1015, 398] width 20 height 20
checkbox input "true"
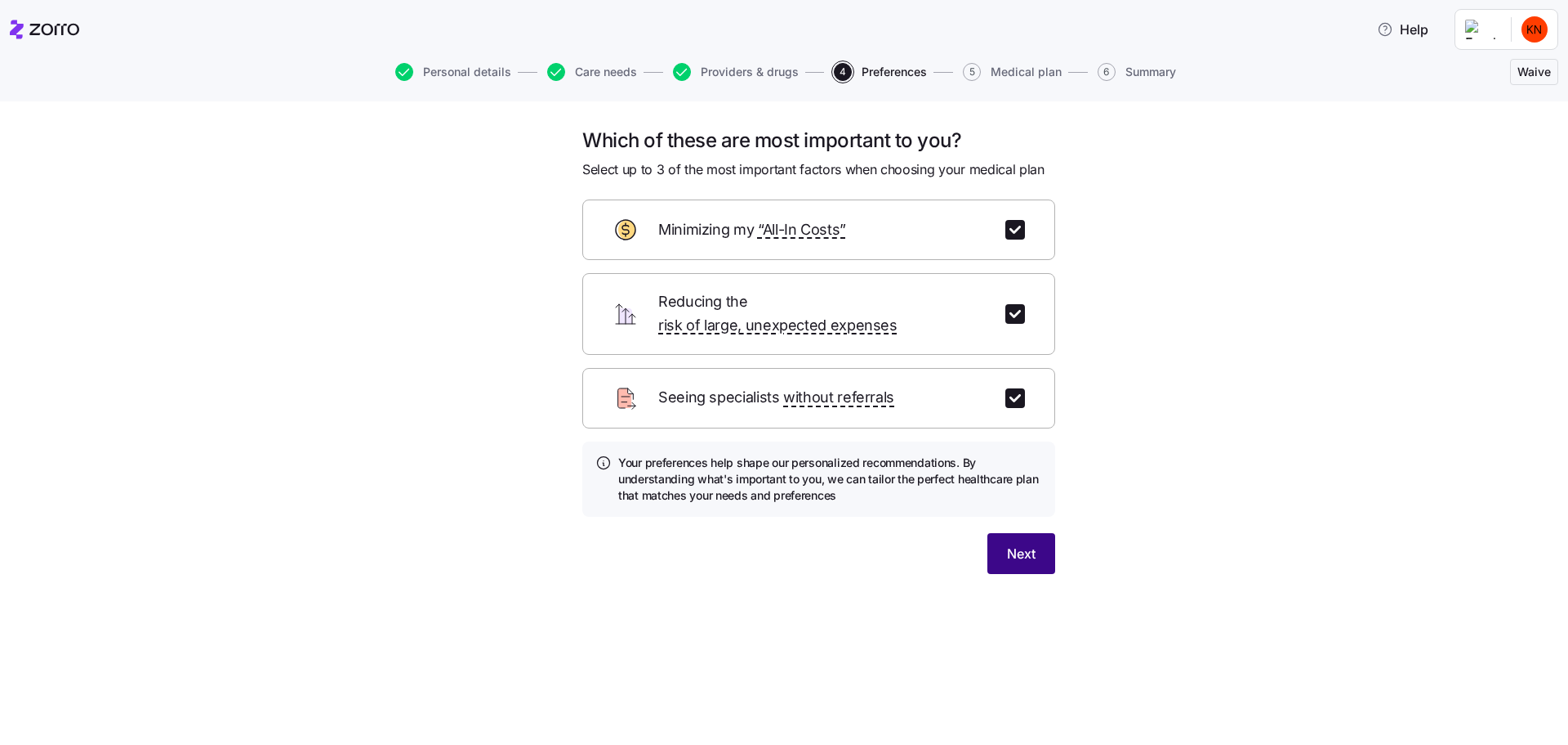
click at [1007, 544] on span "Next" at bounding box center [1020, 553] width 28 height 20
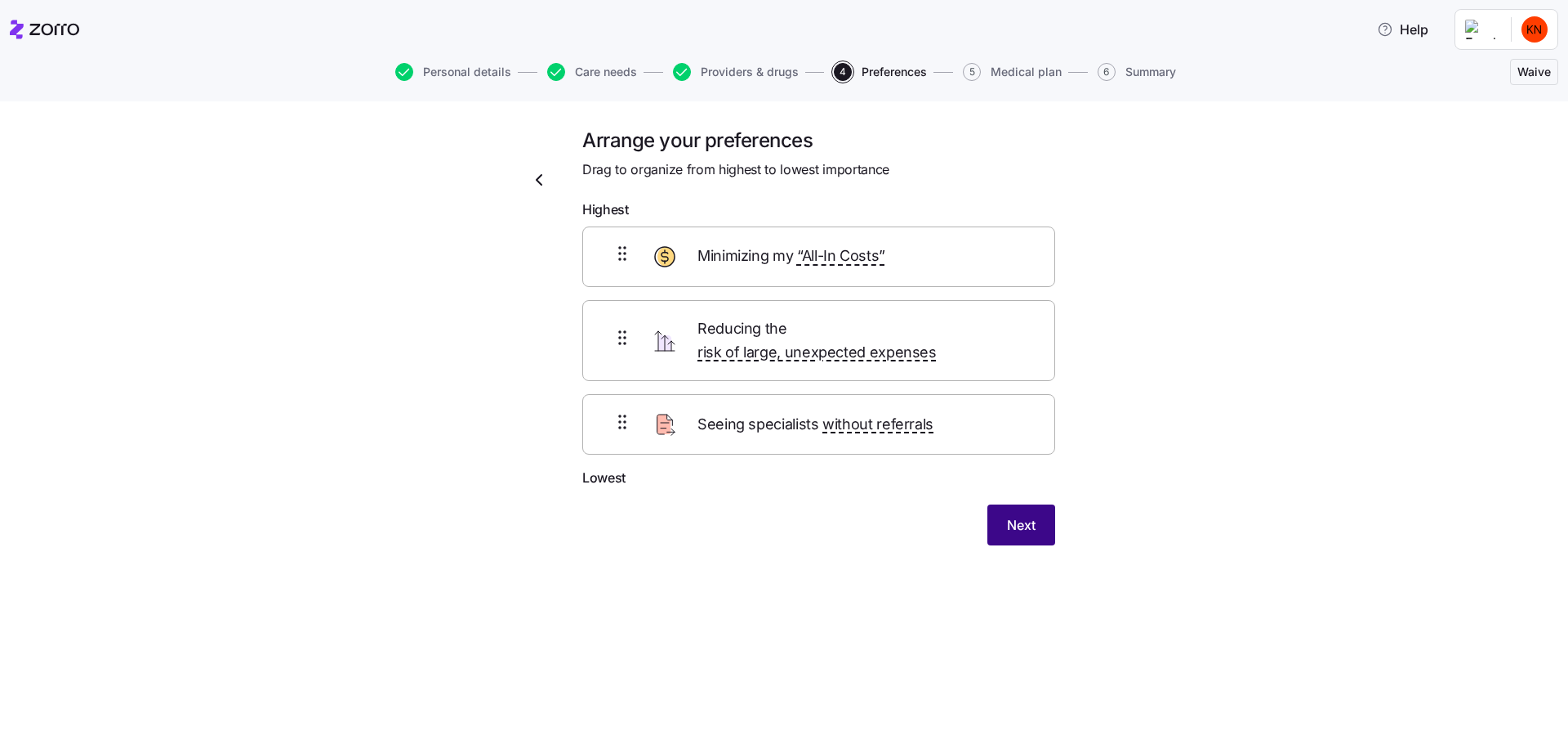
drag, startPoint x: 997, startPoint y: 482, endPoint x: 987, endPoint y: 448, distance: 35.4
click at [990, 504] on button "Next" at bounding box center [1021, 525] width 68 height 41
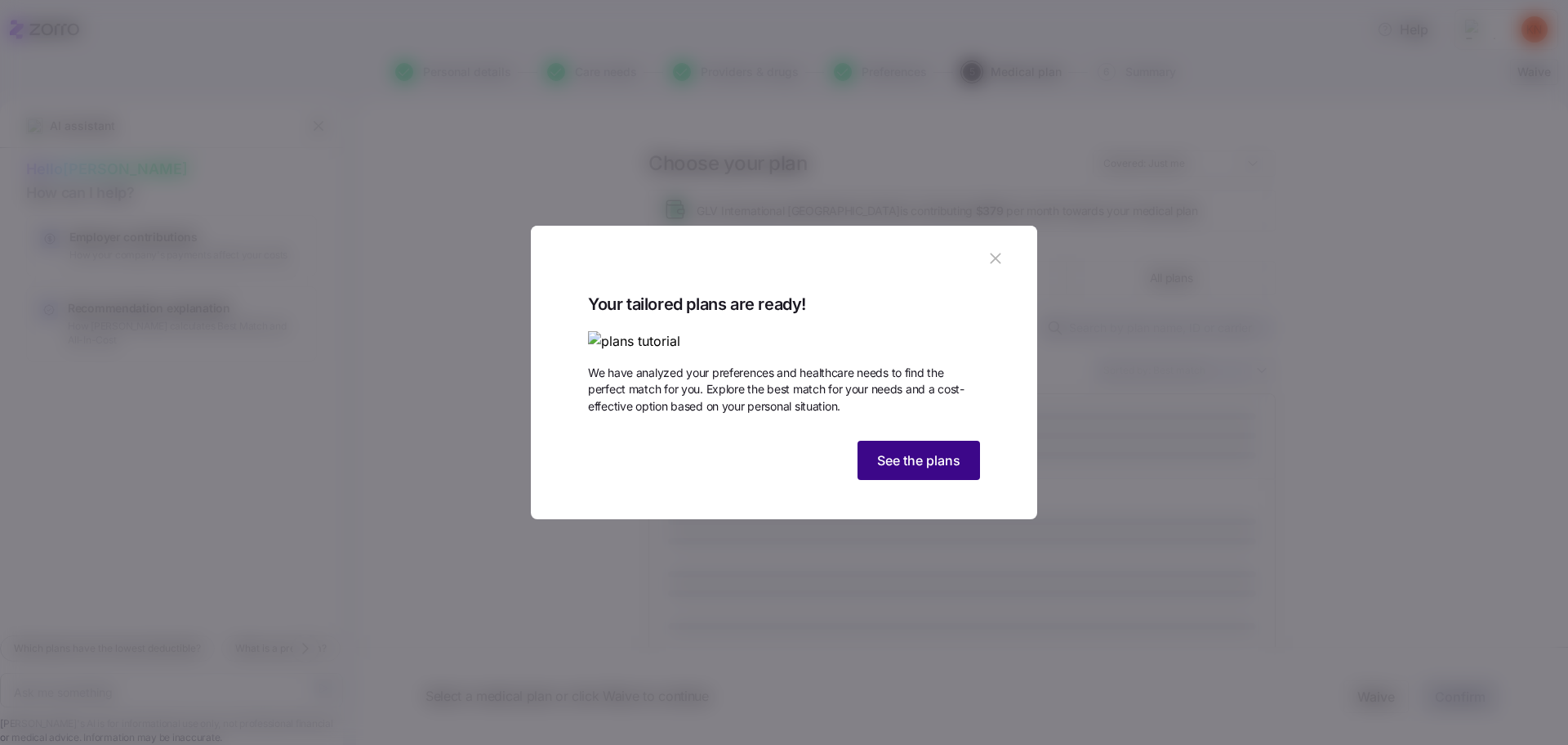
click at [915, 470] on span "See the plans" at bounding box center [919, 460] width 83 height 20
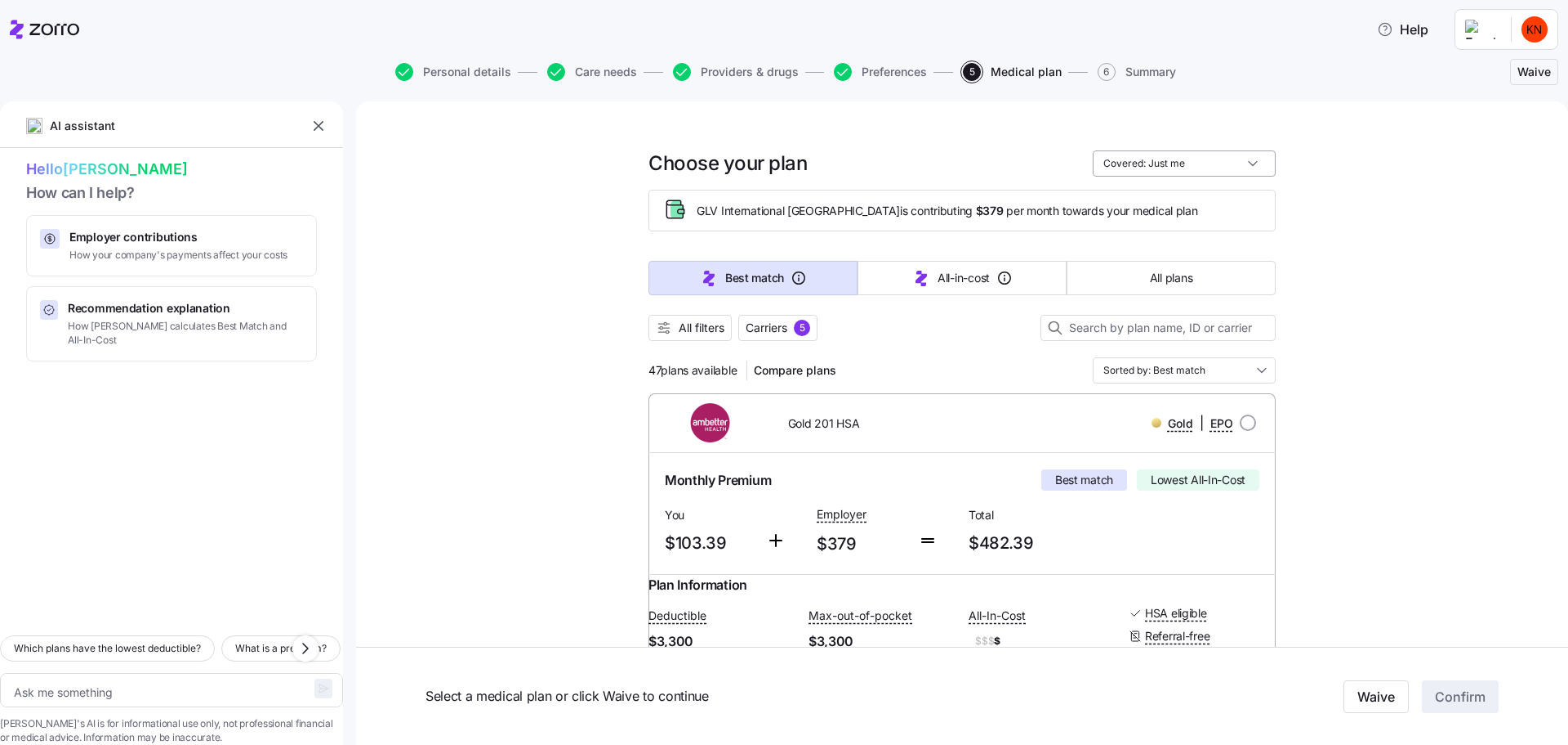
click at [1136, 150] on input "Covered: Just me" at bounding box center [1185, 163] width 183 height 27
click at [1156, 357] on input "Sorted by: Best match" at bounding box center [1185, 370] width 183 height 27
click at [1106, 410] on div "Premium" at bounding box center [1128, 424] width 147 height 27
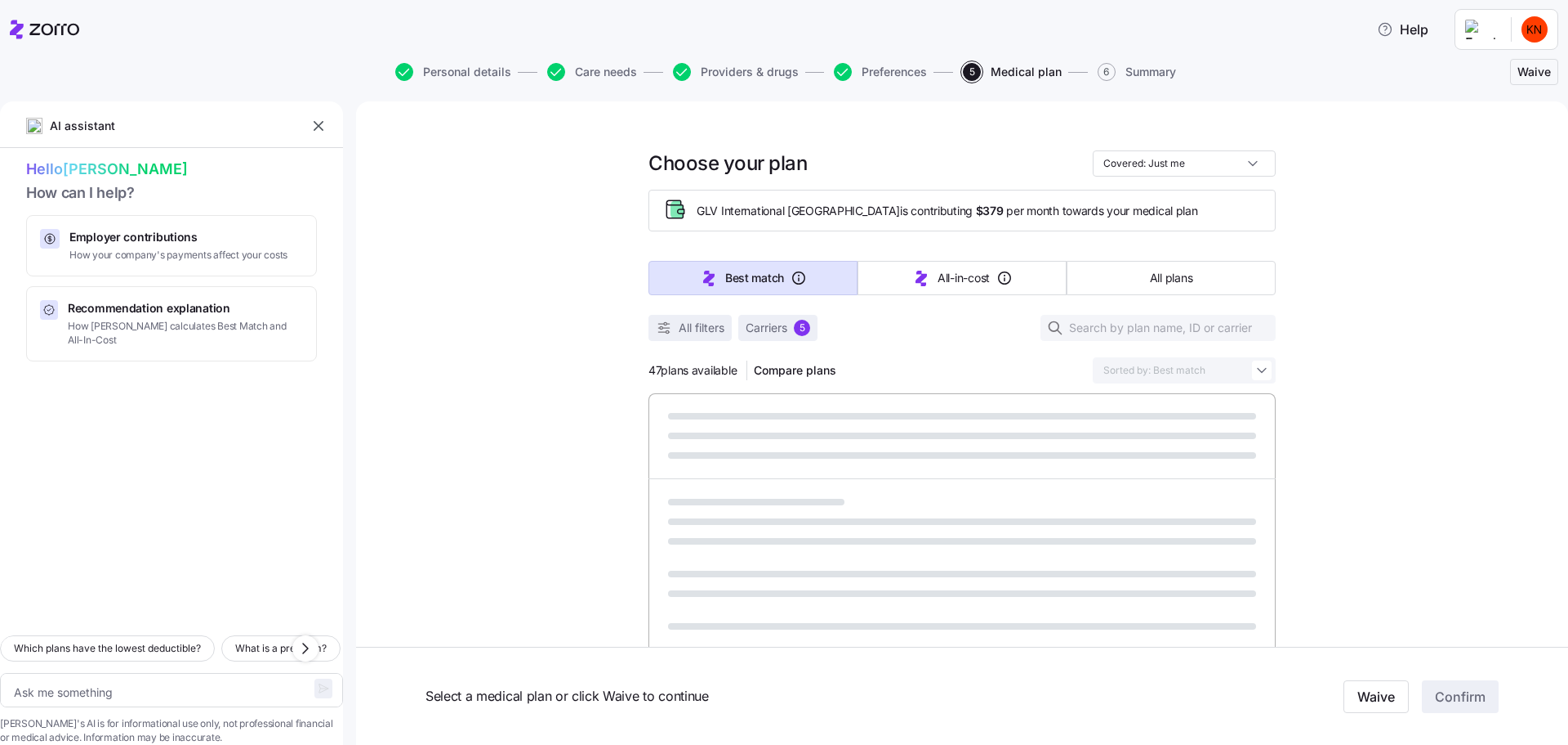
type textarea "x"
type input "Sorted by: Premium"
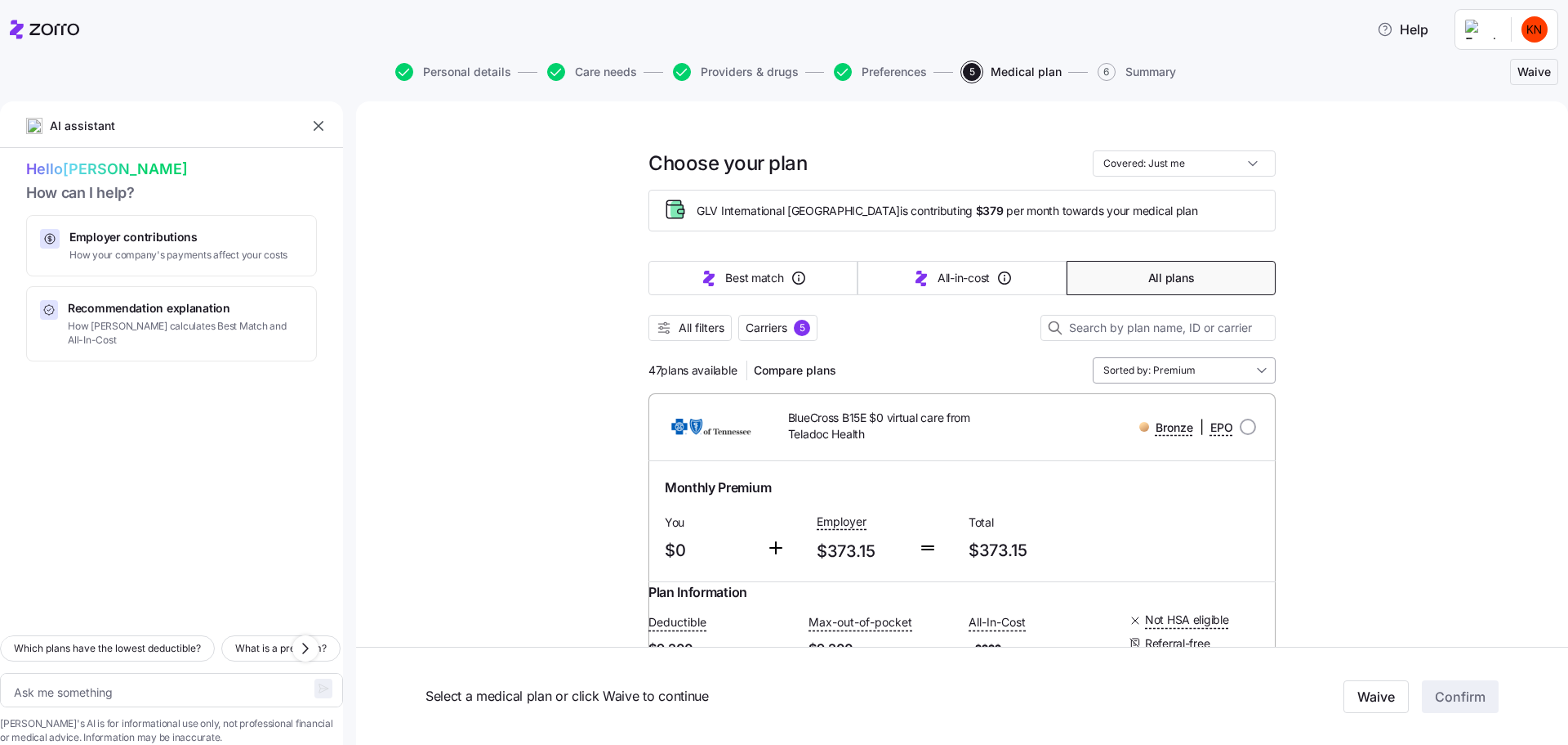
click at [1093, 357] on input "Sorted by: Premium" at bounding box center [1185, 370] width 183 height 27
click at [1094, 370] on div "Best match" at bounding box center [1128, 369] width 147 height 27
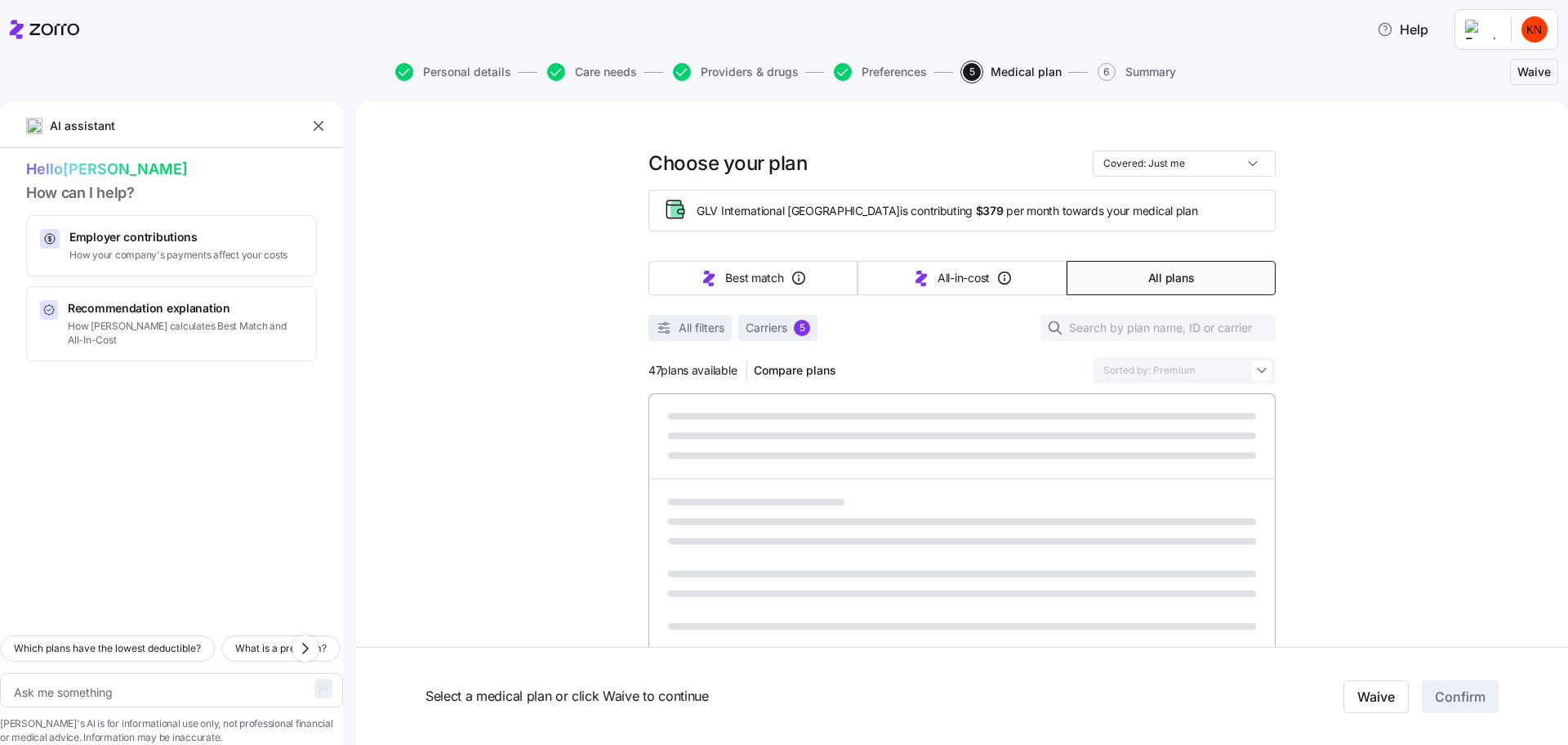
type textarea "x"
type input "Sorted by: Best match"
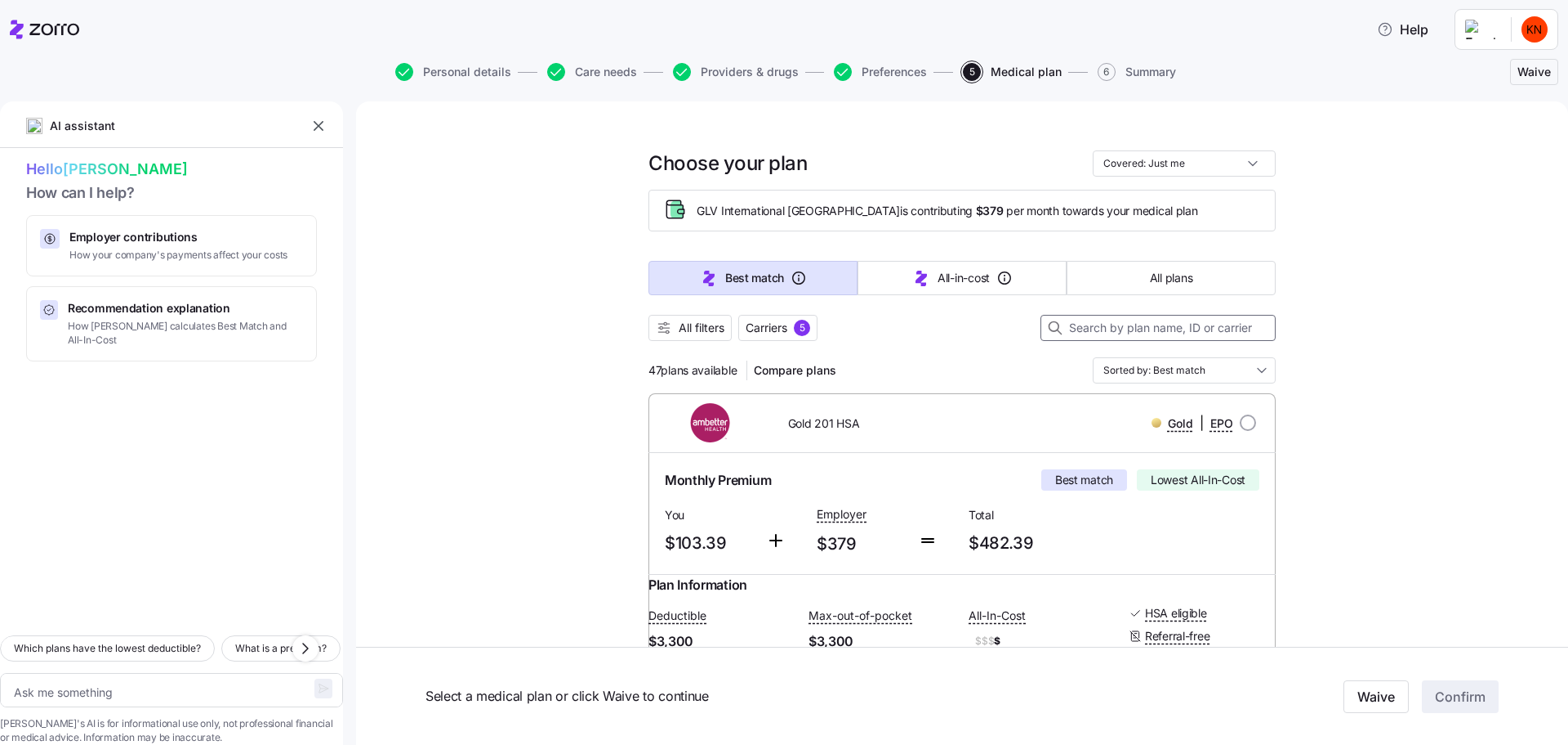
click at [1119, 315] on input at bounding box center [1158, 327] width 236 height 27
type textarea "x"
type input "v"
type textarea "x"
type input "vi"
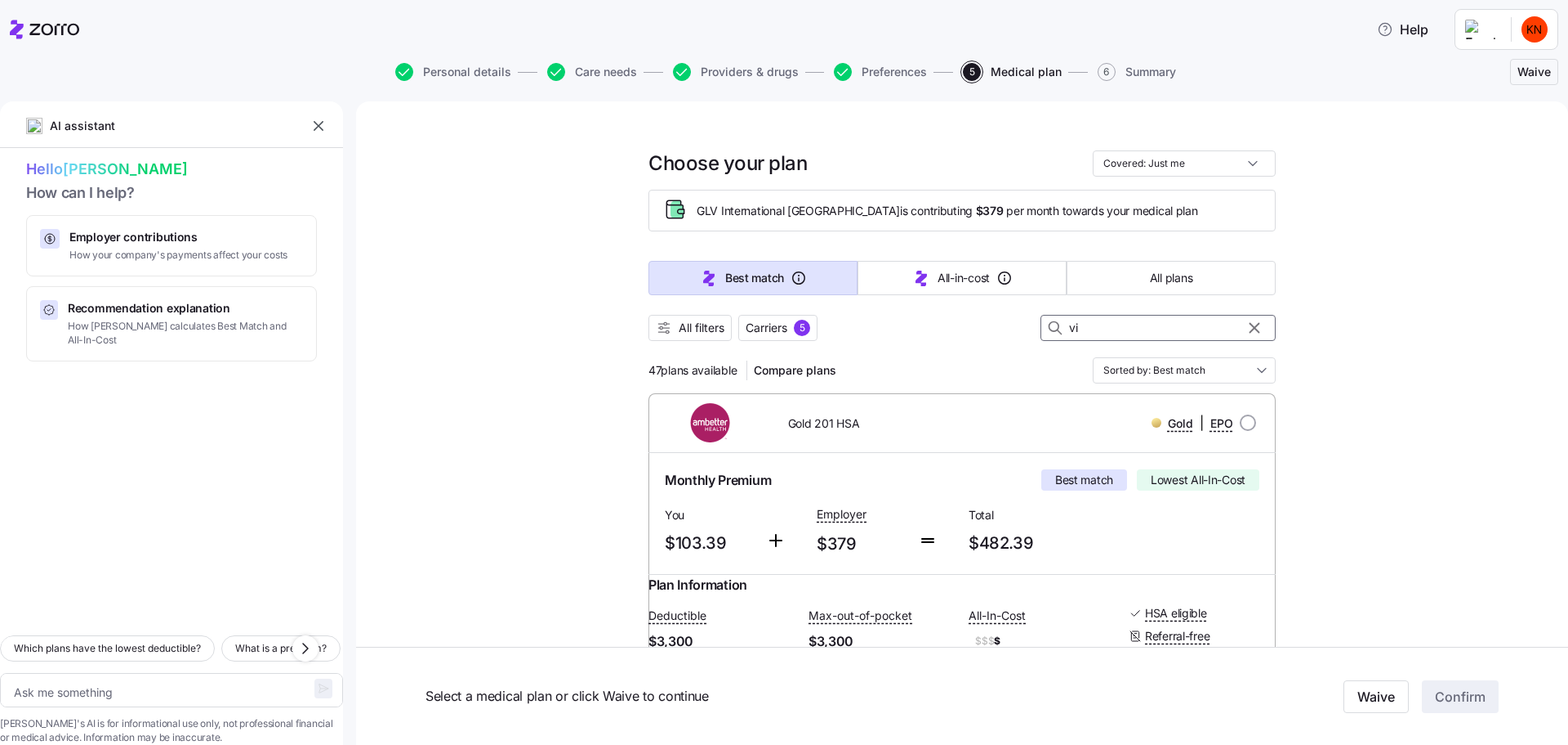
type textarea "x"
type input "visi"
type textarea "x"
type input "vision"
type textarea "x"
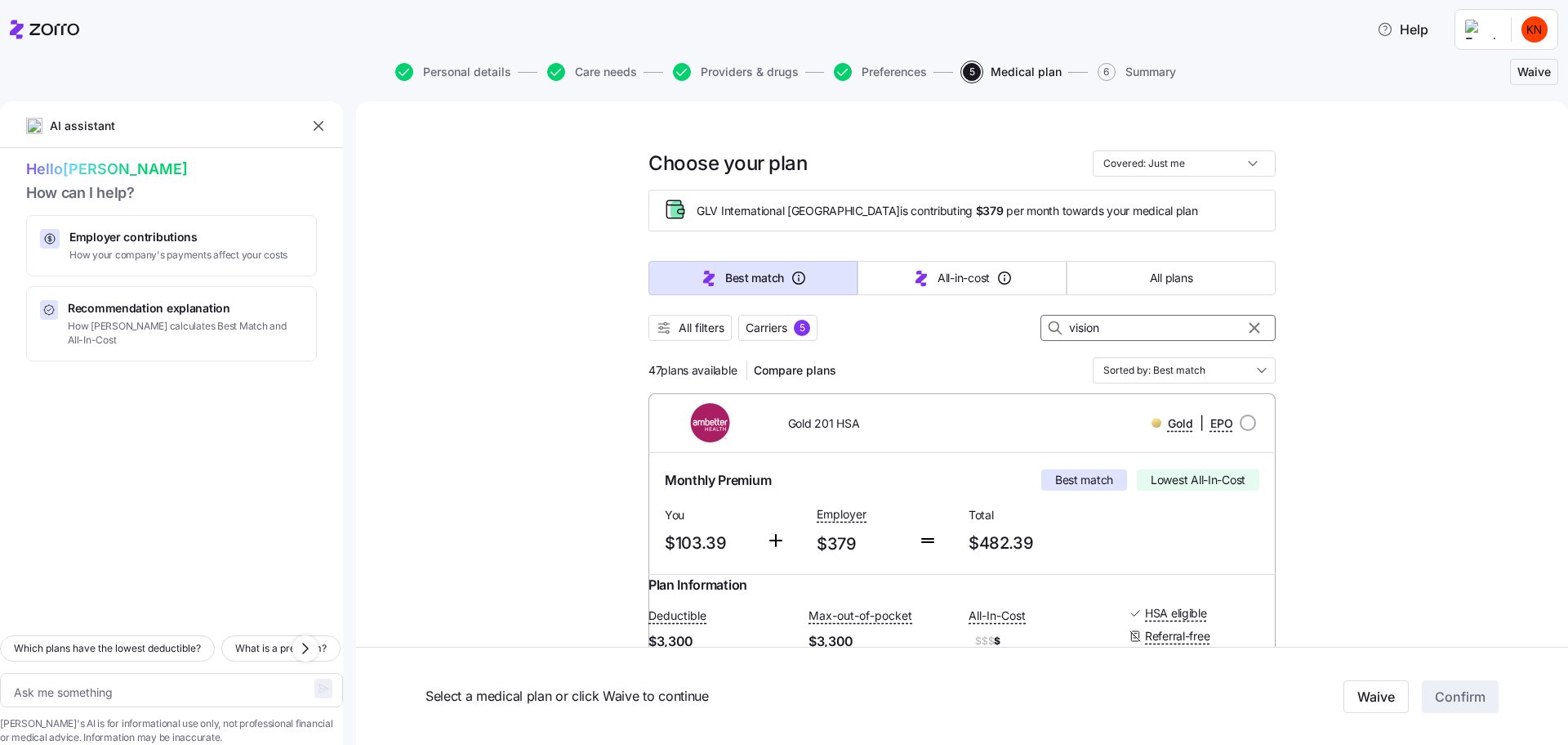
type input "vision"
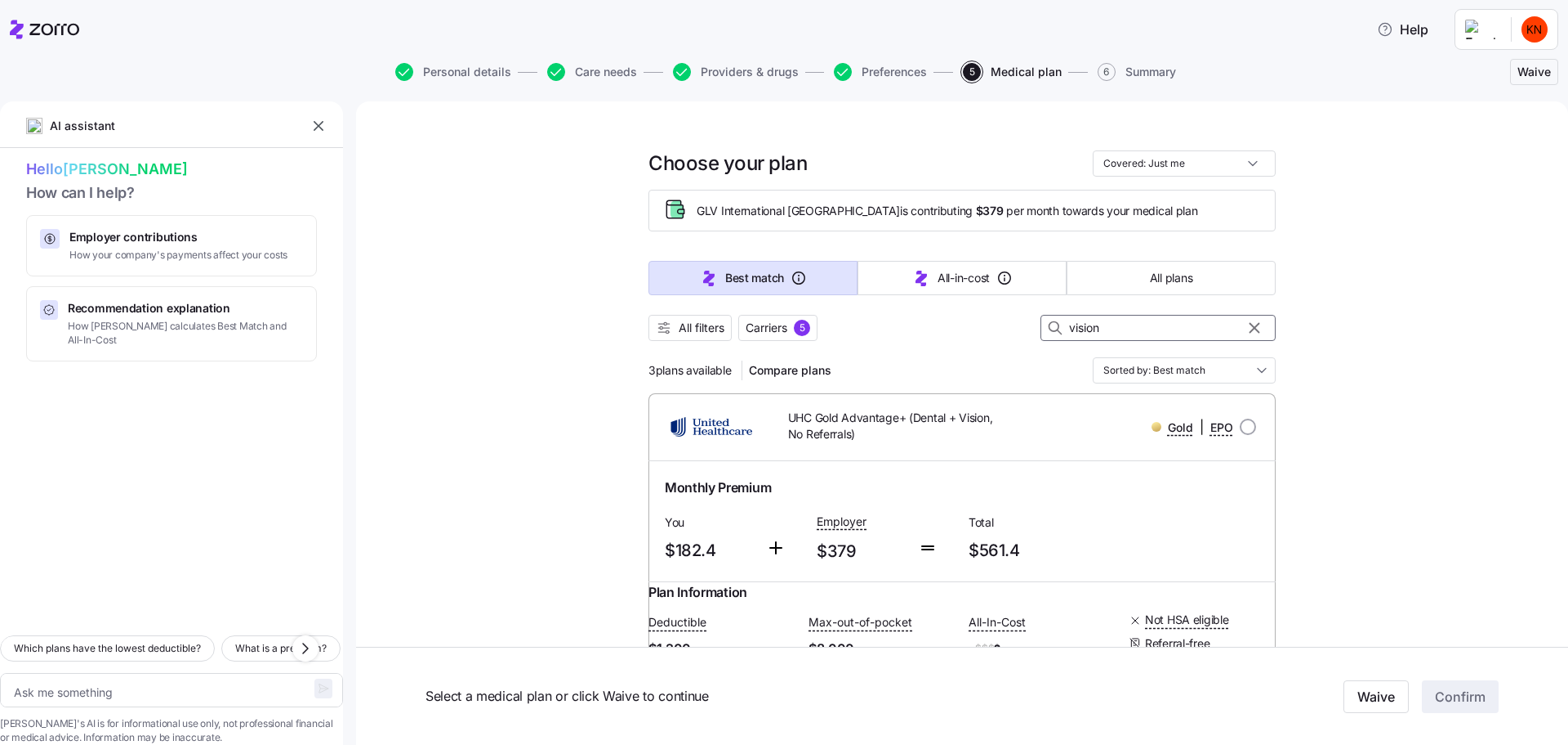
type textarea "x"
type input "vision de"
type textarea "x"
type input "vision den"
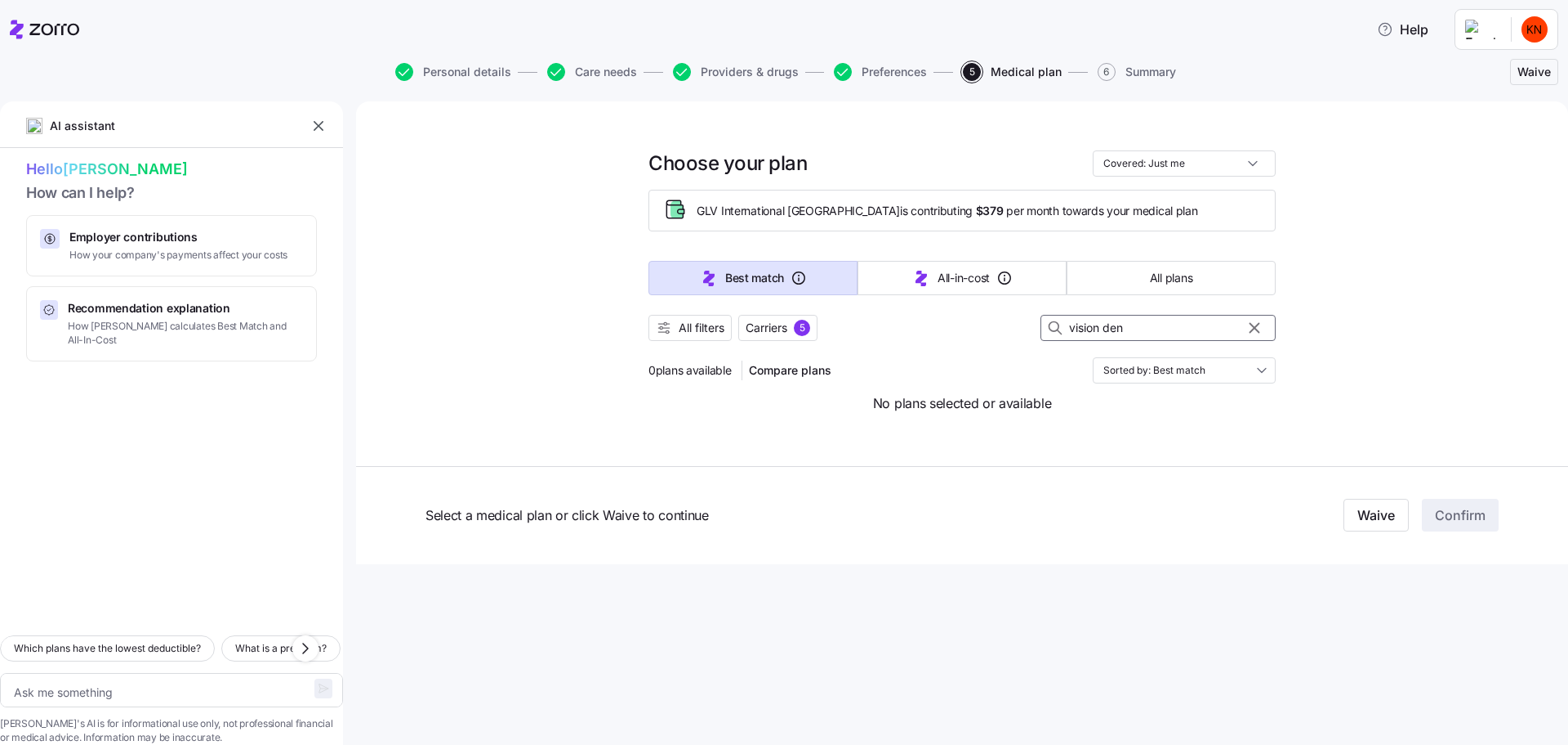
type textarea "x"
type input "vision de"
type textarea "x"
type input "vision d"
type textarea "x"
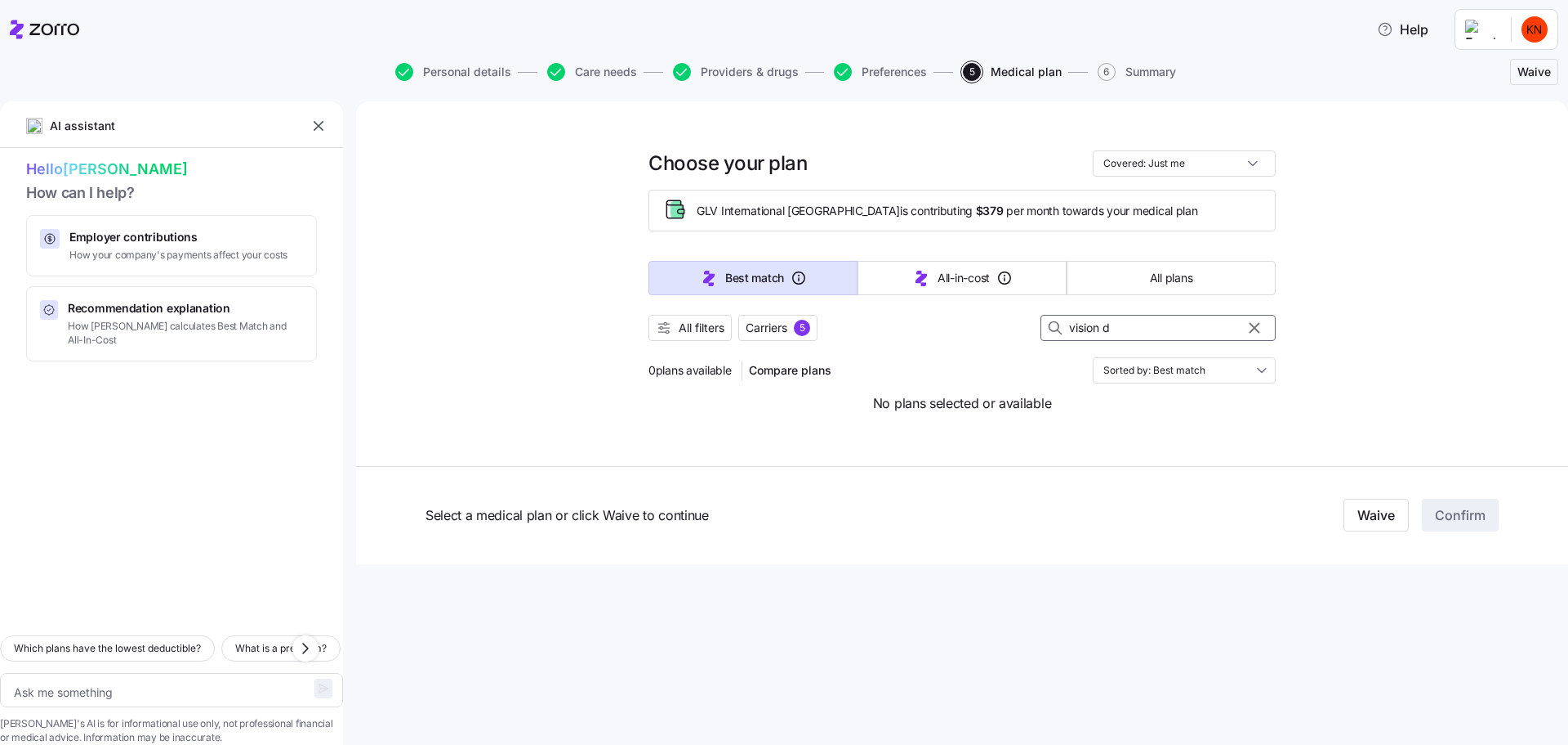
type input "vision"
type textarea "x"
type input "vision"
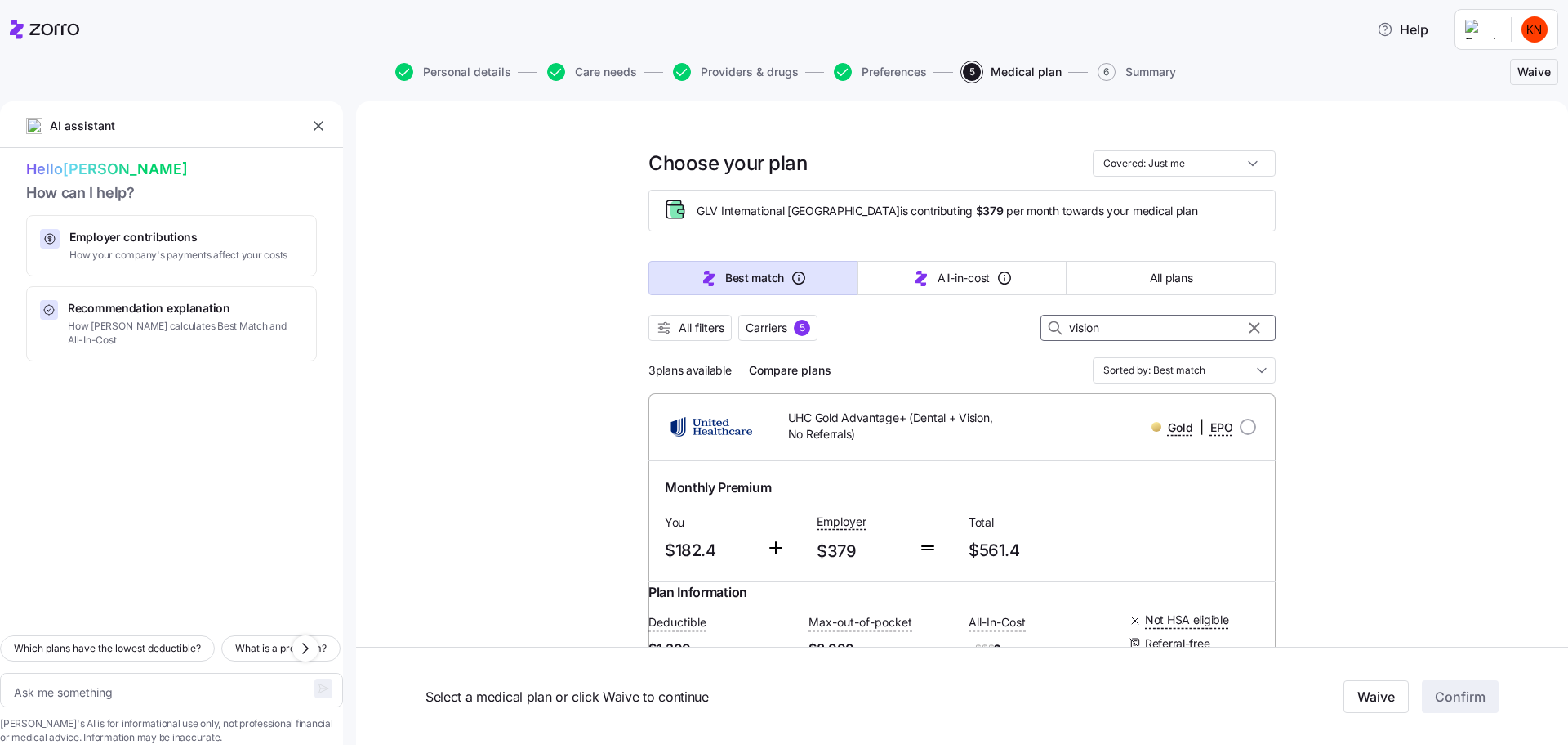
type textarea "x"
type input "vision+"
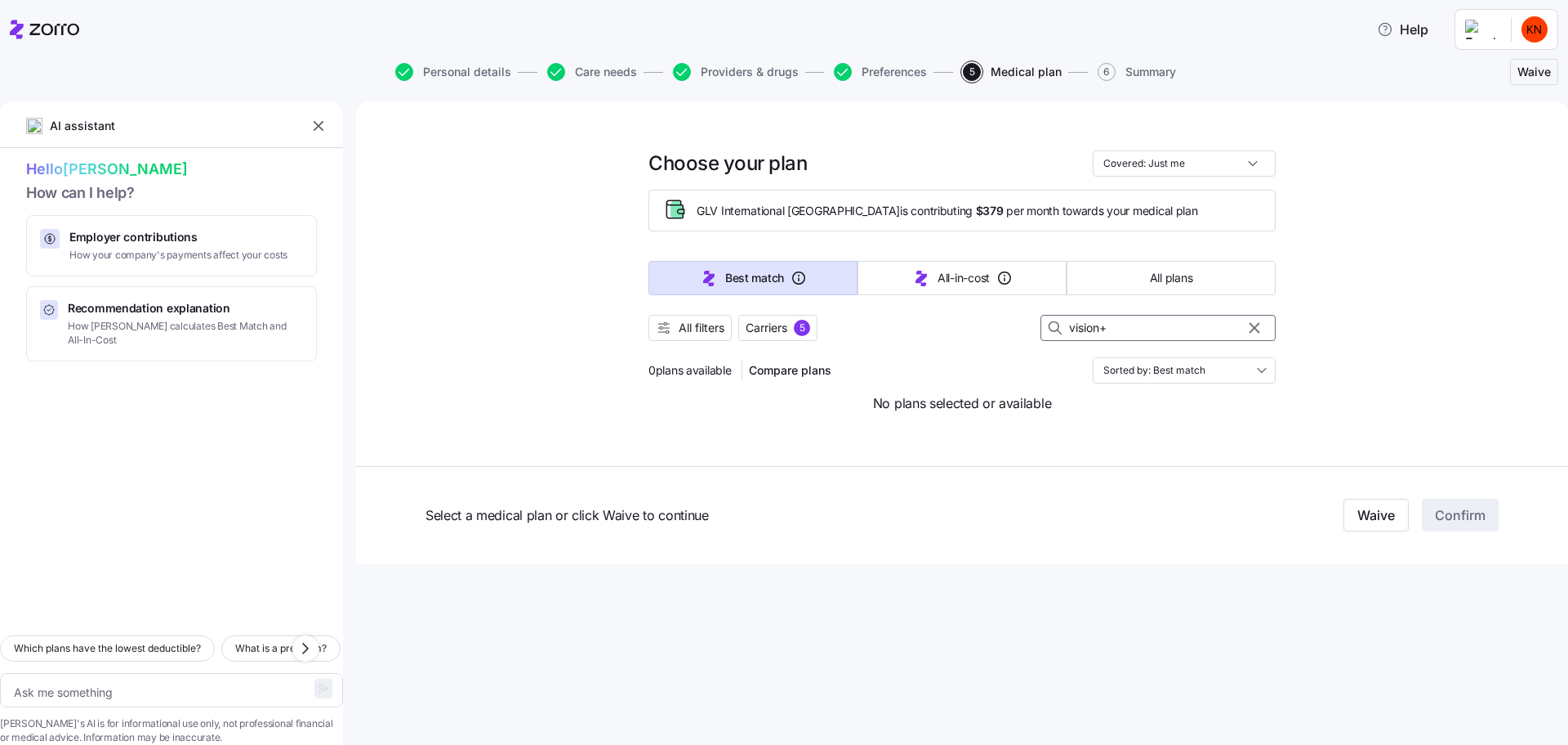
type textarea "x"
type input "vision"
type textarea "x"
type input "vision"
type textarea "x"
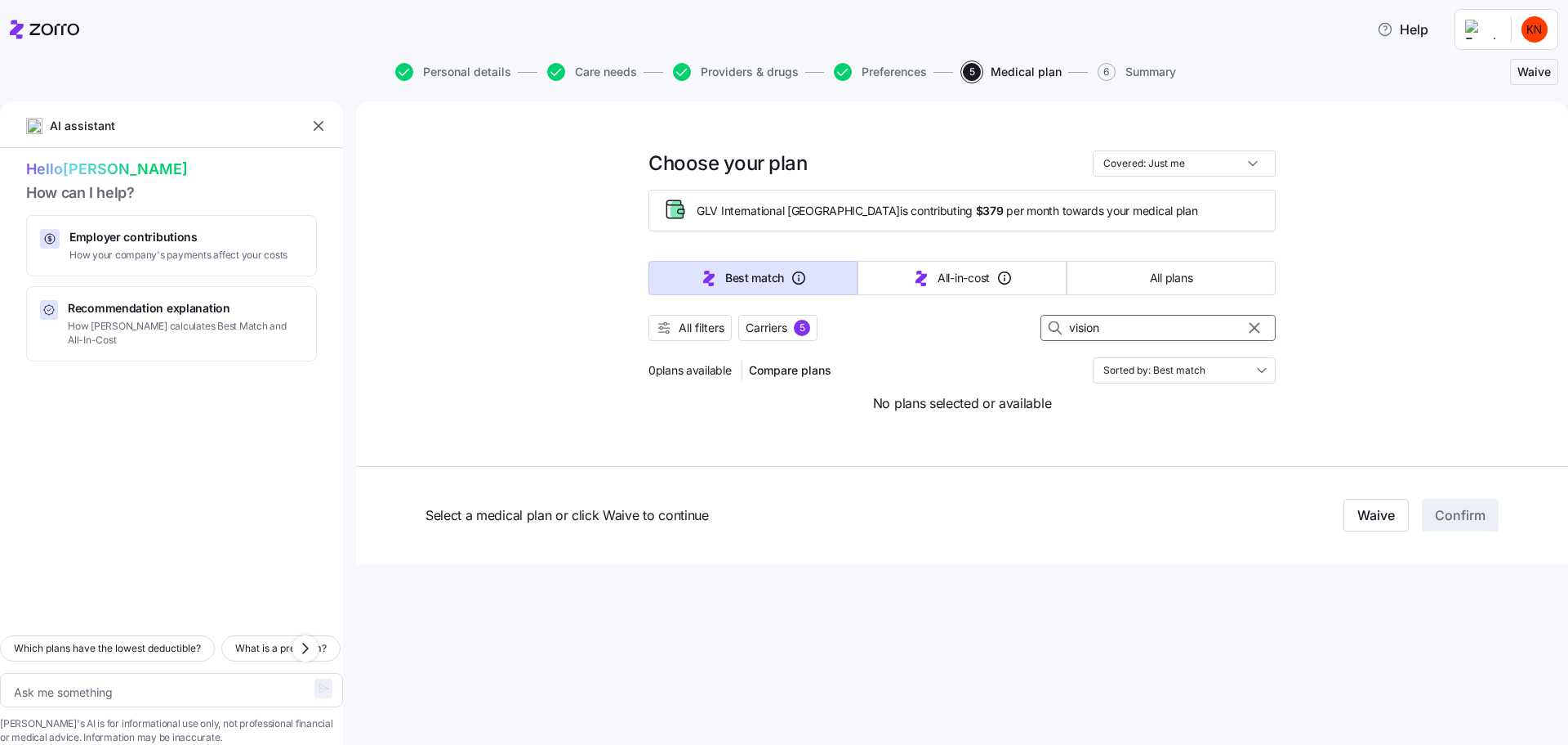
type input "vision +"
type textarea "x"
type input "vision +"
type textarea "x"
type input "vision + d"
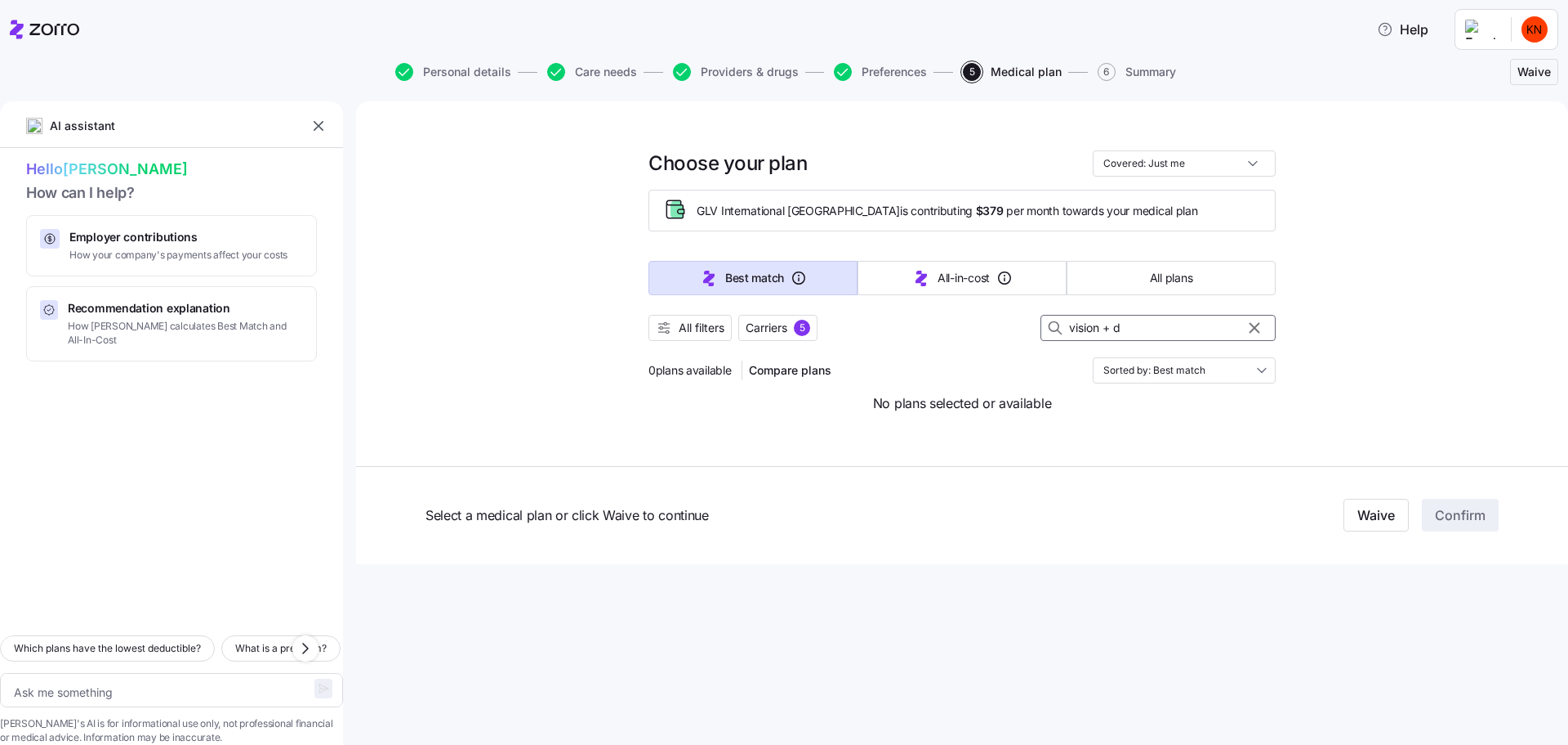
type textarea "x"
type input "vision + de"
type textarea "x"
type input "vision + den"
type textarea "x"
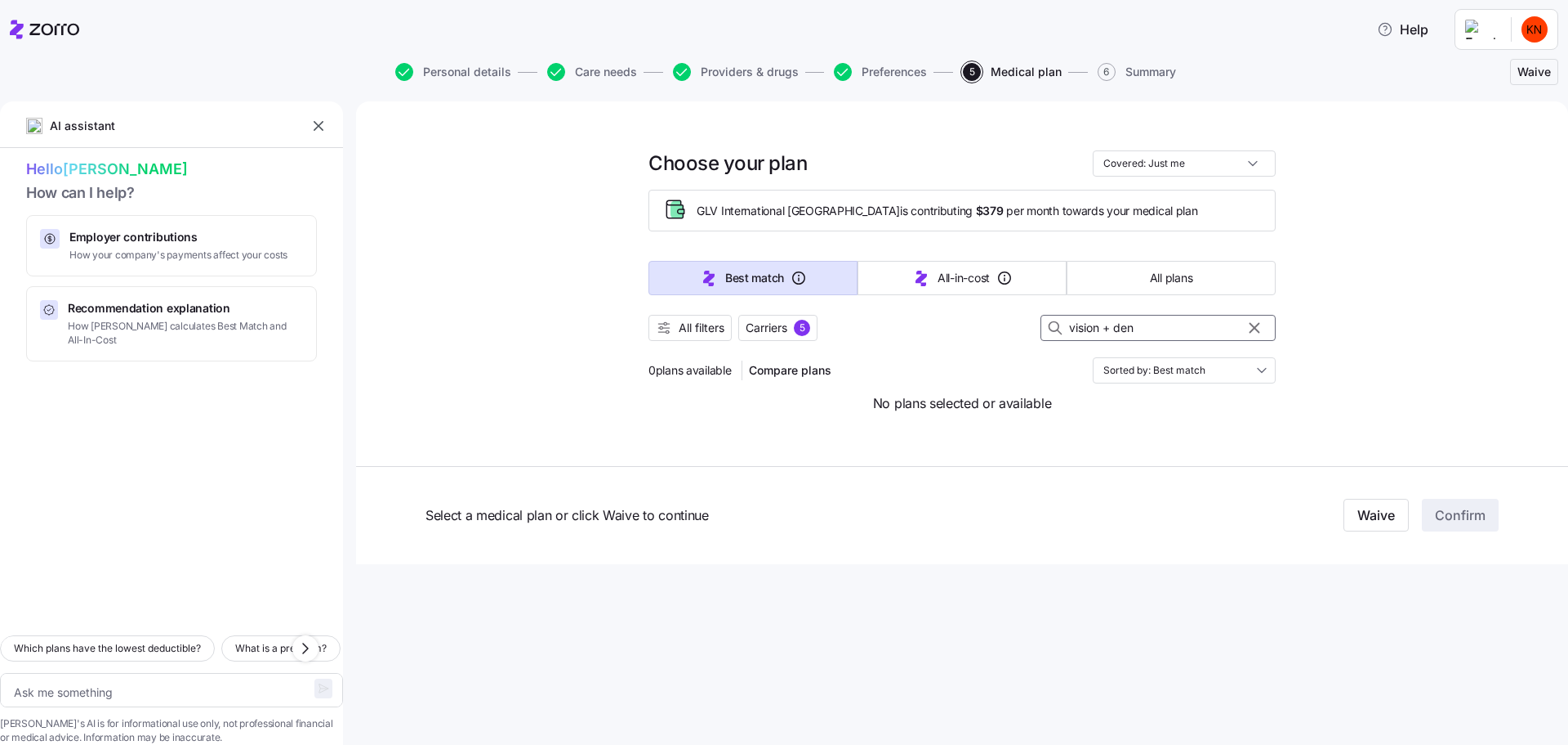
type input "vision + dent"
type textarea "x"
type input "vision + denta"
type textarea "x"
type input "vision + dental"
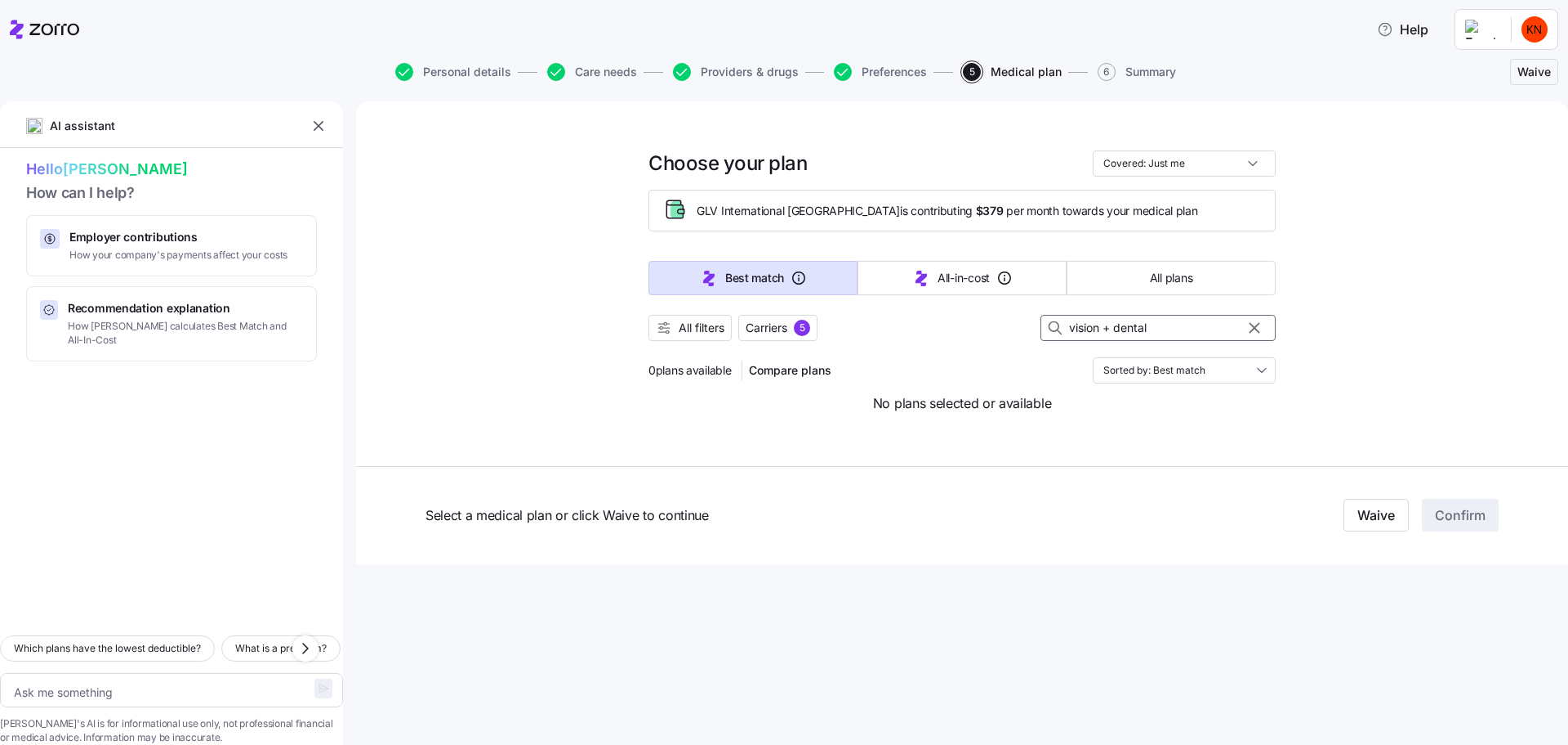
type textarea "x"
type input "vision + dental\"
type textarea "x"
type input "vision + dental"
type textarea "x"
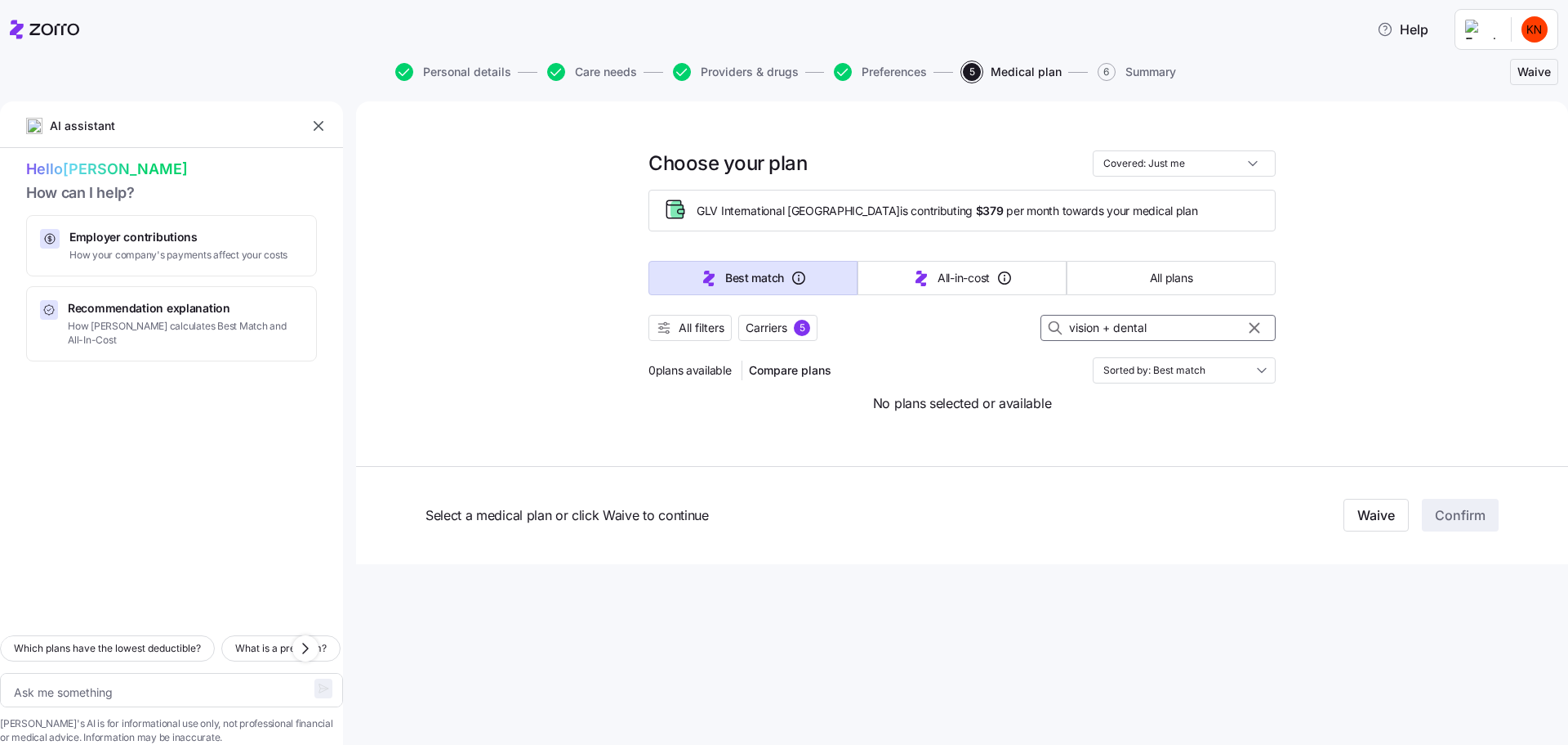
type input "vision + dental"
click at [1128, 315] on input "vision + dental" at bounding box center [1158, 327] width 236 height 27
click at [1130, 315] on input "vision + dental" at bounding box center [1158, 327] width 236 height 27
click at [1118, 370] on div "Choose your plan Covered: Just me GLV International [GEOGRAPHIC_DATA] is contri…" at bounding box center [962, 275] width 627 height 315
drag, startPoint x: 1070, startPoint y: 287, endPoint x: 1163, endPoint y: 295, distance: 93.3
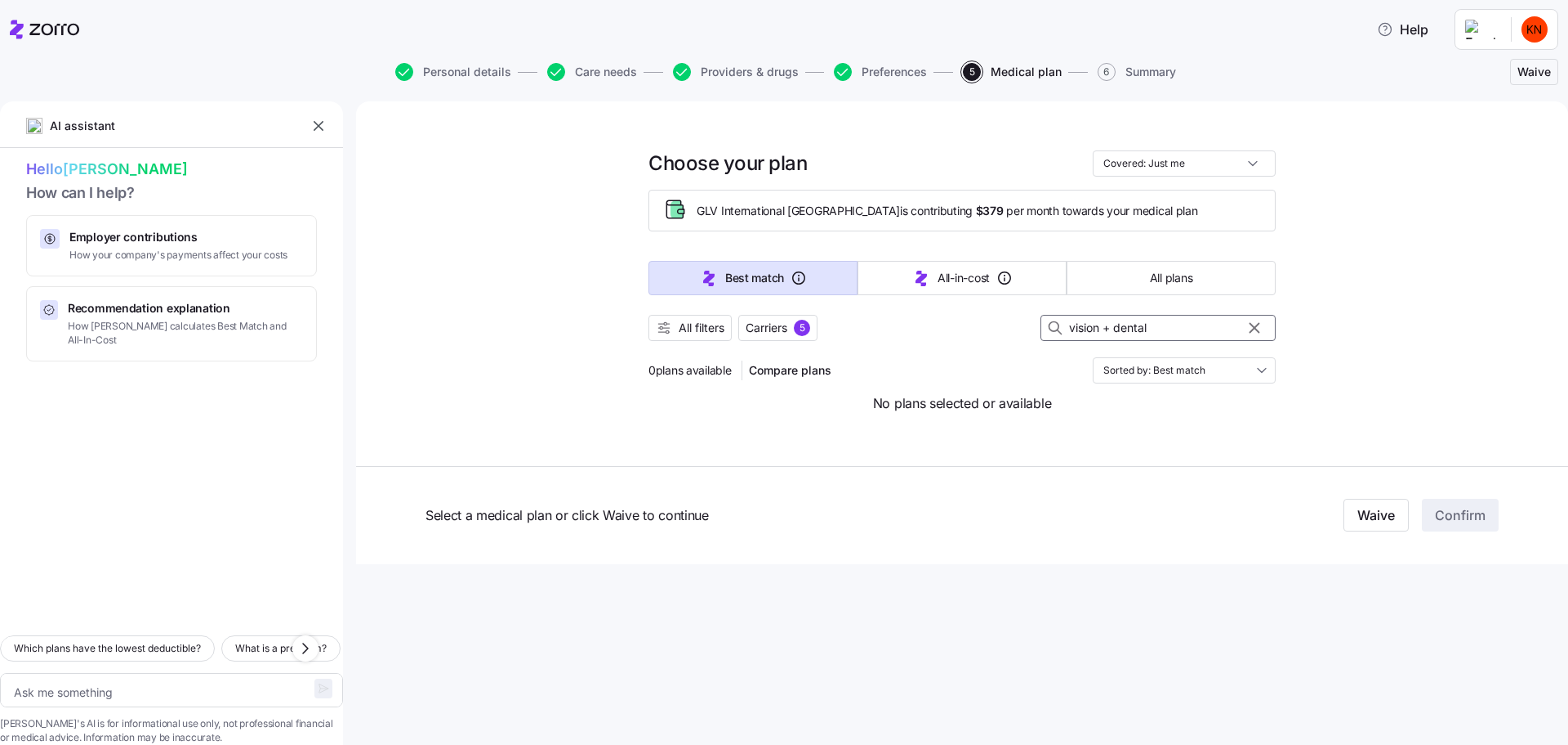
click at [1163, 315] on input "vision + dental" at bounding box center [1158, 327] width 236 height 27
type textarea "x"
type input "vision +"
type textarea "x"
type input "vision"
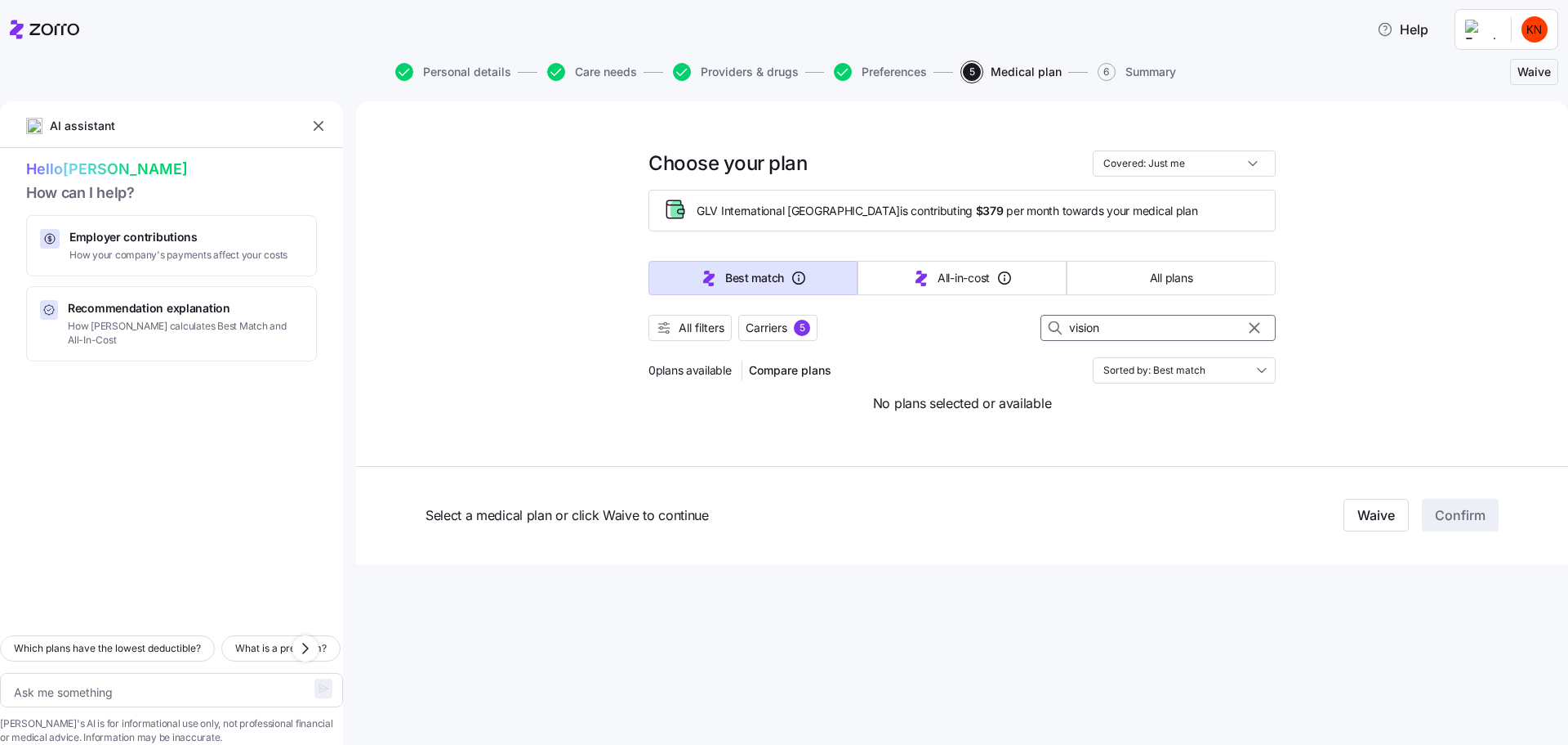
type textarea "x"
type input "vision"
type textarea "x"
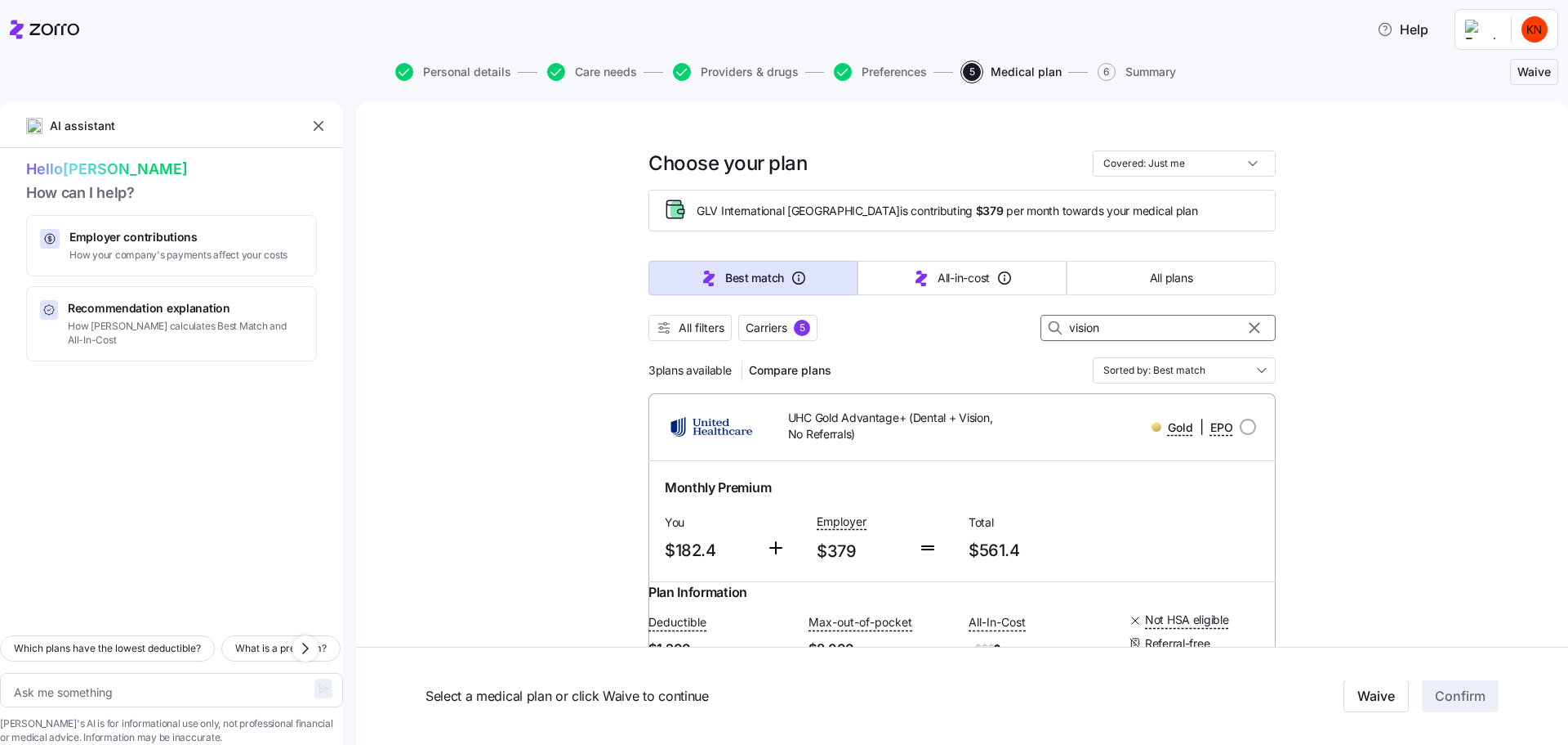
type input "vision"
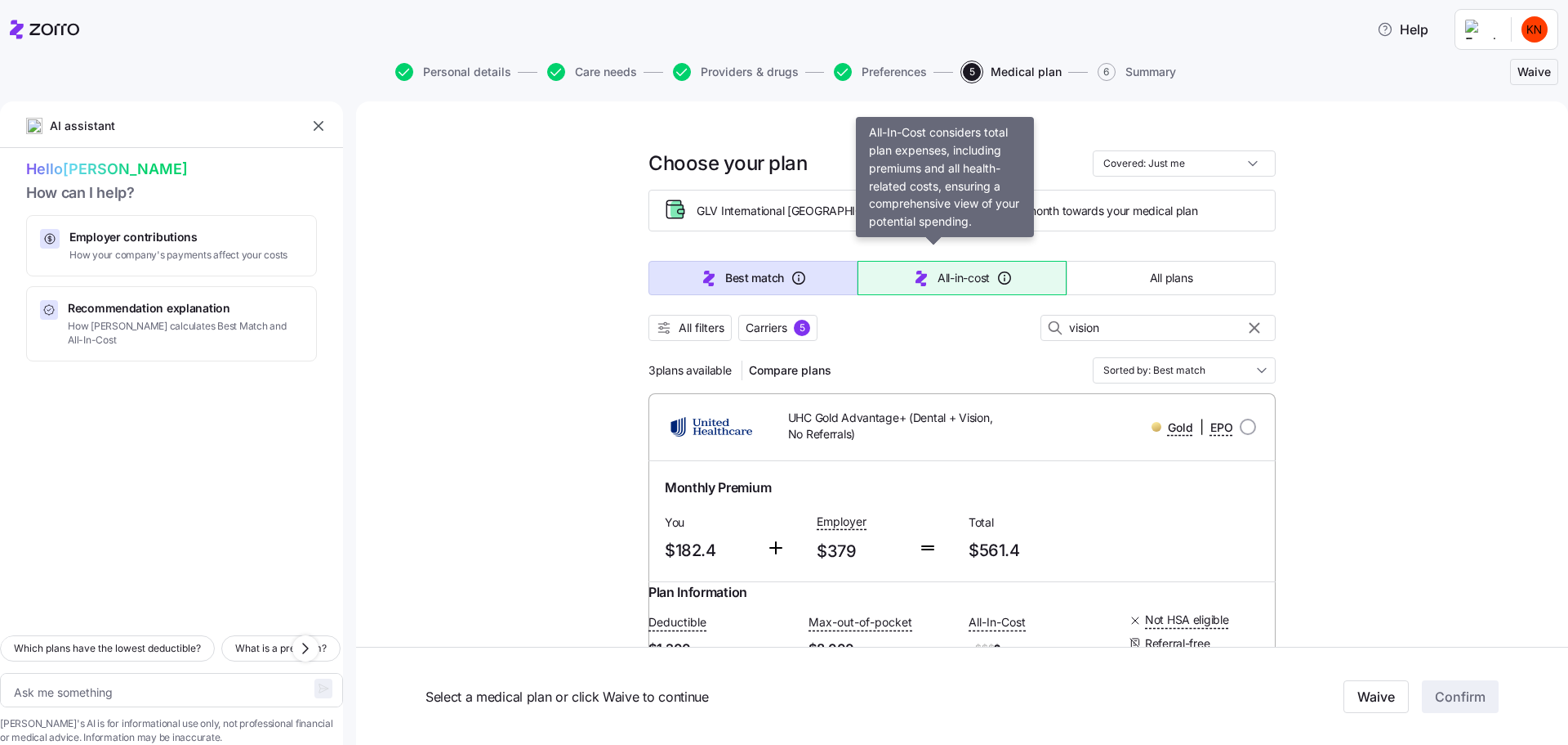
click at [998, 272] on icon "button" at bounding box center [1004, 278] width 13 height 13
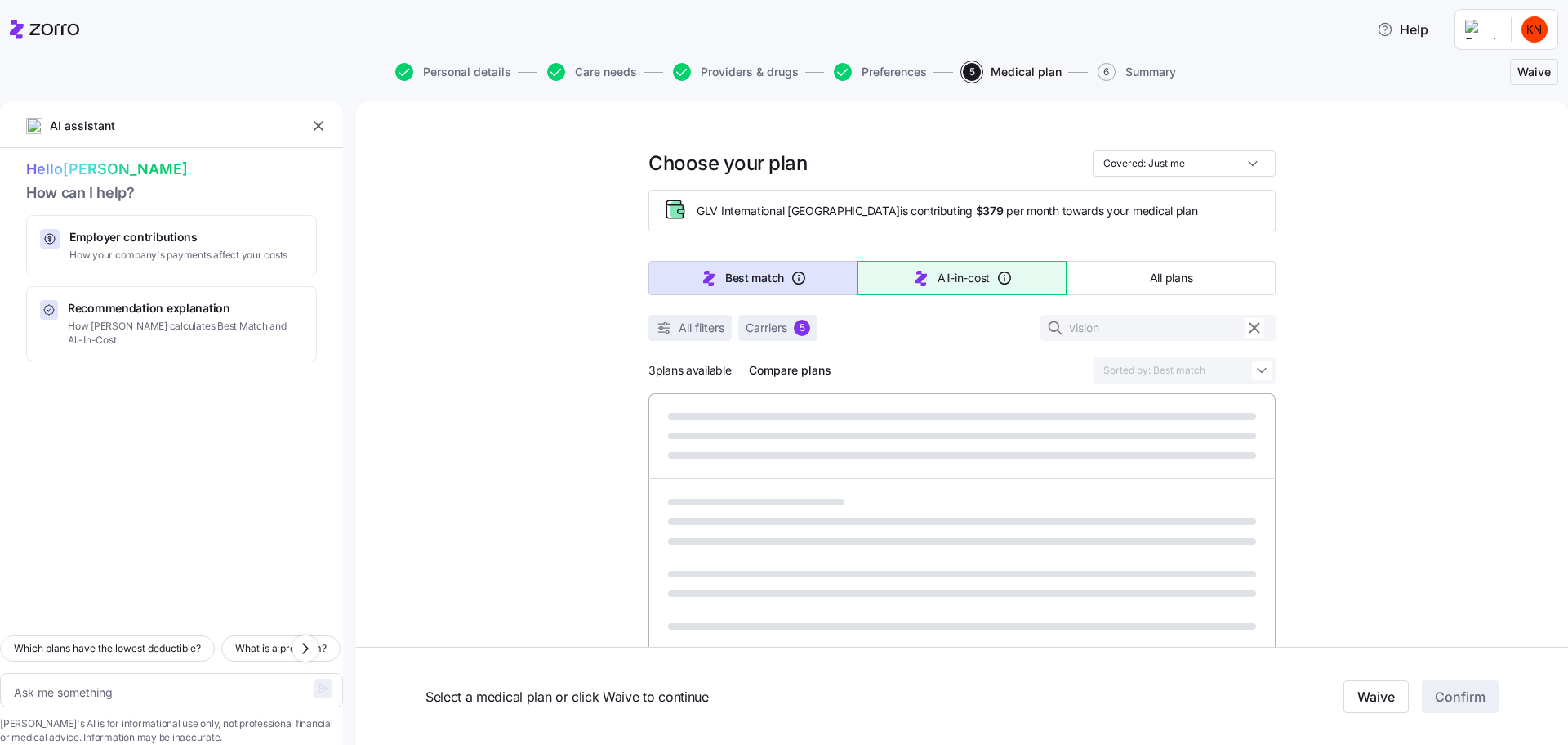
type textarea "x"
type input "Sorted by: All-in-cost"
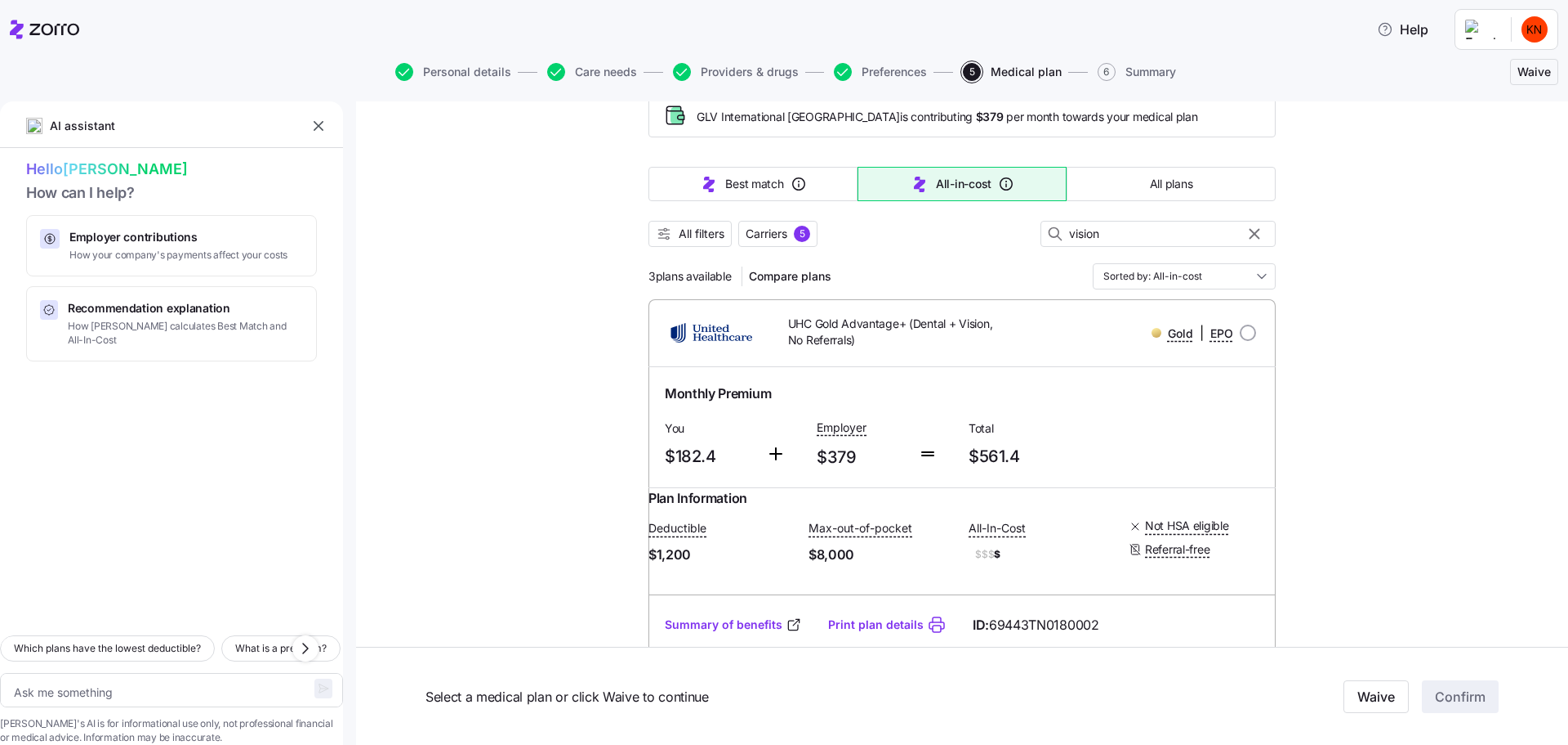
scroll to position [65, 0]
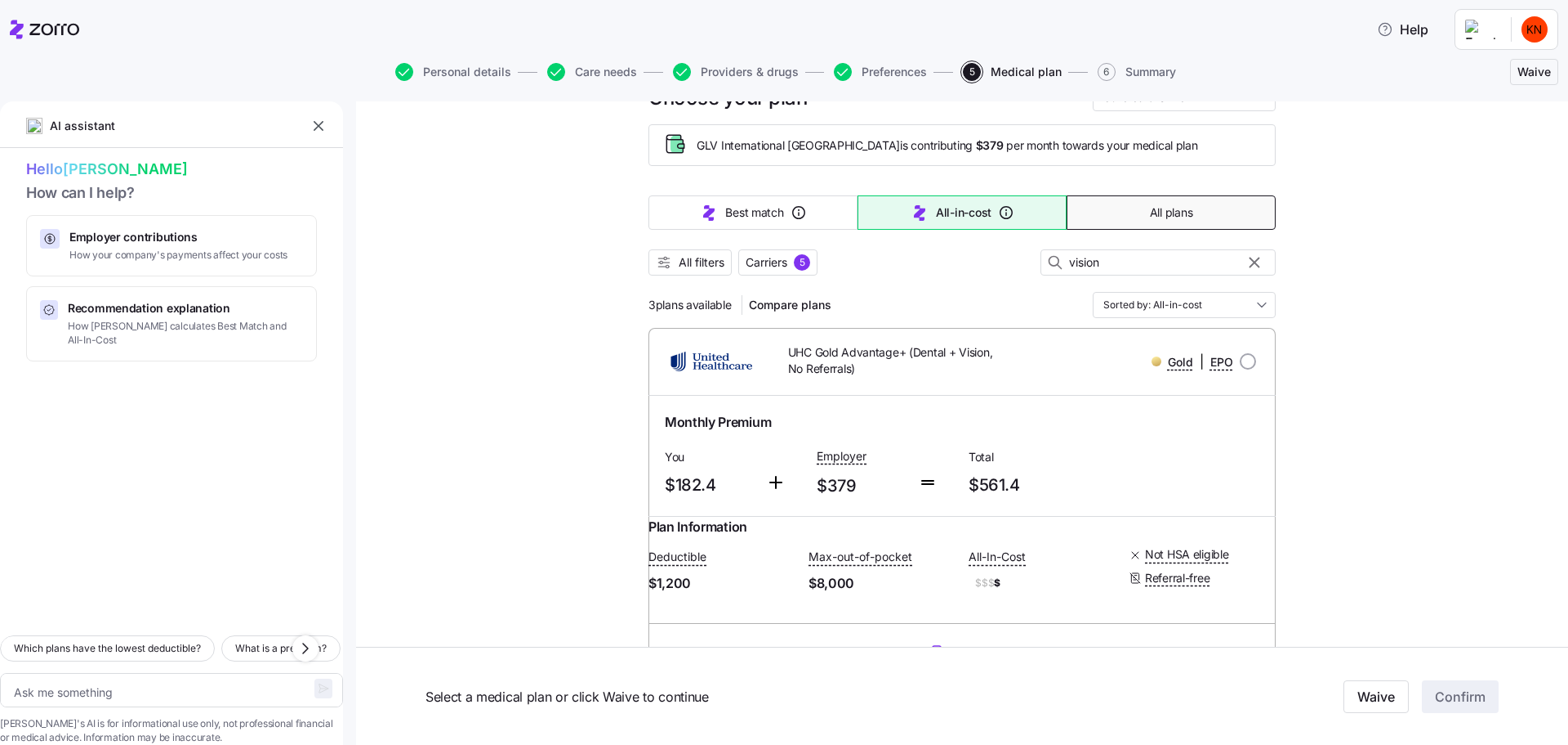
click at [1075, 195] on button "All plans" at bounding box center [1171, 213] width 209 height 34
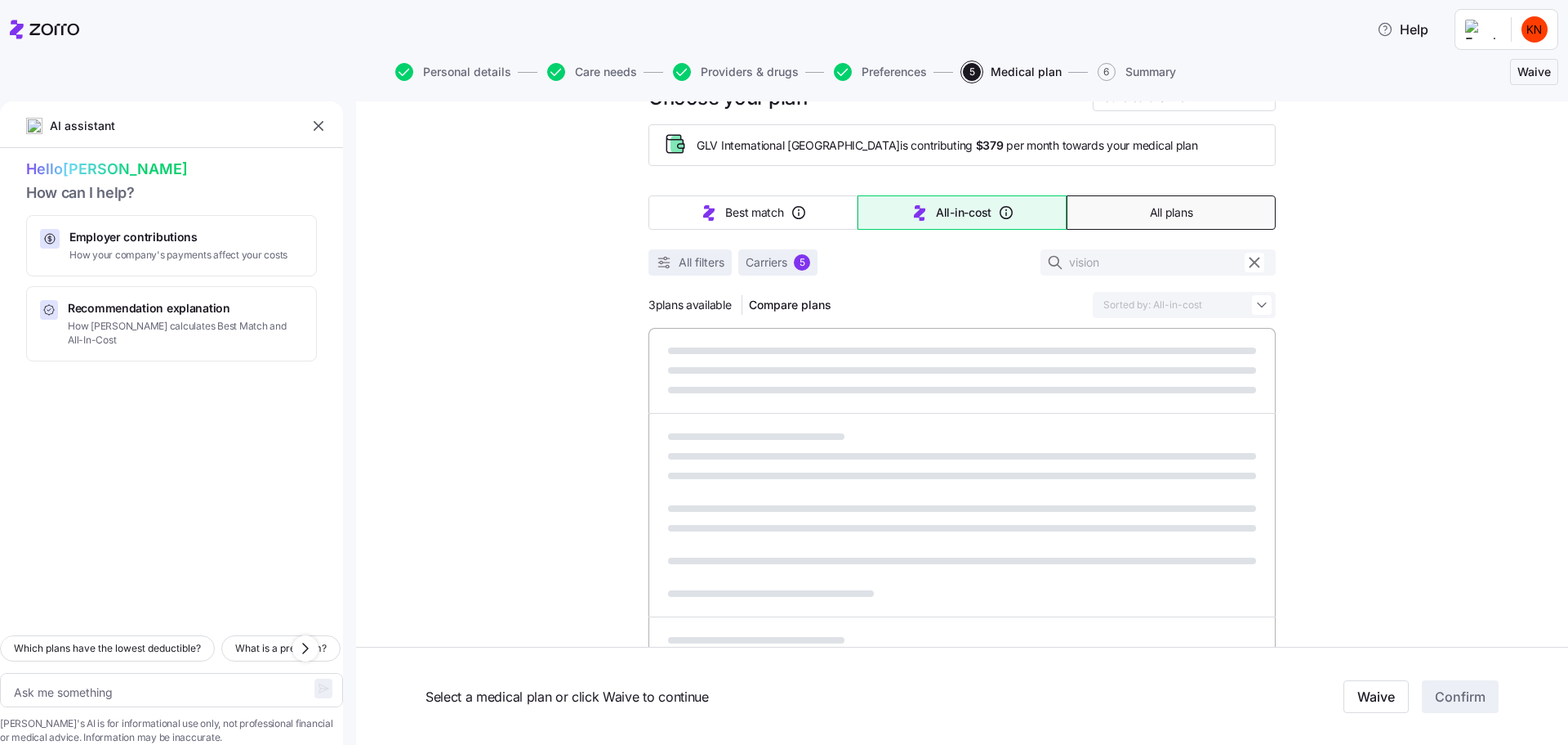
type textarea "x"
type input "Sorted by: Premium"
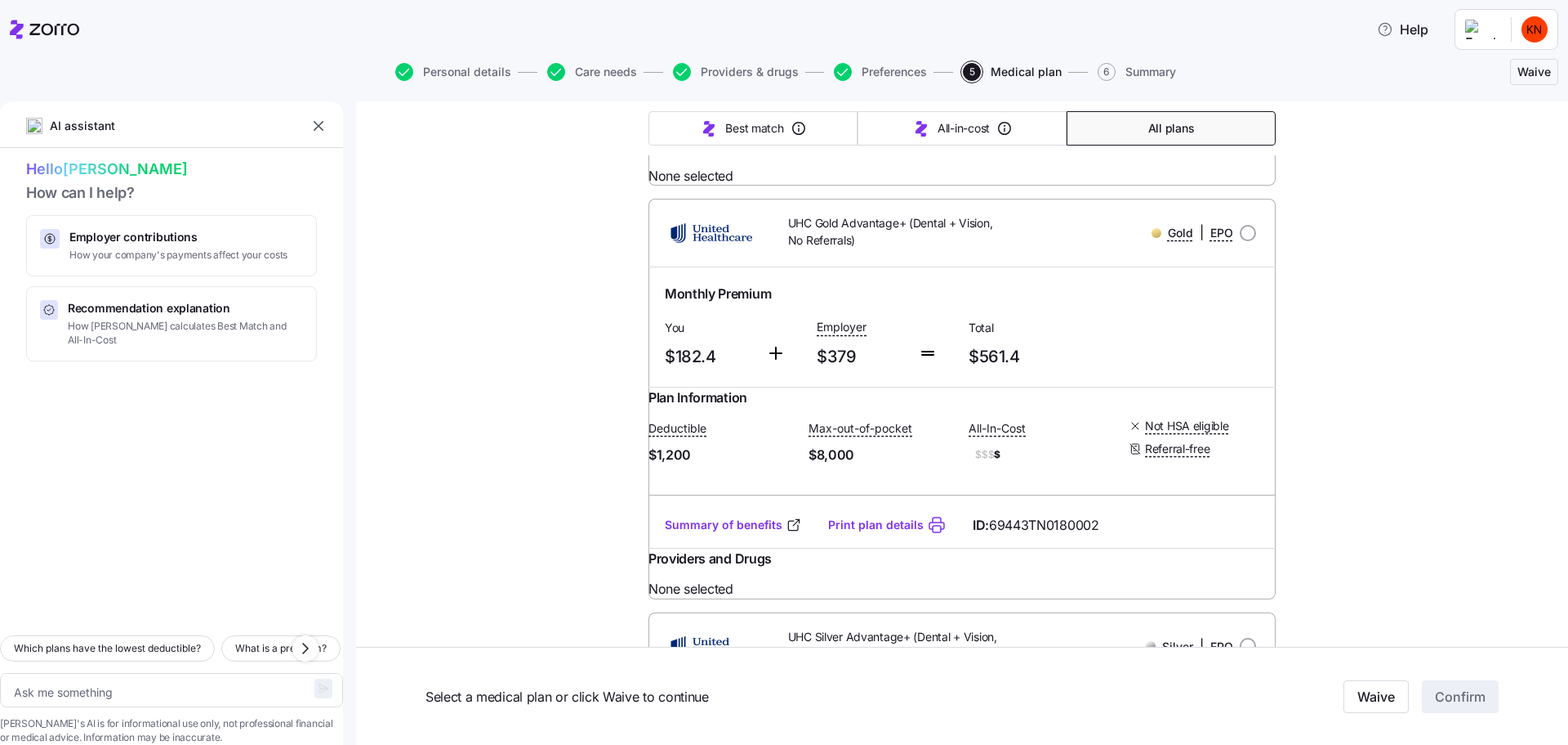
scroll to position [610, 0]
drag, startPoint x: 726, startPoint y: 282, endPoint x: 627, endPoint y: 297, distance: 100.1
click at [627, 297] on div "Choose your plan Covered: Just me GLV International [GEOGRAPHIC_DATA] is contri…" at bounding box center [962, 345] width 1212 height 1708
click at [523, 349] on div "Choose your plan Covered: Just me GLV International [GEOGRAPHIC_DATA] is contri…" at bounding box center [962, 345] width 1212 height 1708
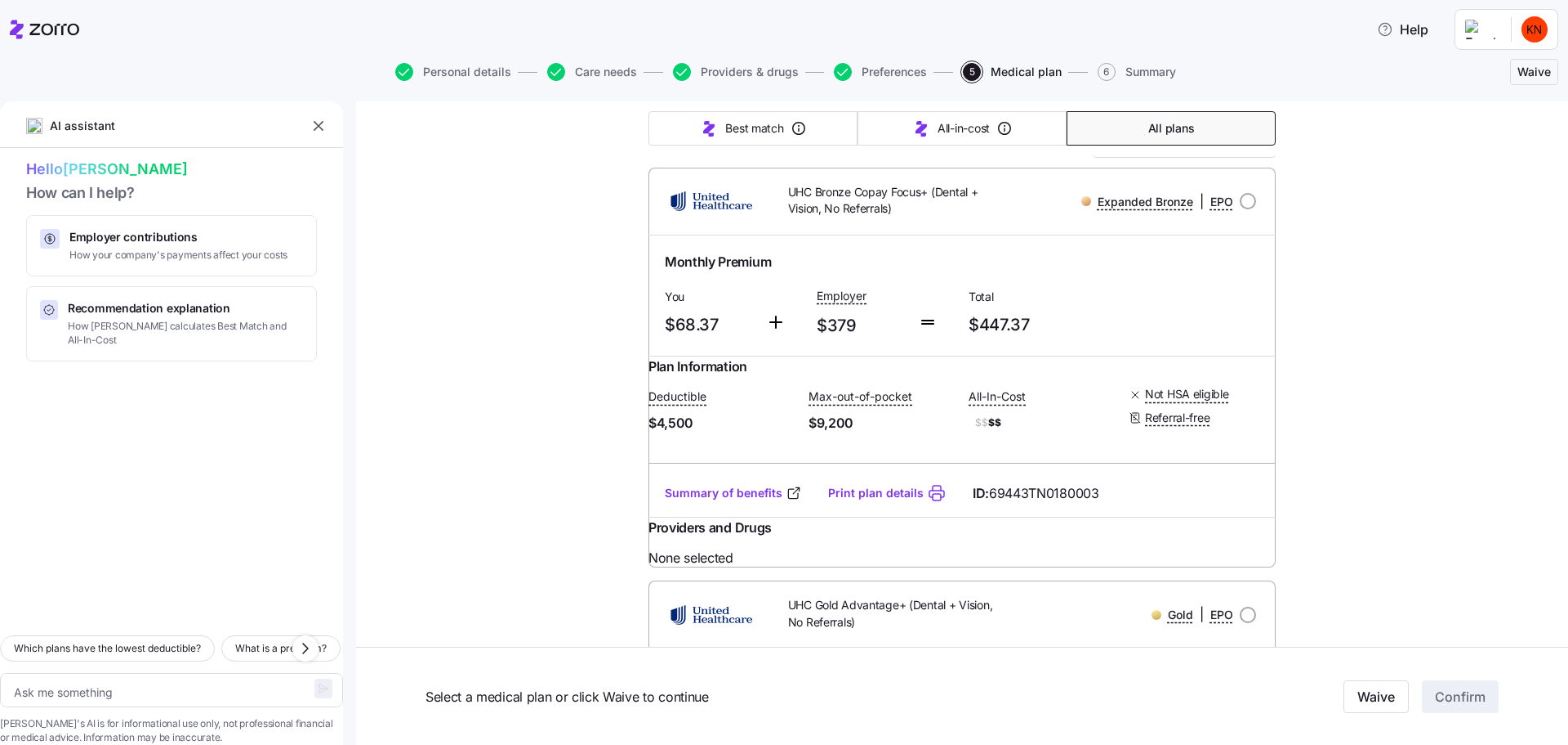
scroll to position [229, 0]
click at [750, 482] on link "Summary of benefits" at bounding box center [733, 490] width 137 height 16
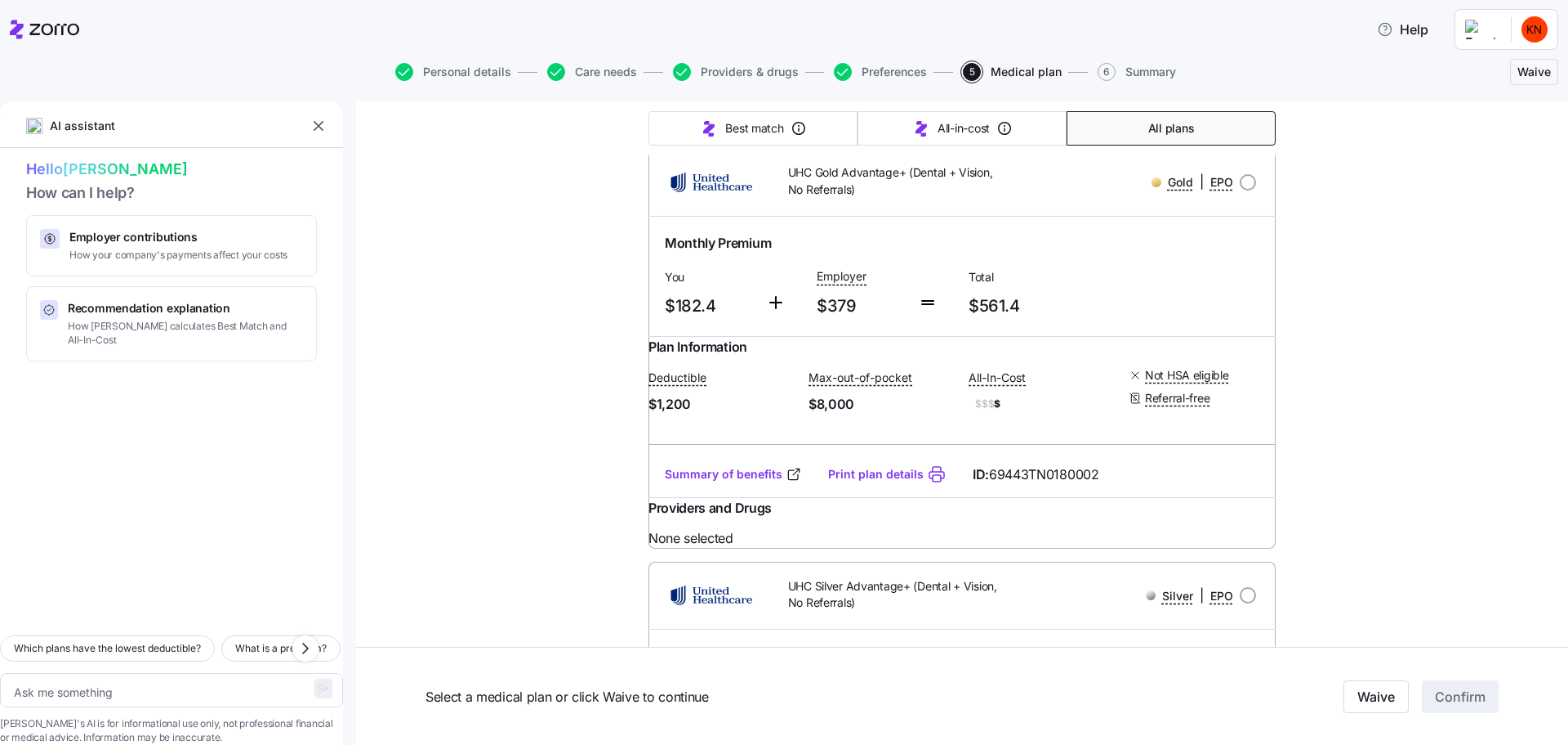
scroll to position [654, 0]
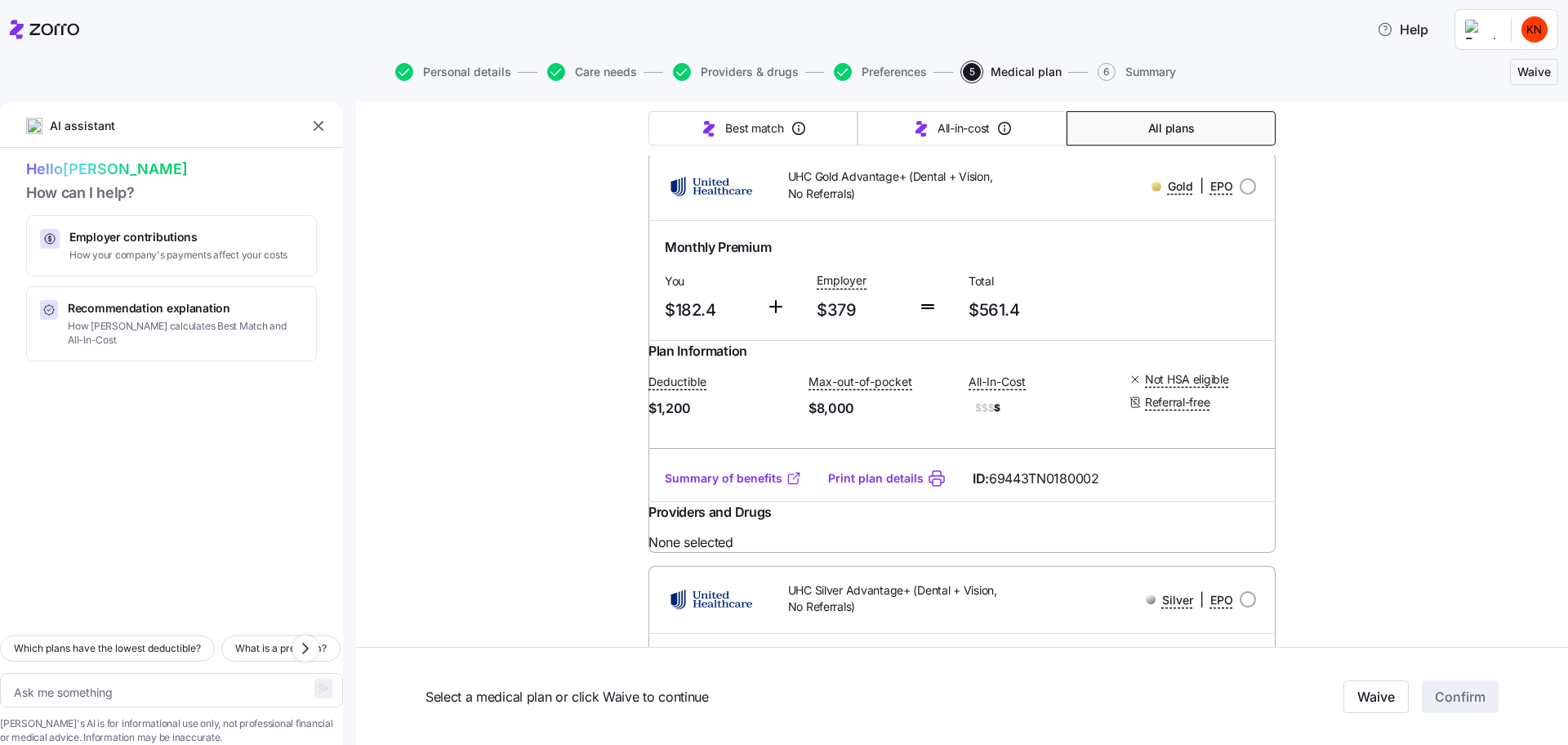
click at [745, 470] on link "Summary of benefits" at bounding box center [733, 478] width 137 height 16
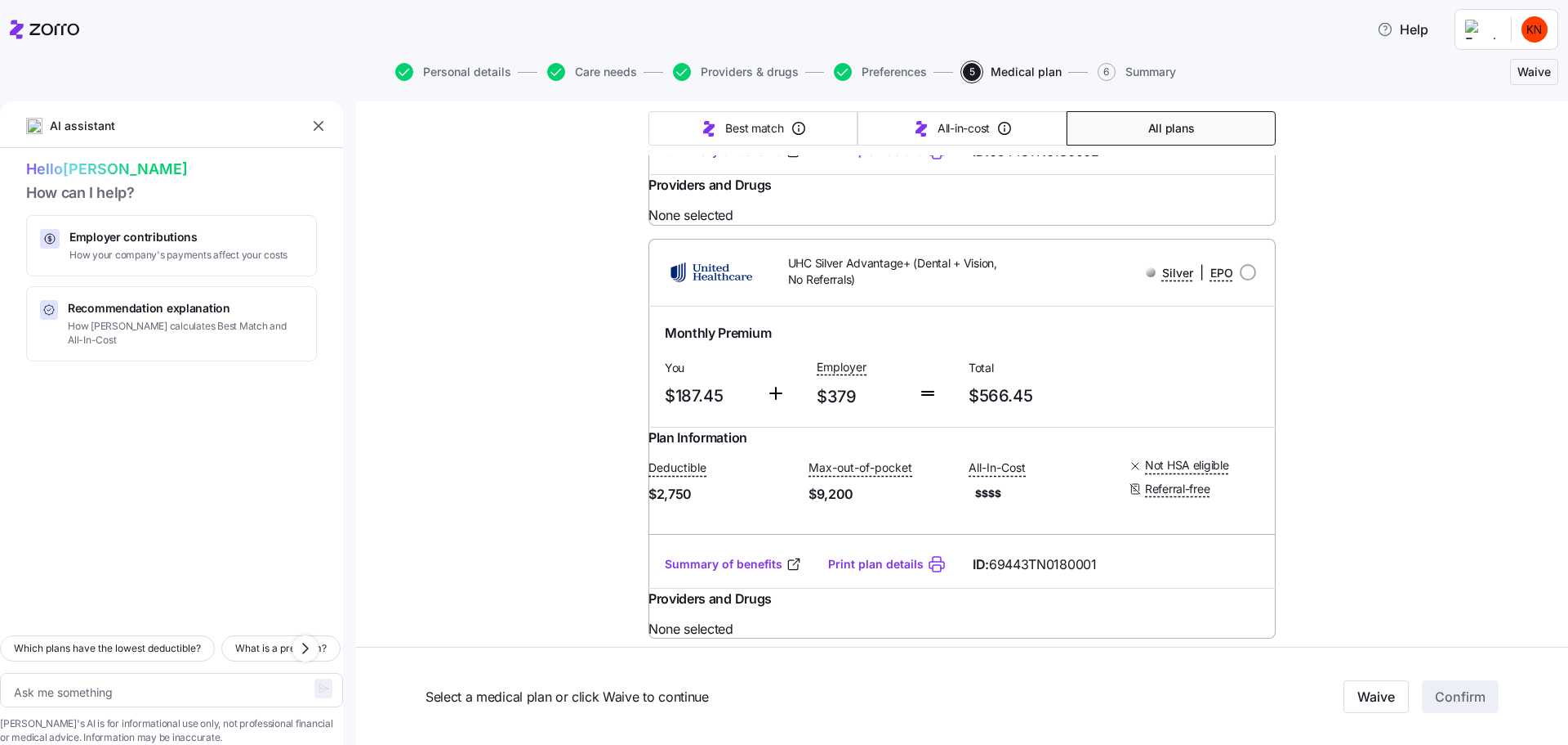
scroll to position [990, 0]
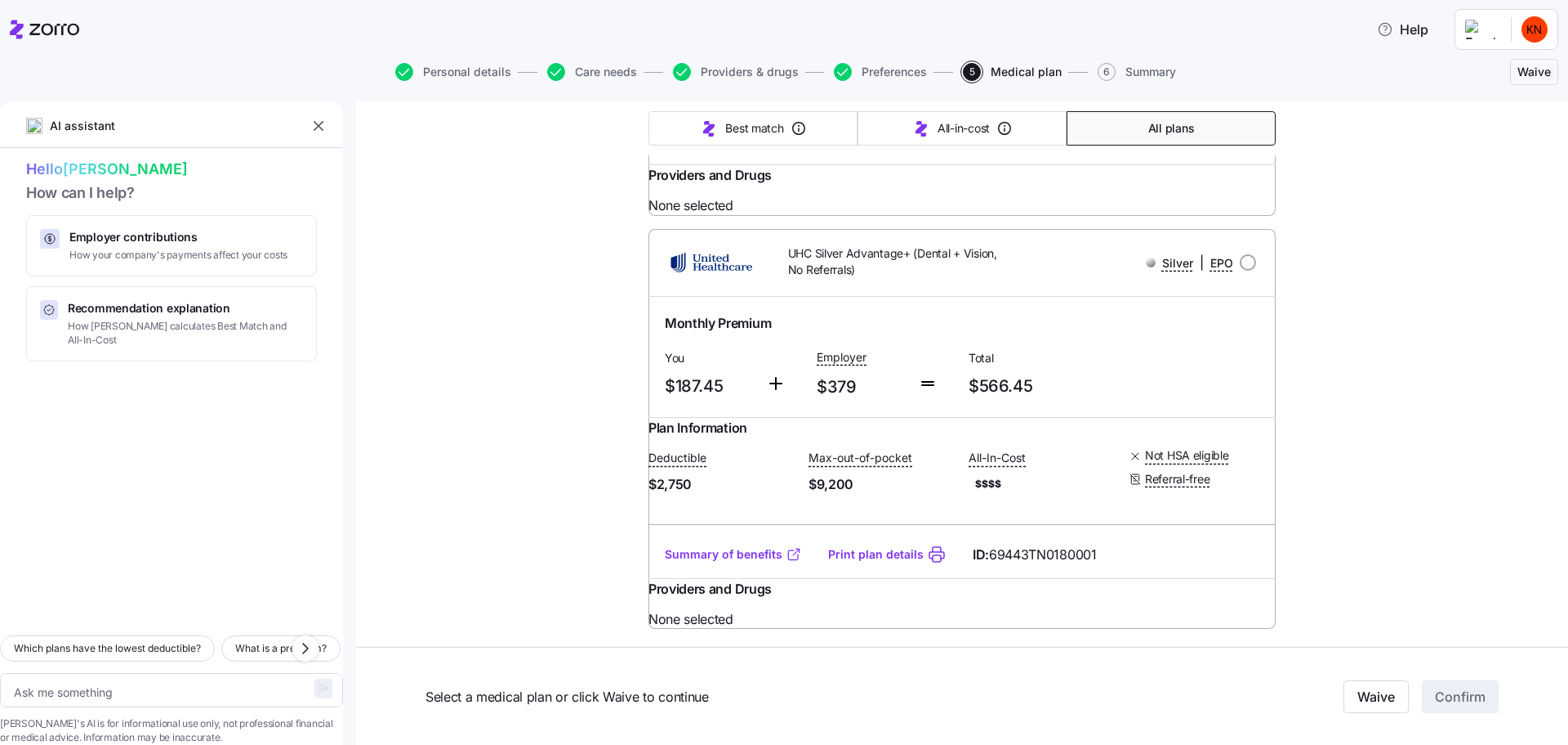
click at [768, 546] on link "Summary of benefits" at bounding box center [733, 554] width 137 height 16
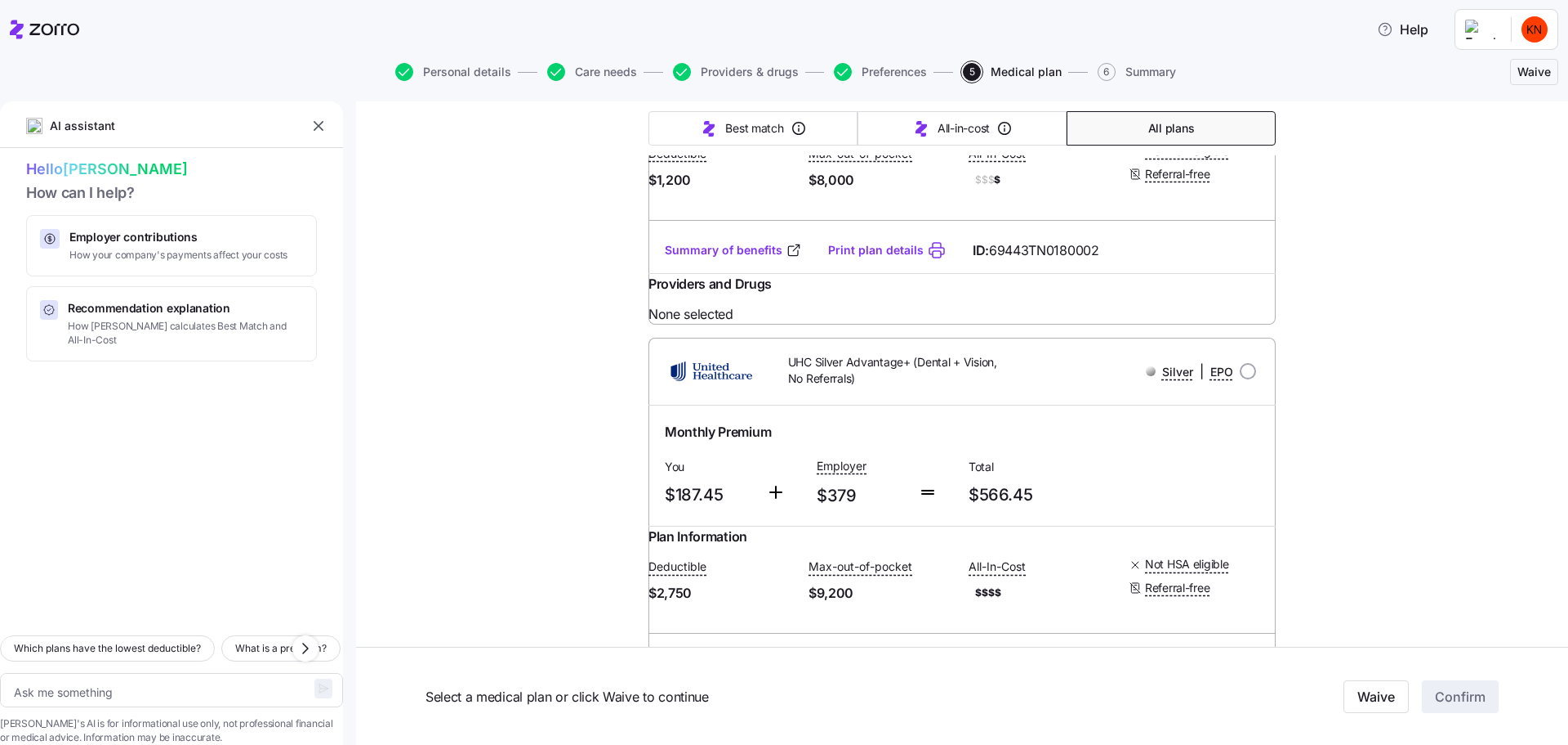
type textarea "x"
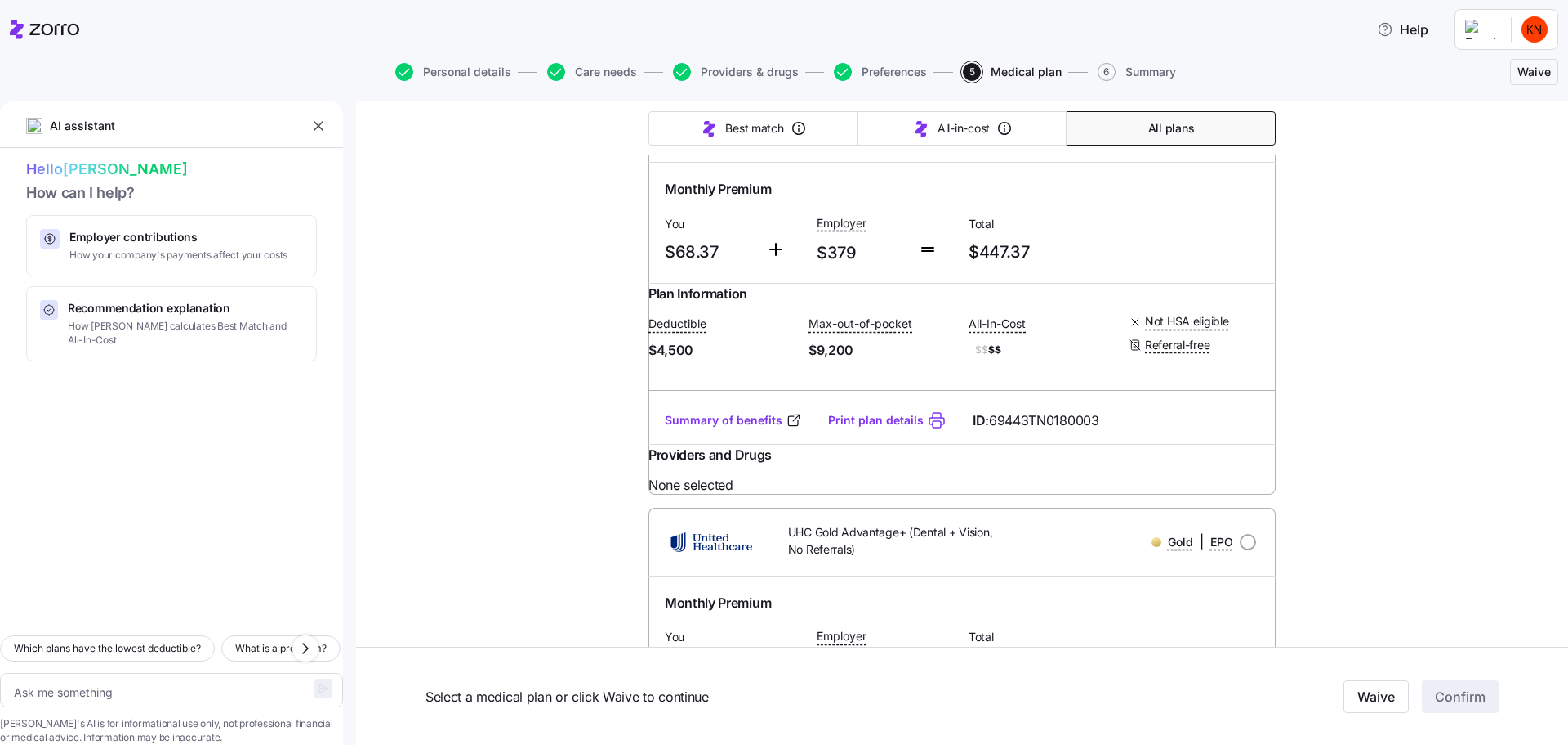
scroll to position [282, 0]
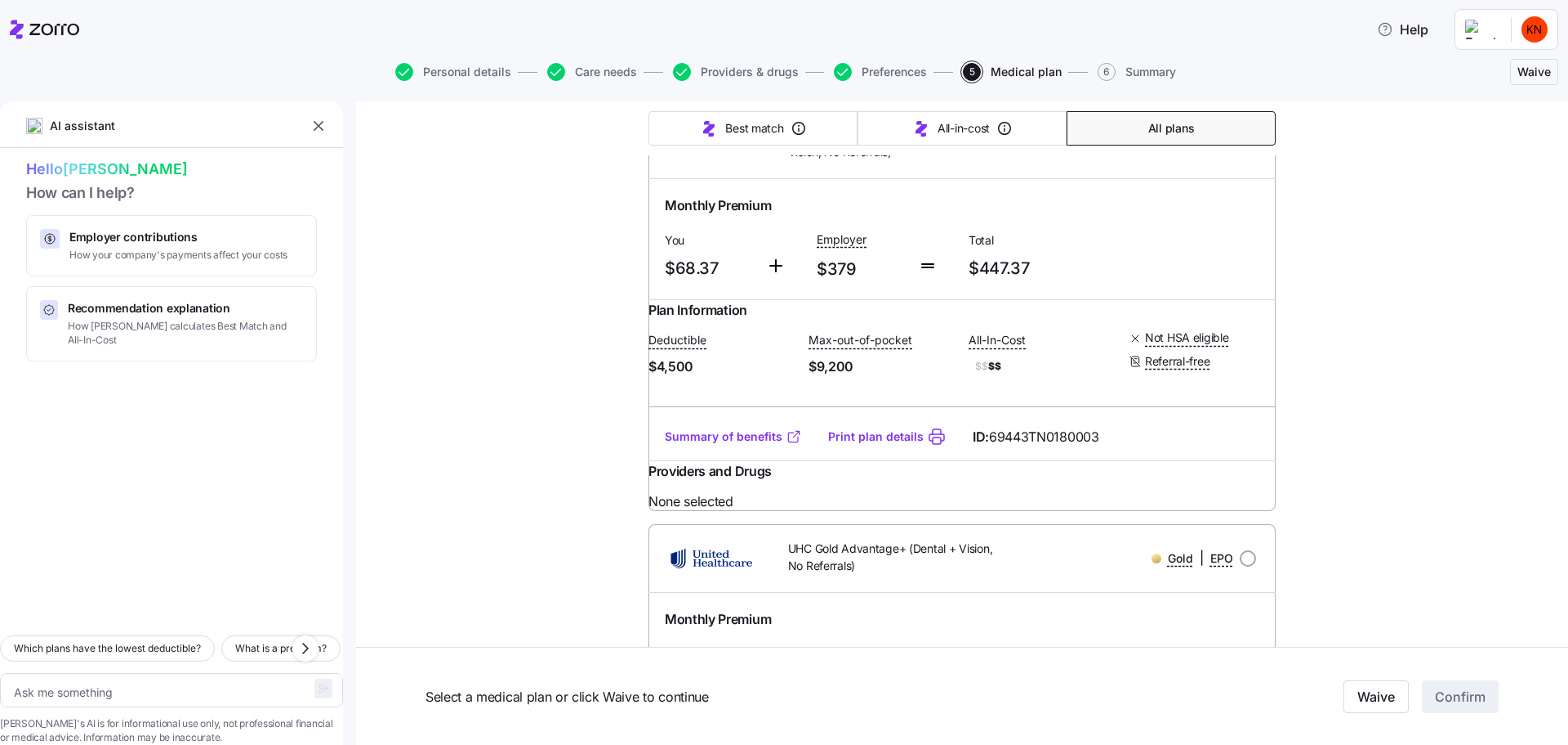
click at [747, 429] on link "Summary of benefits" at bounding box center [733, 436] width 137 height 16
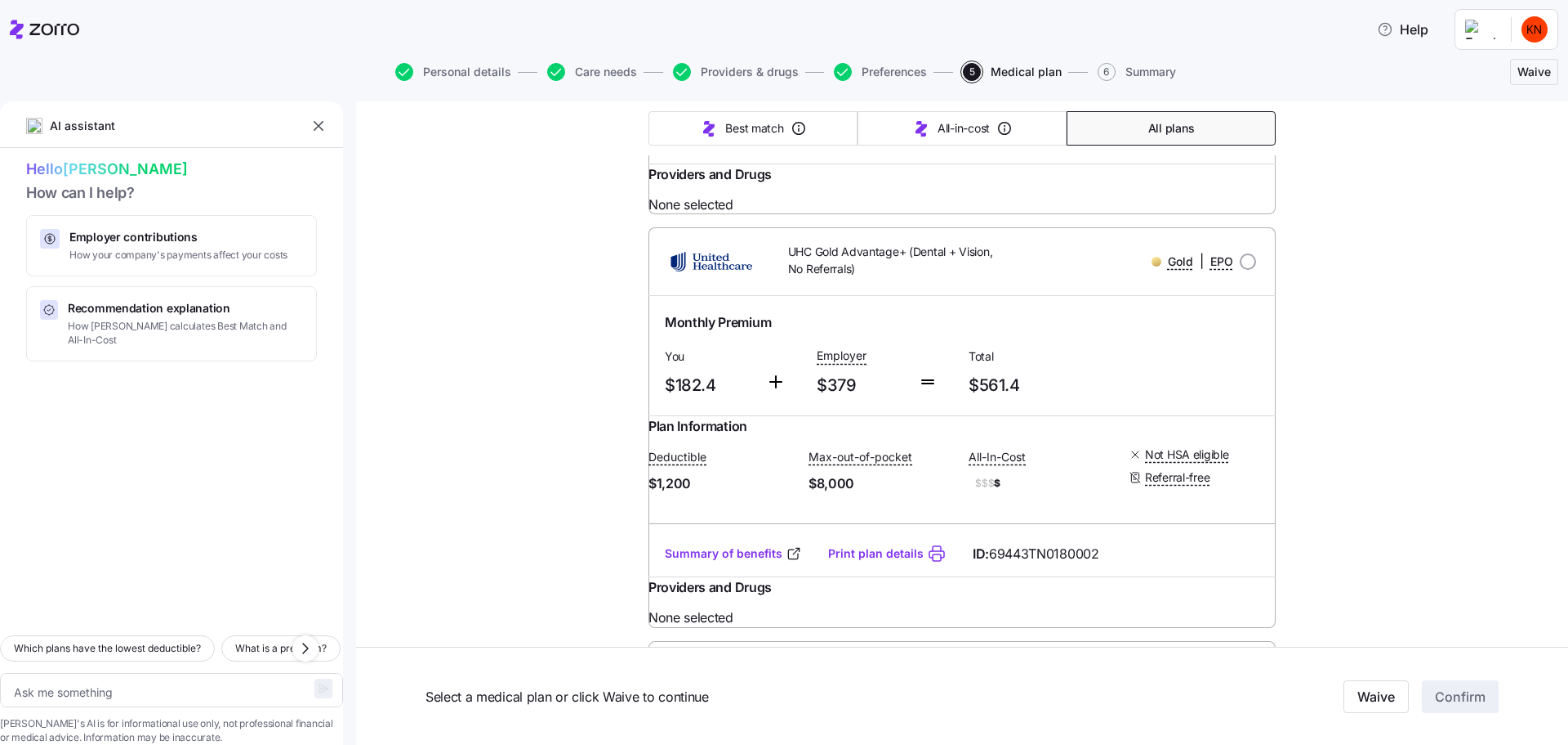
scroll to position [582, 0]
click at [722, 542] on link "Summary of benefits" at bounding box center [733, 550] width 137 height 16
drag, startPoint x: 1180, startPoint y: 202, endPoint x: 1280, endPoint y: 36, distance: 193.8
click at [1240, 250] on input "radio" at bounding box center [1248, 258] width 16 height 16
radio input "true"
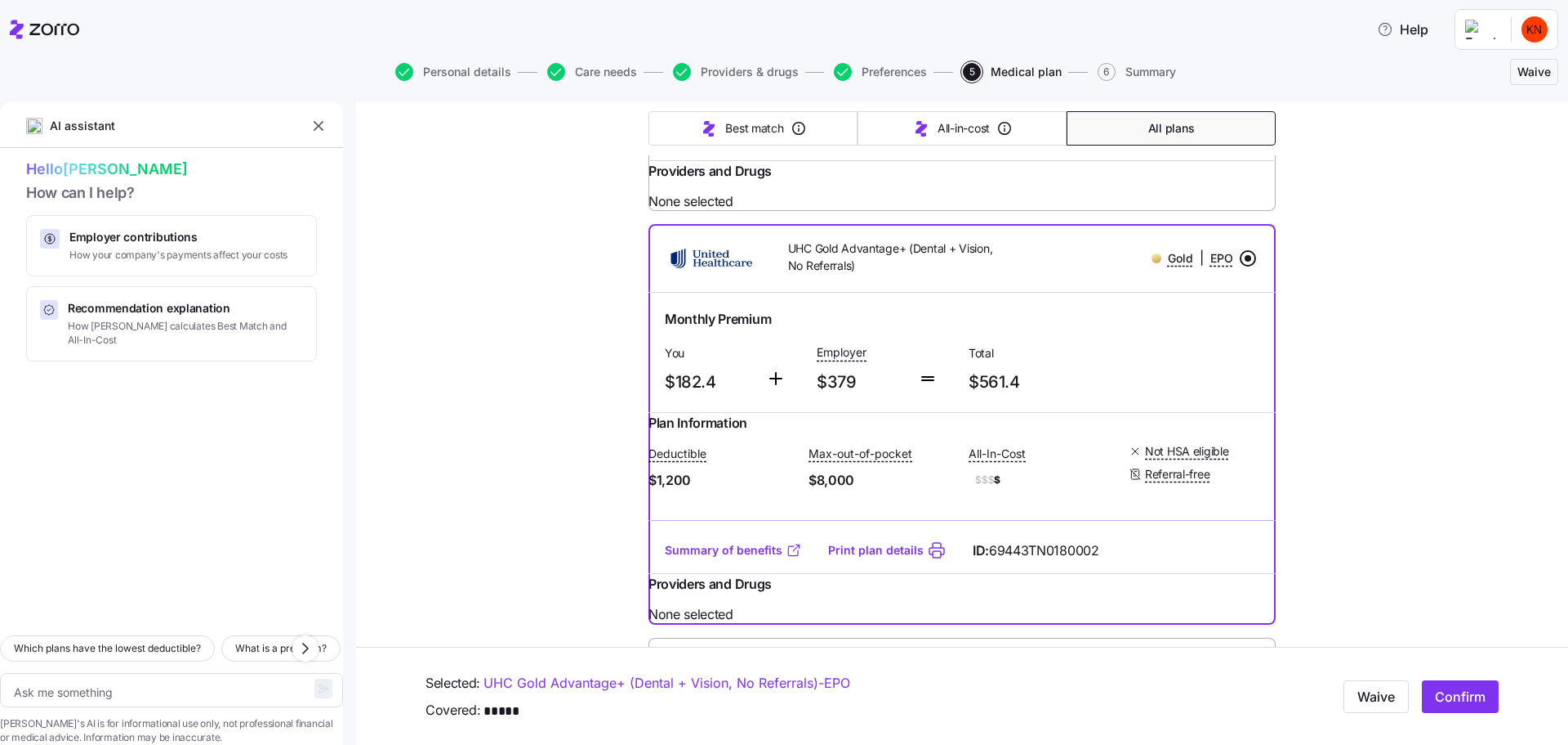
click at [747, 542] on link "Summary of benefits" at bounding box center [733, 550] width 137 height 16
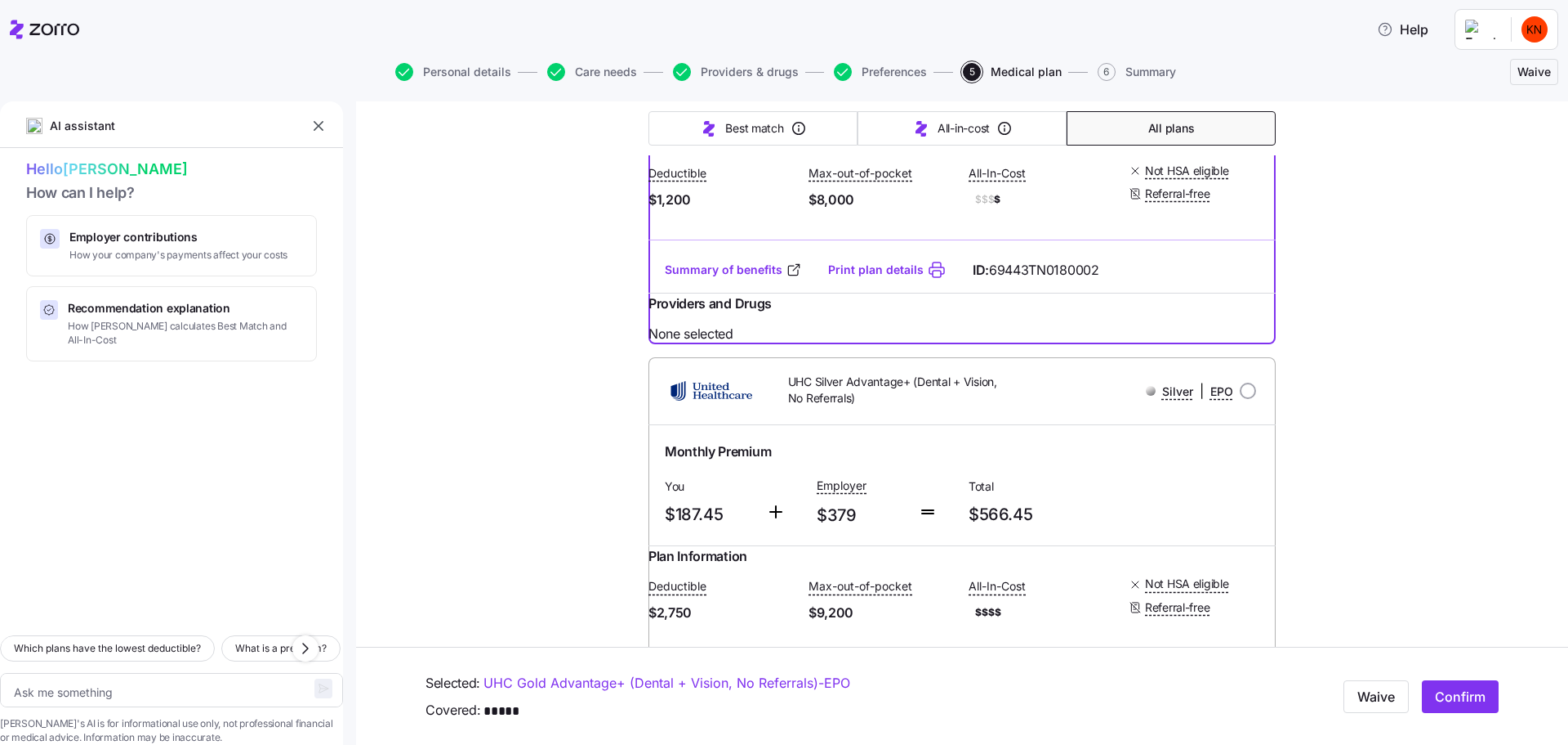
scroll to position [990, 0]
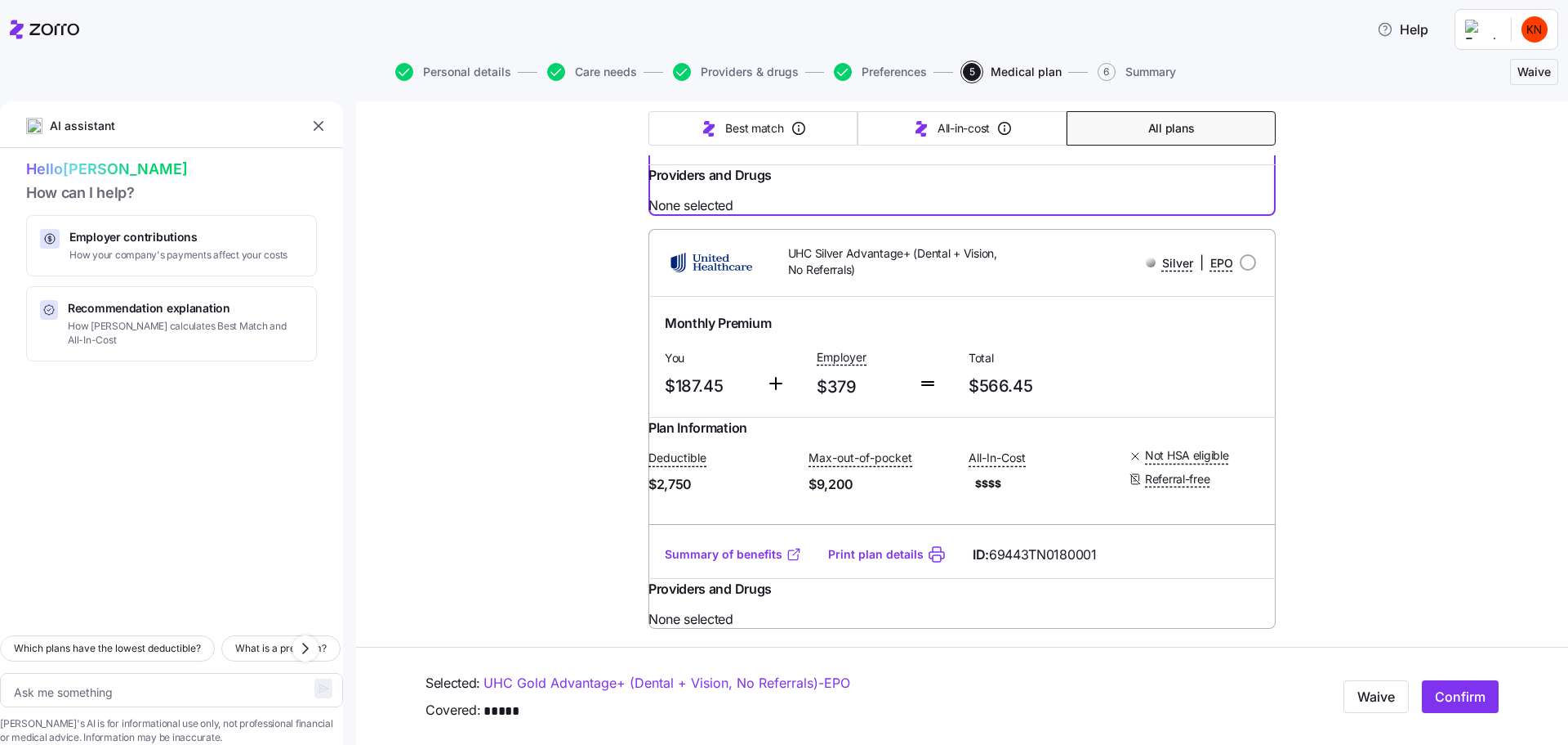
click at [744, 546] on link "Summary of benefits" at bounding box center [733, 554] width 137 height 16
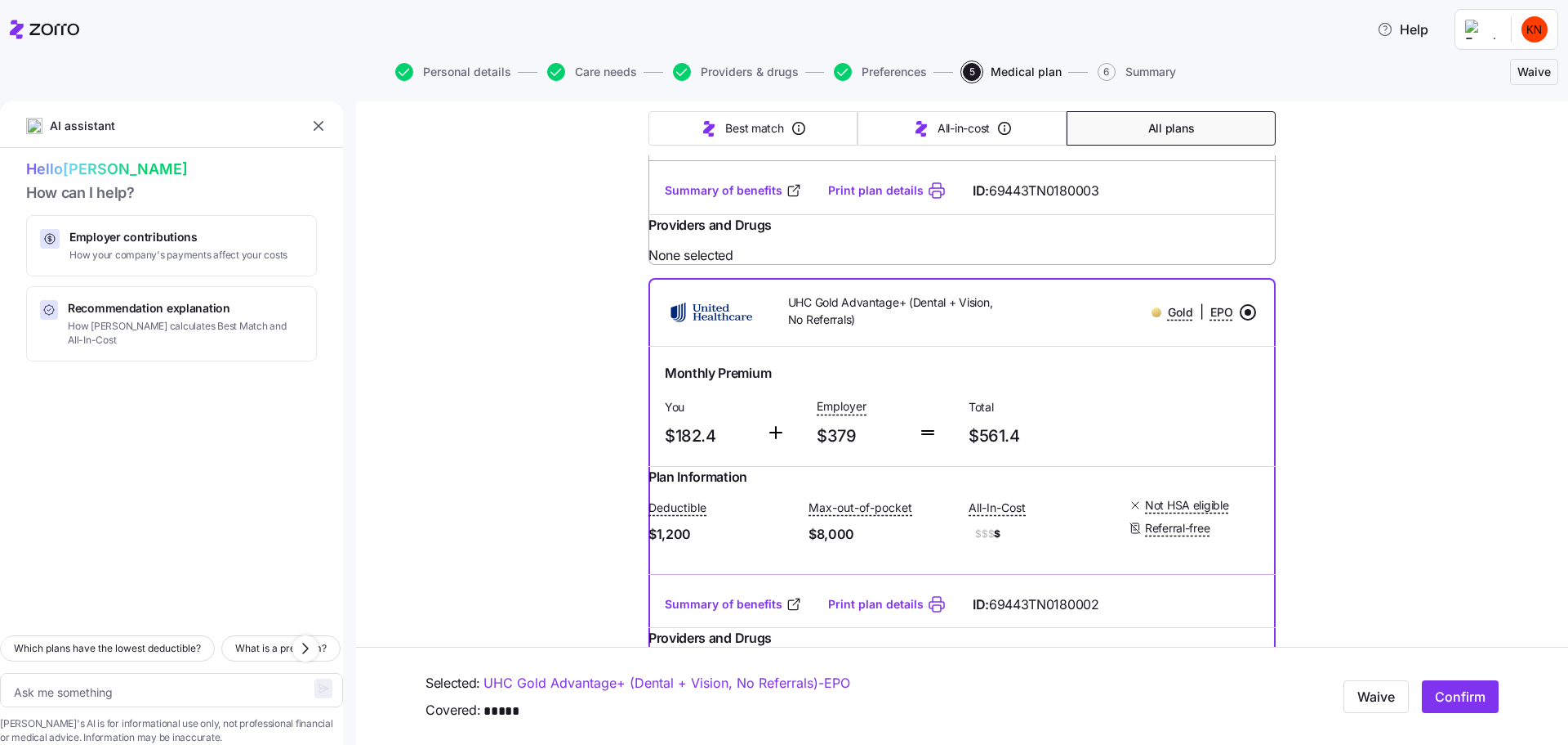
scroll to position [555, 0]
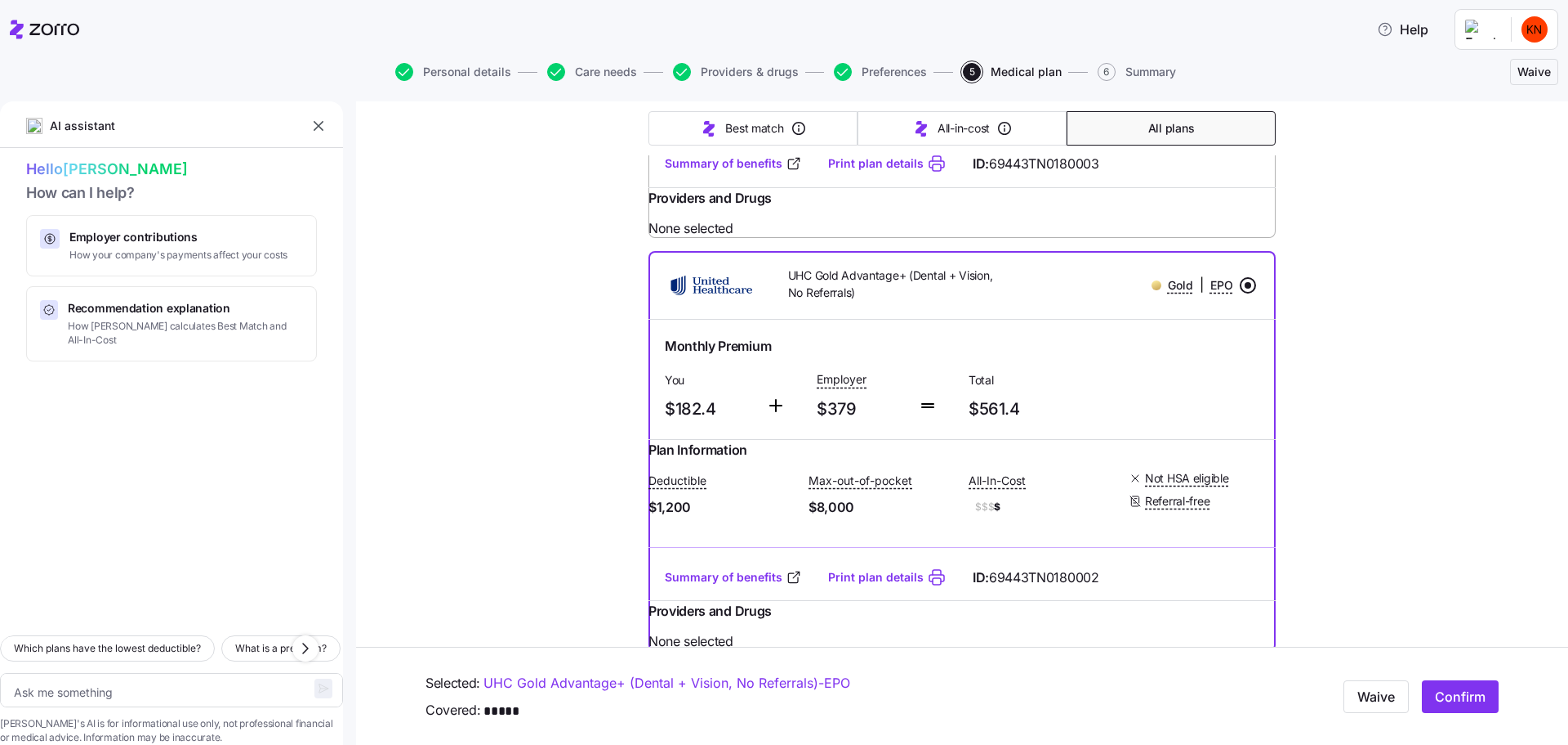
click at [1240, 277] on div at bounding box center [1248, 285] width 16 height 16
click at [1240, 277] on input "radio" at bounding box center [1248, 285] width 16 height 16
click at [1282, 234] on div "Choose your plan Covered: Just me GLV International [GEOGRAPHIC_DATA] is contri…" at bounding box center [962, 400] width 1212 height 1708
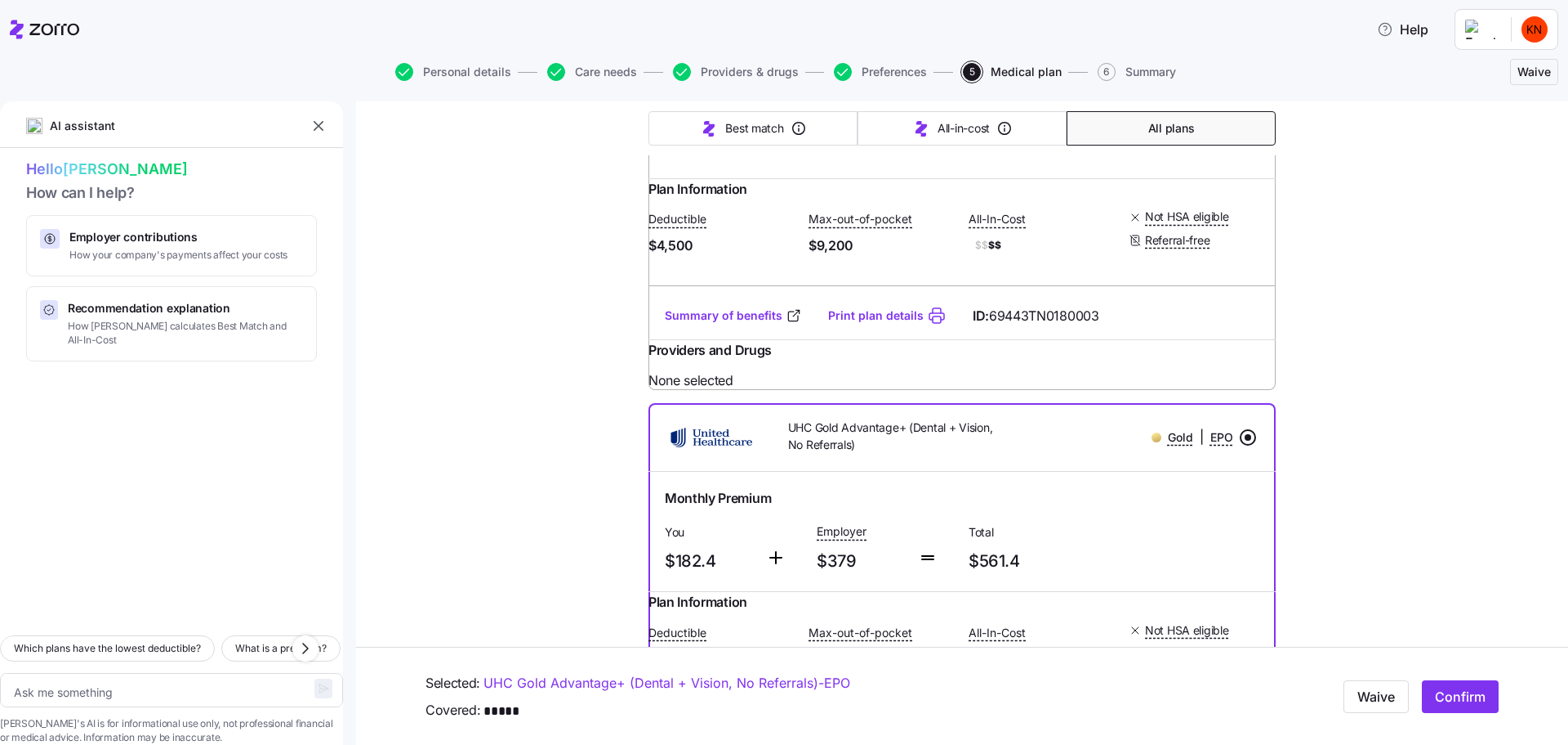
scroll to position [409, 0]
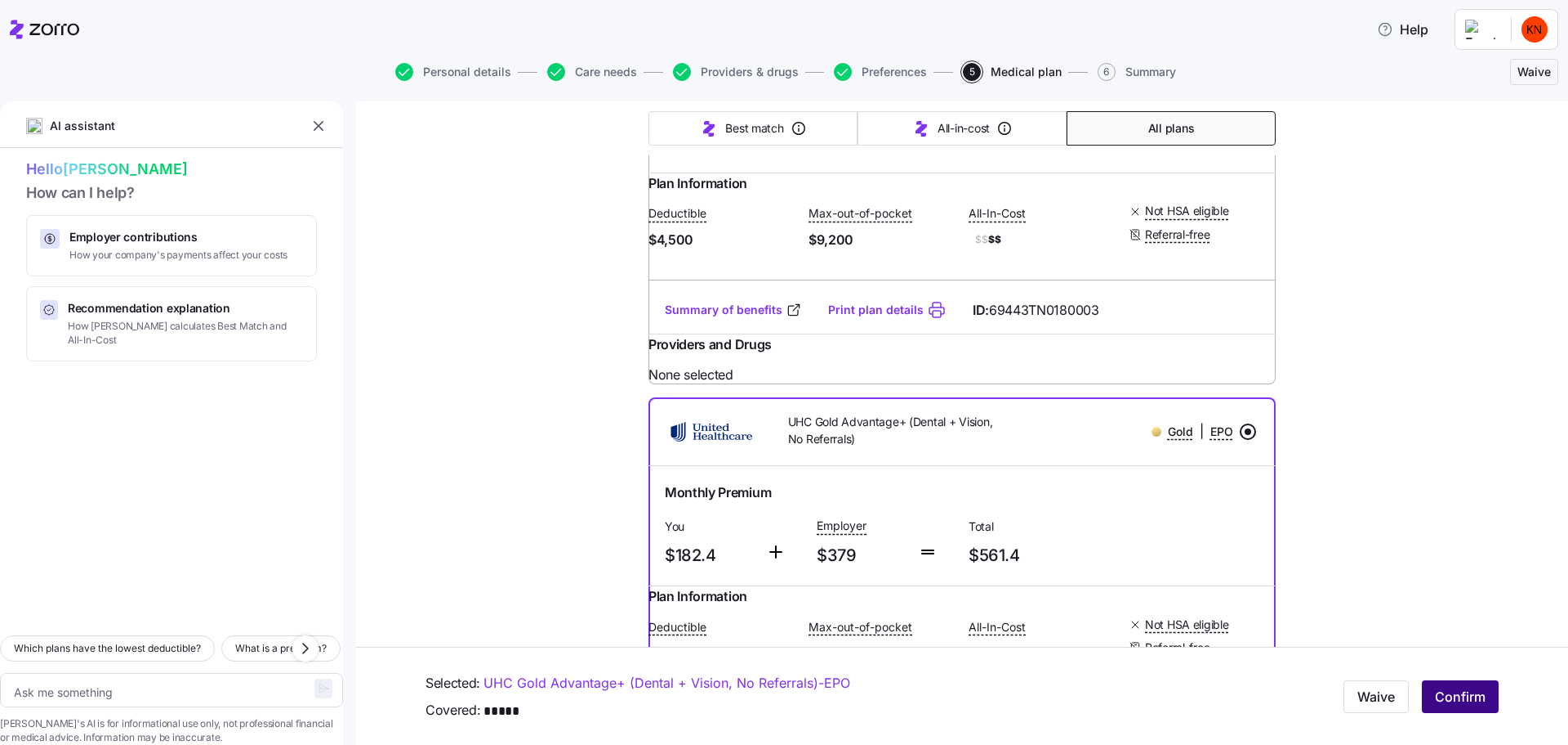
click at [1465, 700] on span "Confirm" at bounding box center [1460, 696] width 51 height 20
type textarea "x"
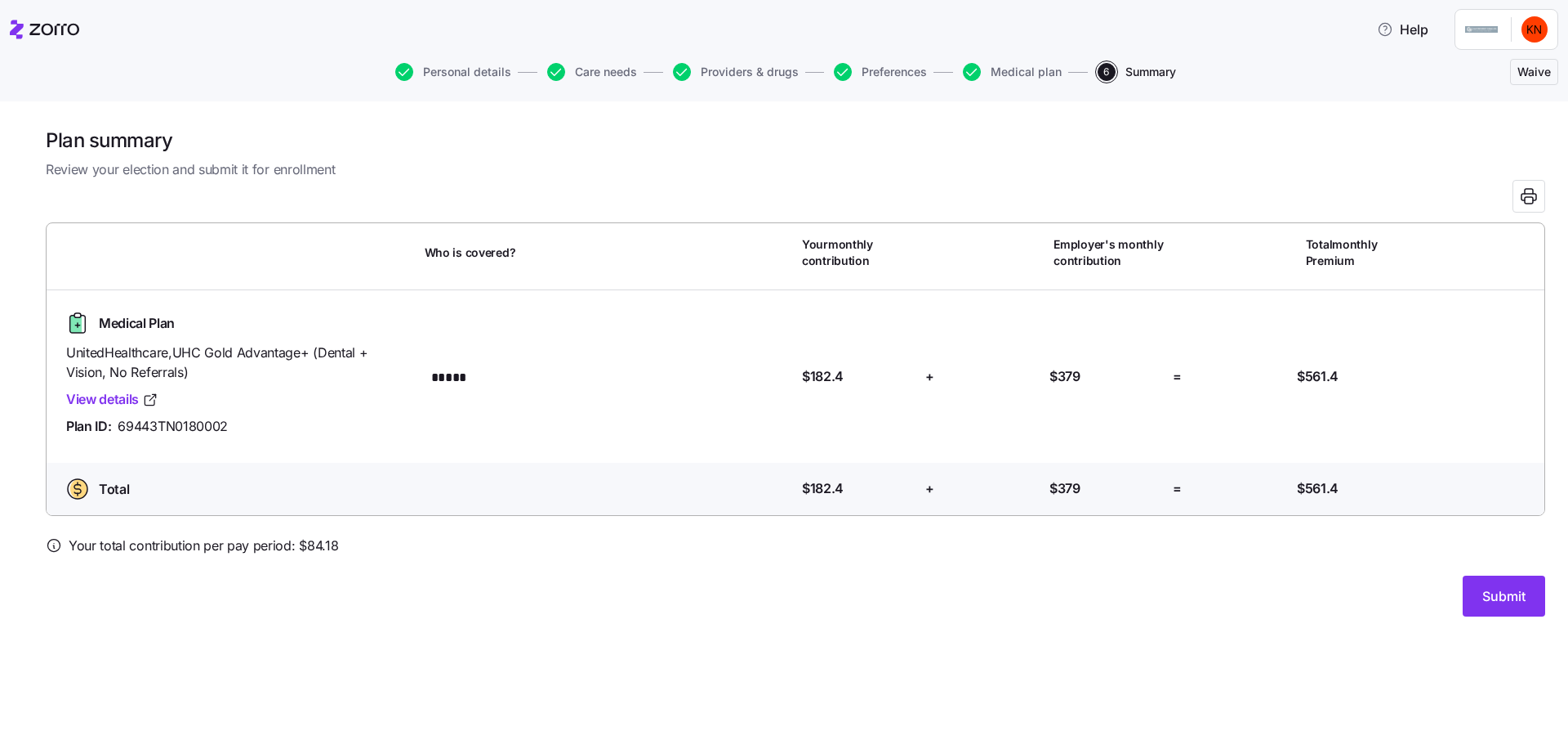
drag, startPoint x: 1486, startPoint y: 537, endPoint x: 1535, endPoint y: 568, distance: 58.0
click at [1533, 567] on div "Plan summary Review your election and submit it for enrollment Who is covered? …" at bounding box center [784, 423] width 1568 height 643
click at [1525, 586] on span "Submit" at bounding box center [1504, 596] width 44 height 20
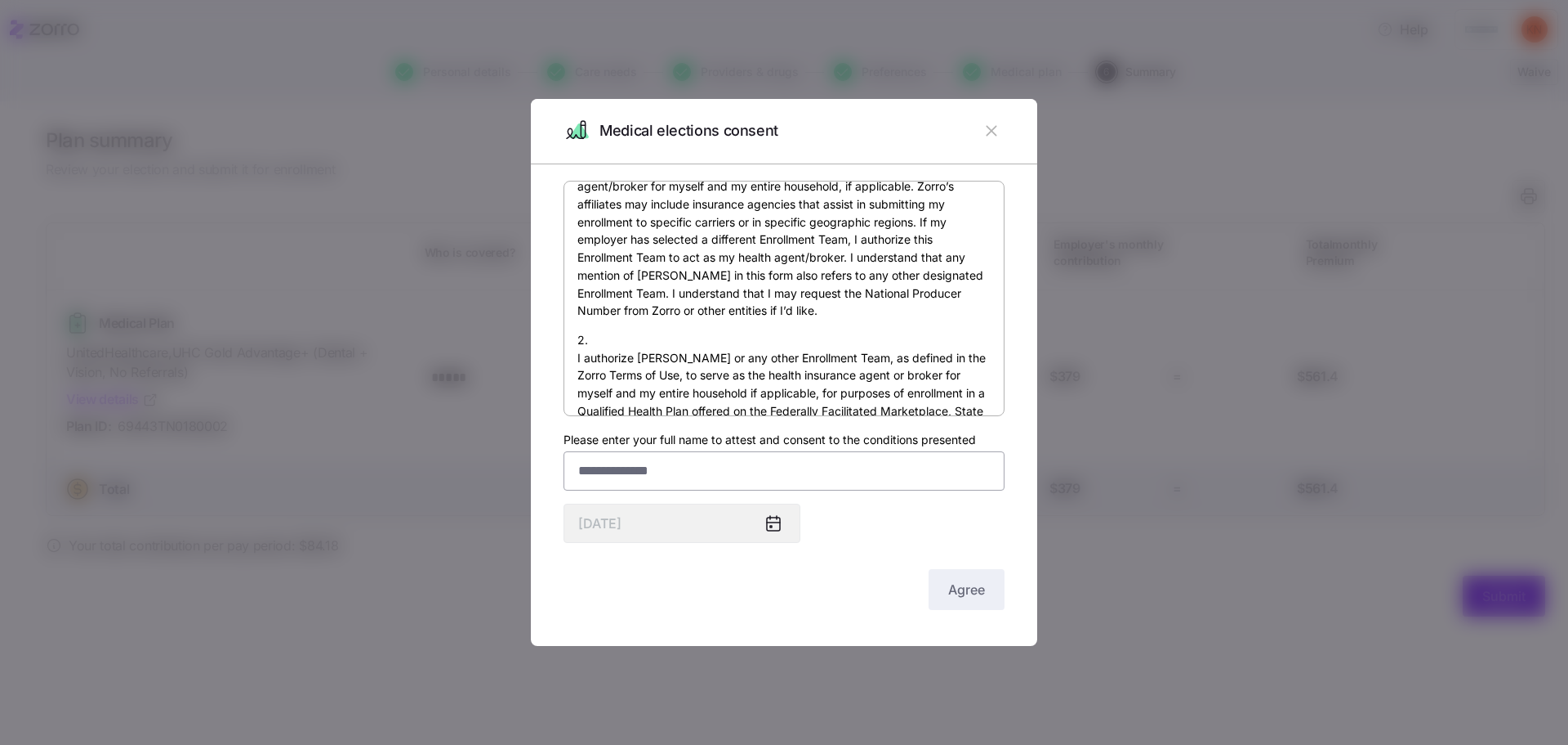
scroll to position [109, 0]
click at [779, 468] on input "Please enter your full name to attest and consent to the conditions presented" at bounding box center [784, 471] width 441 height 39
type input "**********"
click at [940, 569] on button "Agree" at bounding box center [967, 590] width 76 height 41
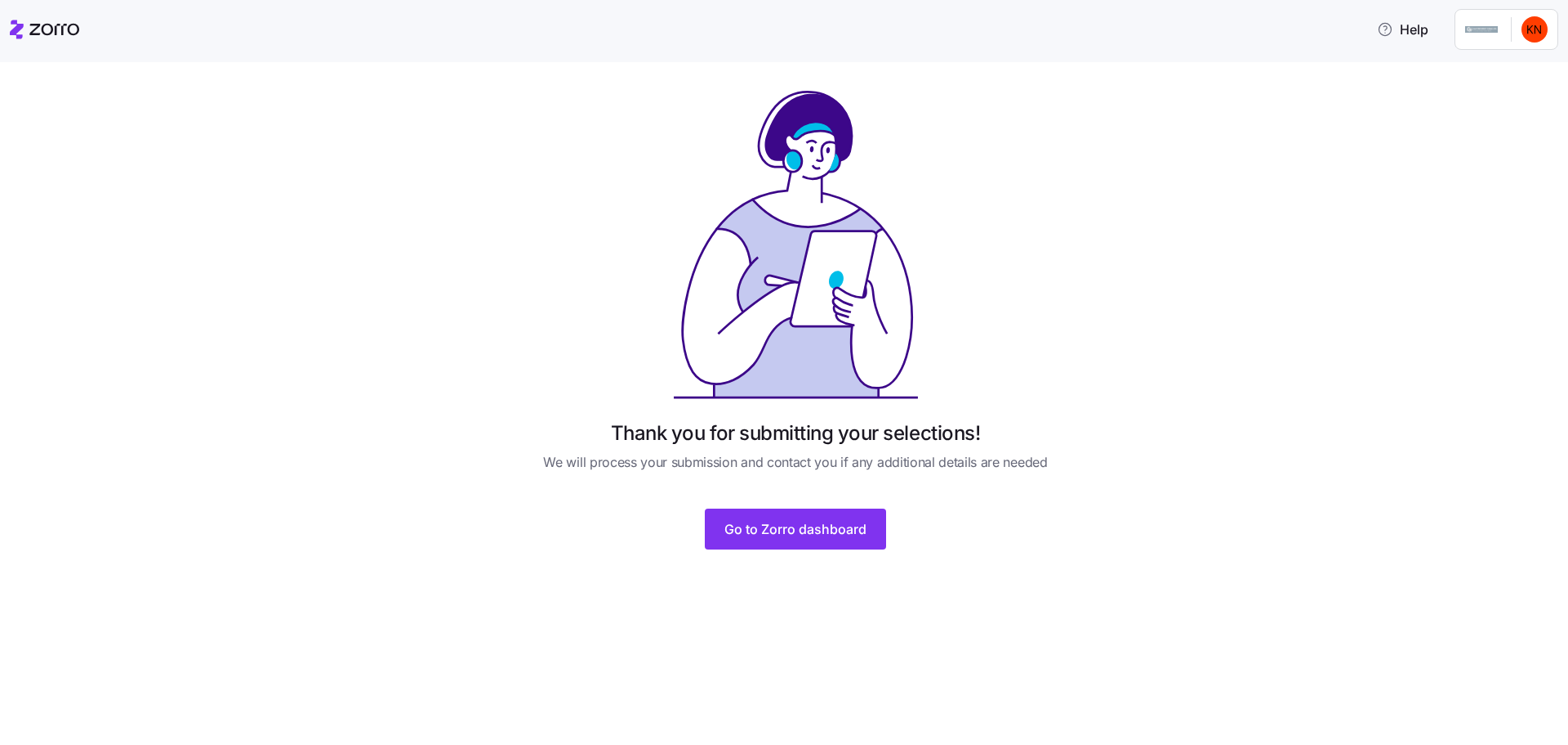
click at [795, 529] on div "Thank you for submitting your selections! We will process your submission and c…" at bounding box center [795, 328] width 572 height 481
click at [799, 511] on button "Go to Zorro dashboard" at bounding box center [796, 529] width 182 height 41
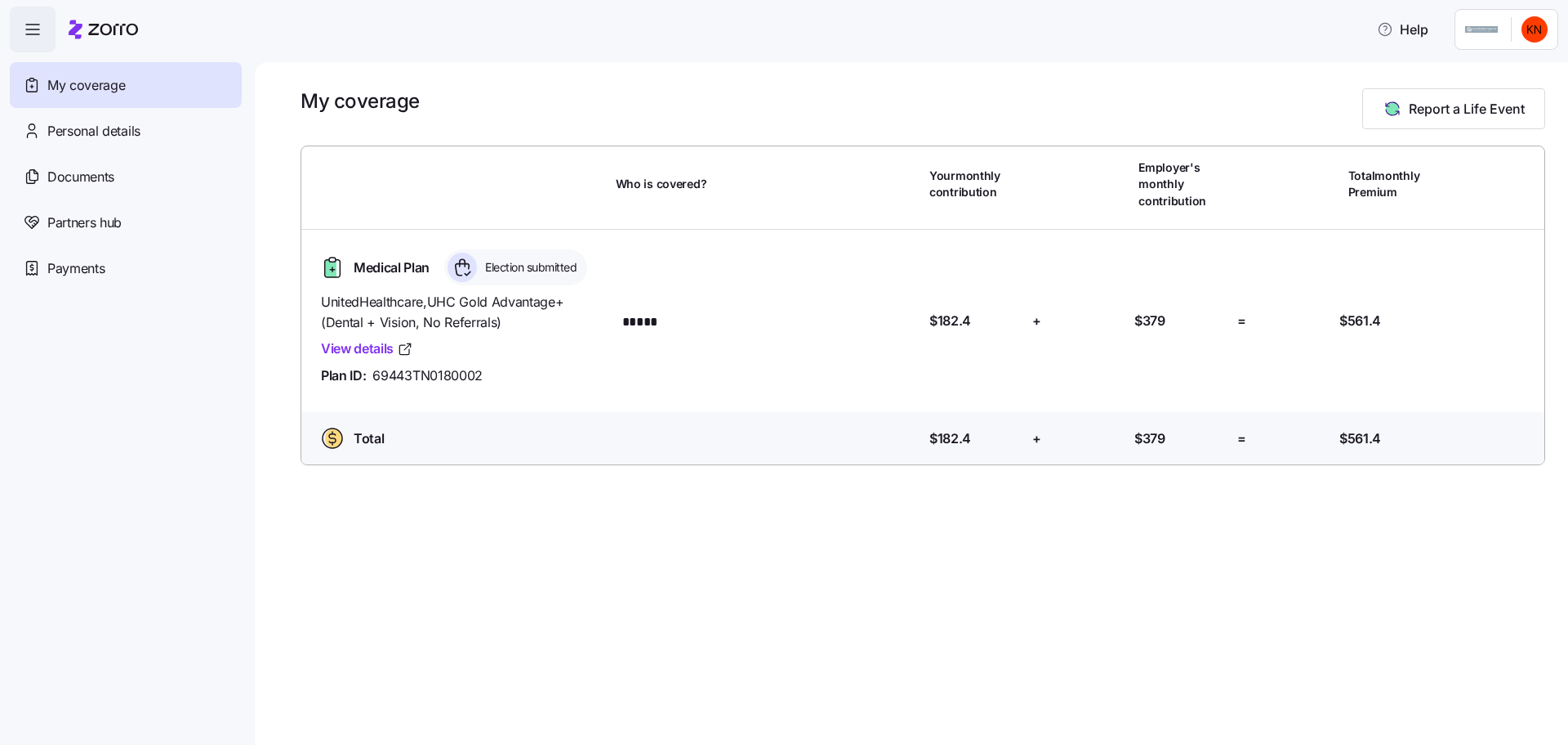
click at [1158, 43] on div "Help" at bounding box center [784, 29] width 1549 height 45
